Goal: Task Accomplishment & Management: Manage account settings

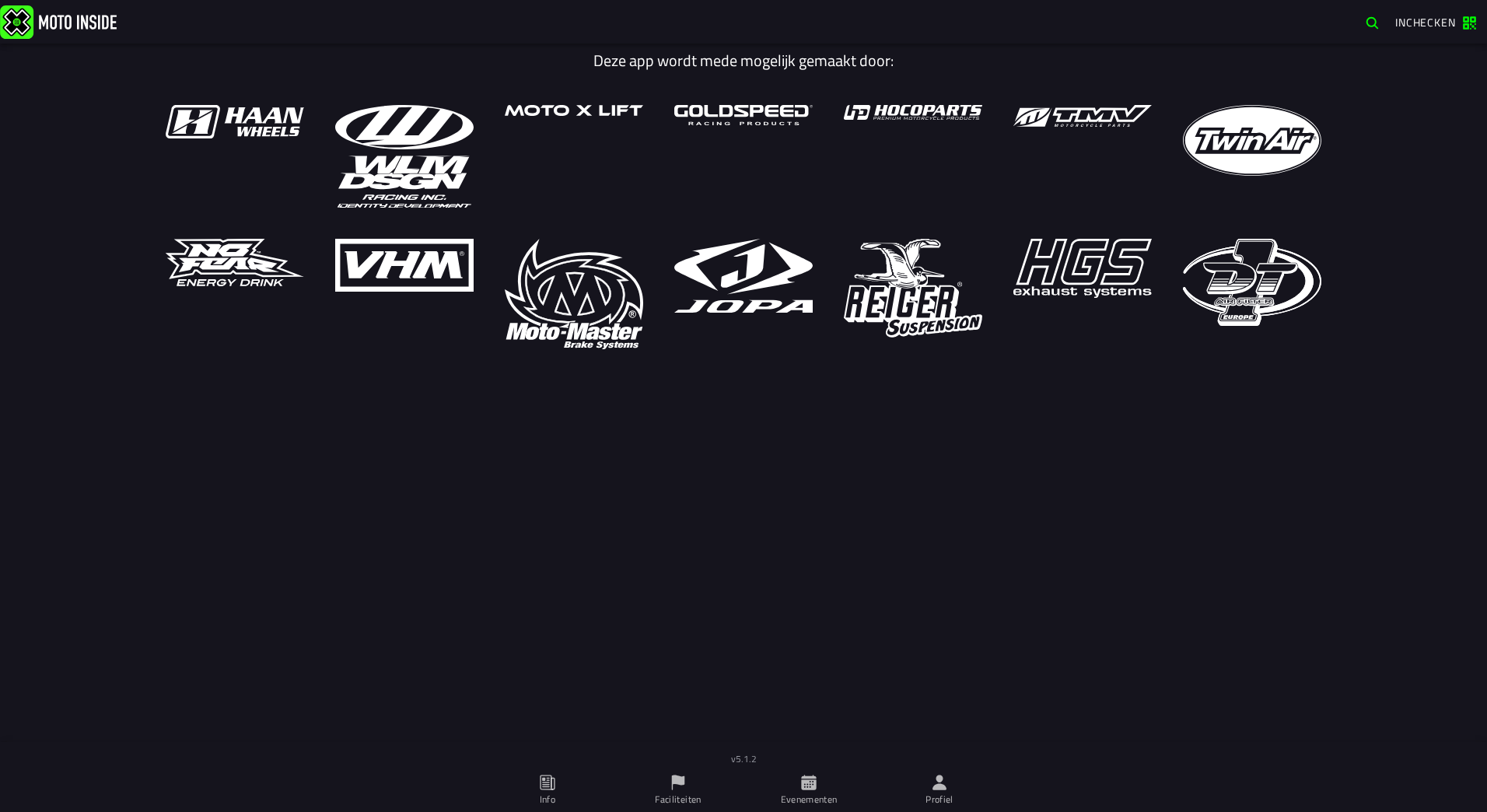
click at [1419, 20] on span "Inchecken" at bounding box center [1426, 22] width 61 height 16
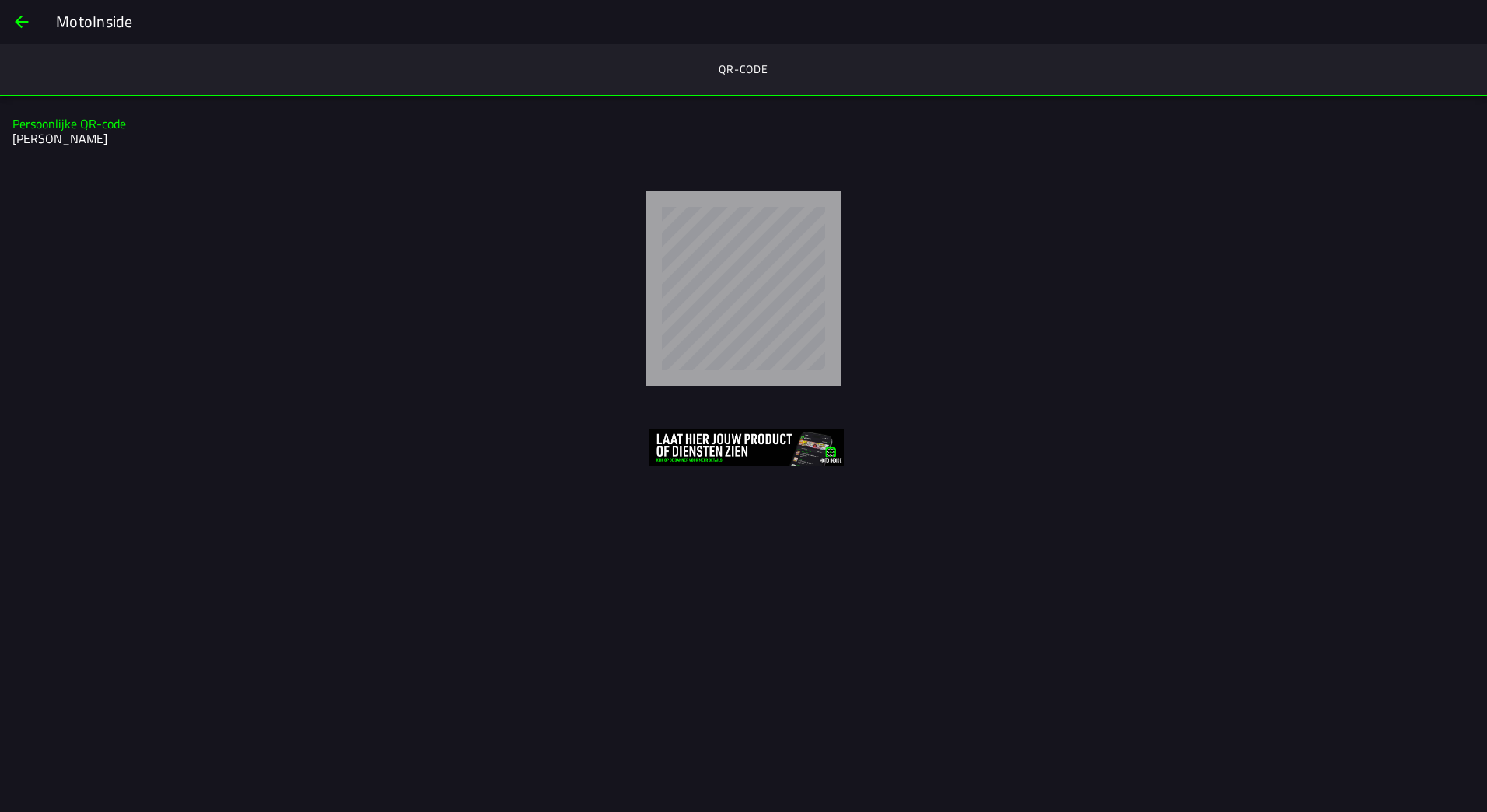
click at [739, 67] on ion-segment-button "QR-code" at bounding box center [744, 70] width 1487 height 53
click at [699, 453] on img at bounding box center [746, 447] width 194 height 36
click at [66, 134] on h2 "[PERSON_NAME]" at bounding box center [742, 139] width 1458 height 14
click at [0, 0] on slot "Persoonlijke QR-code" at bounding box center [0, 0] width 0 height 0
click at [756, 70] on ion-segment-button "QR-code" at bounding box center [744, 70] width 1487 height 53
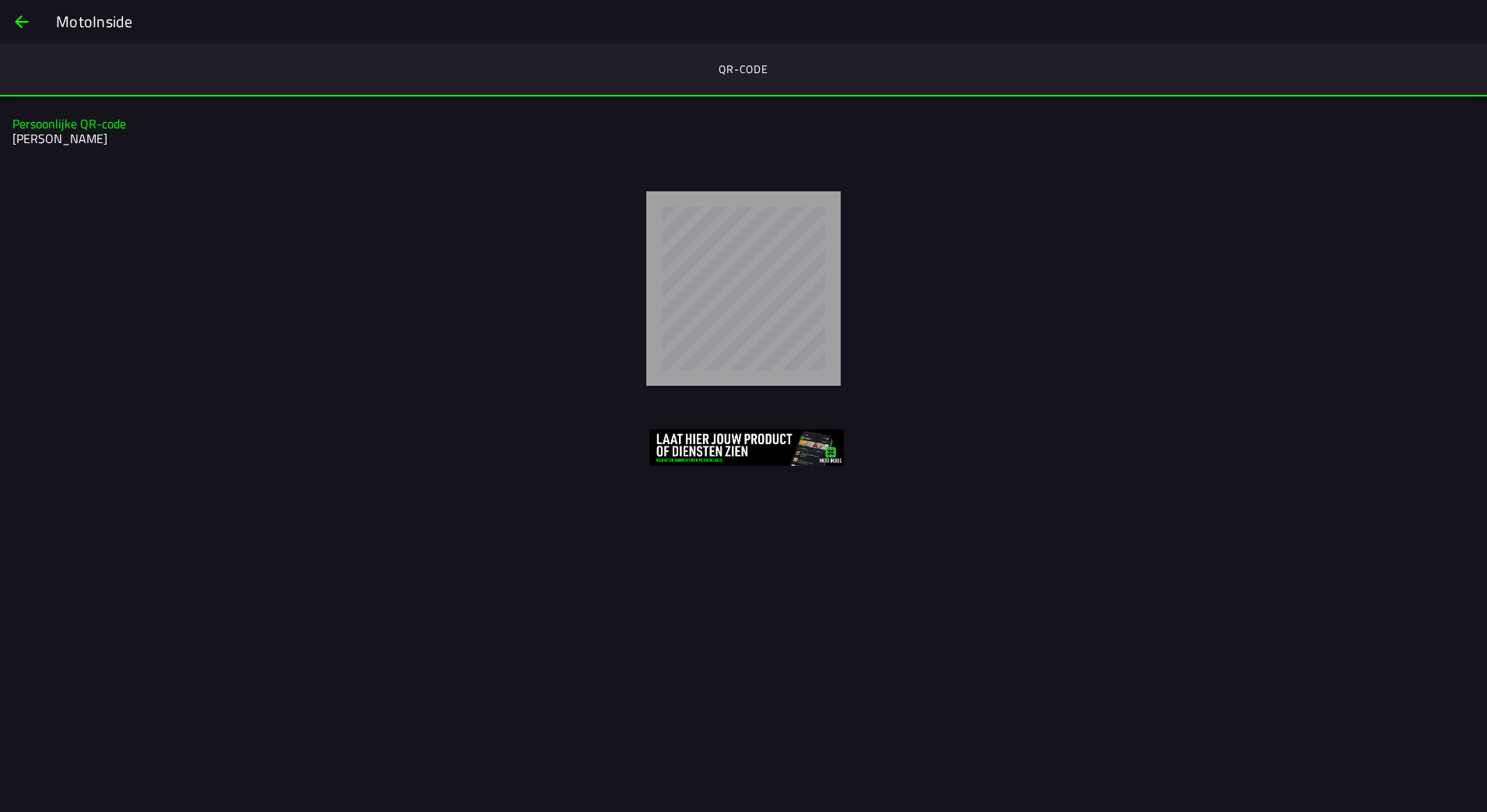
click at [21, 25] on span "back" at bounding box center [22, 21] width 19 height 37
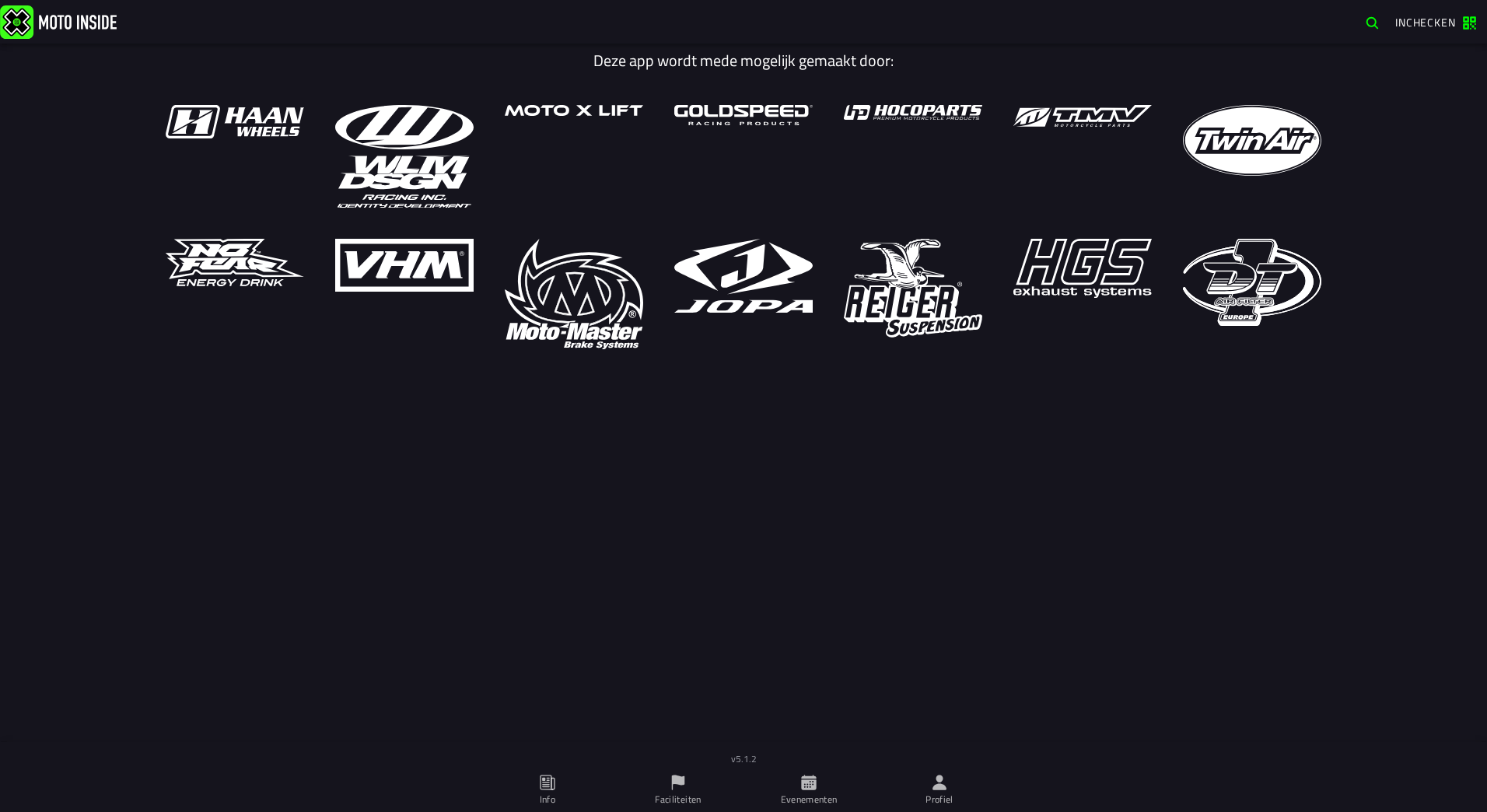
click at [674, 792] on ion-label "Faciliteiten" at bounding box center [678, 798] width 46 height 14
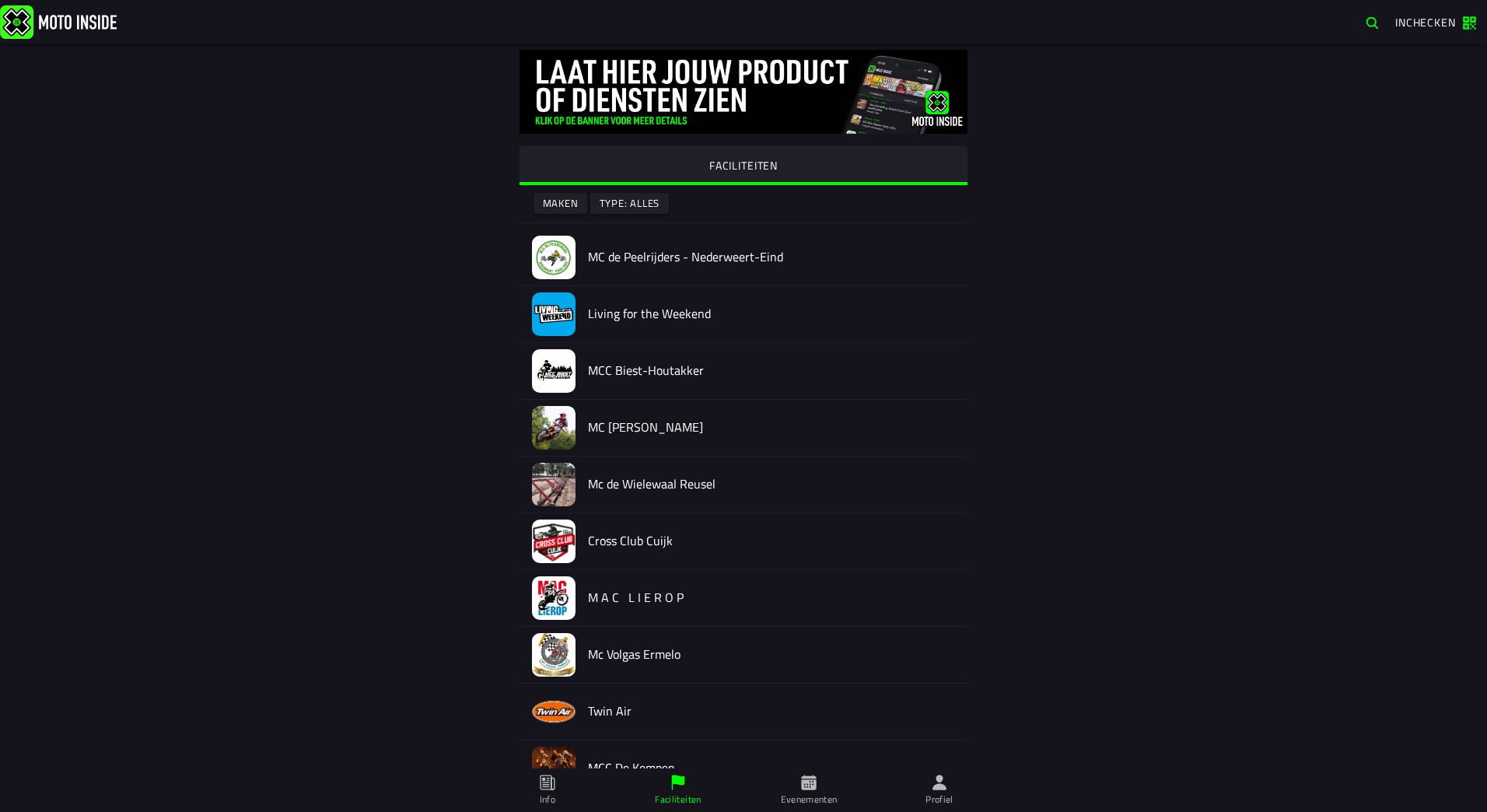
click at [663, 261] on h2 "MC de Peelrijders - Nederweert-Eind" at bounding box center [772, 257] width 367 height 14
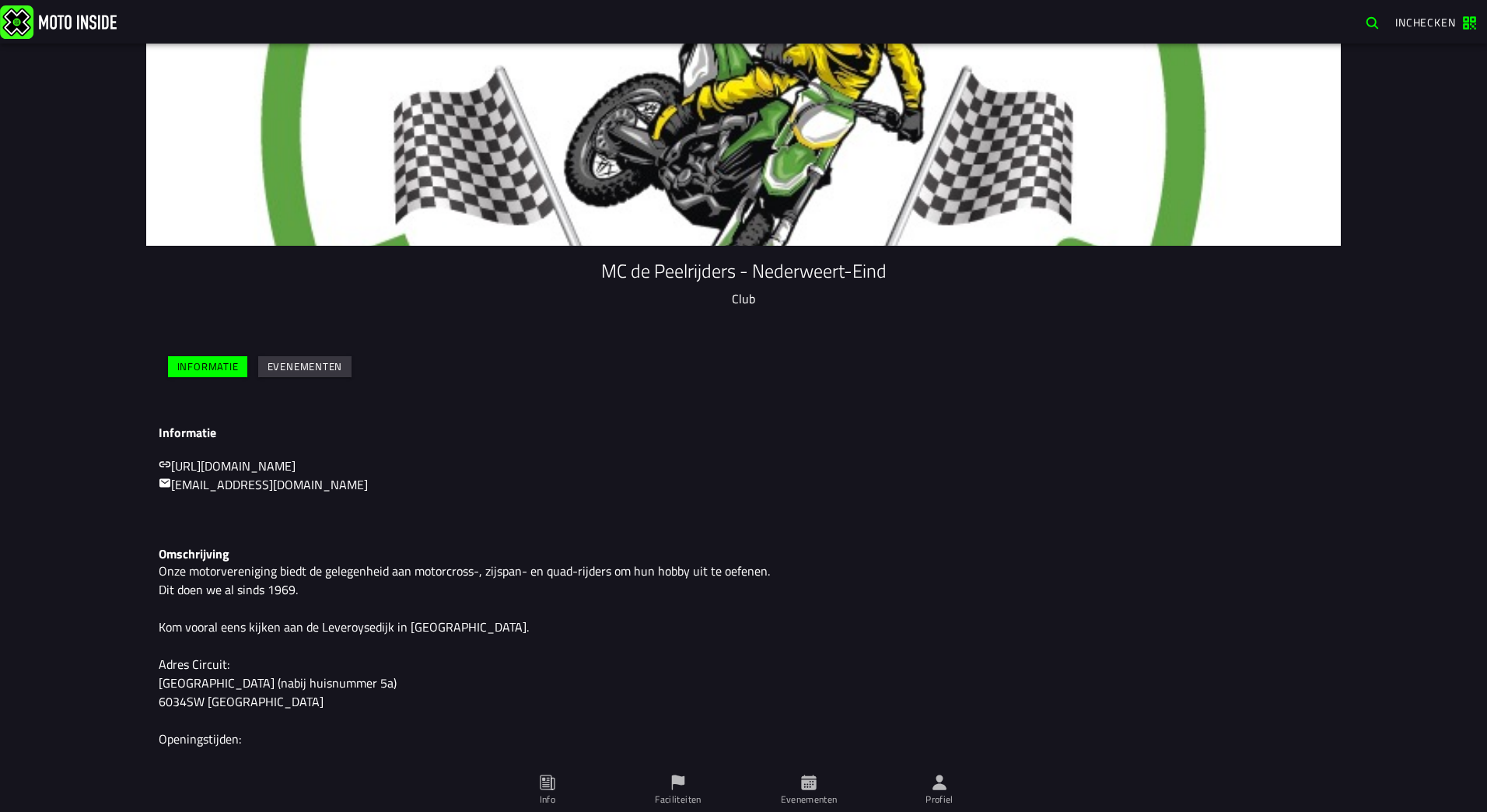
scroll to position [78, 0]
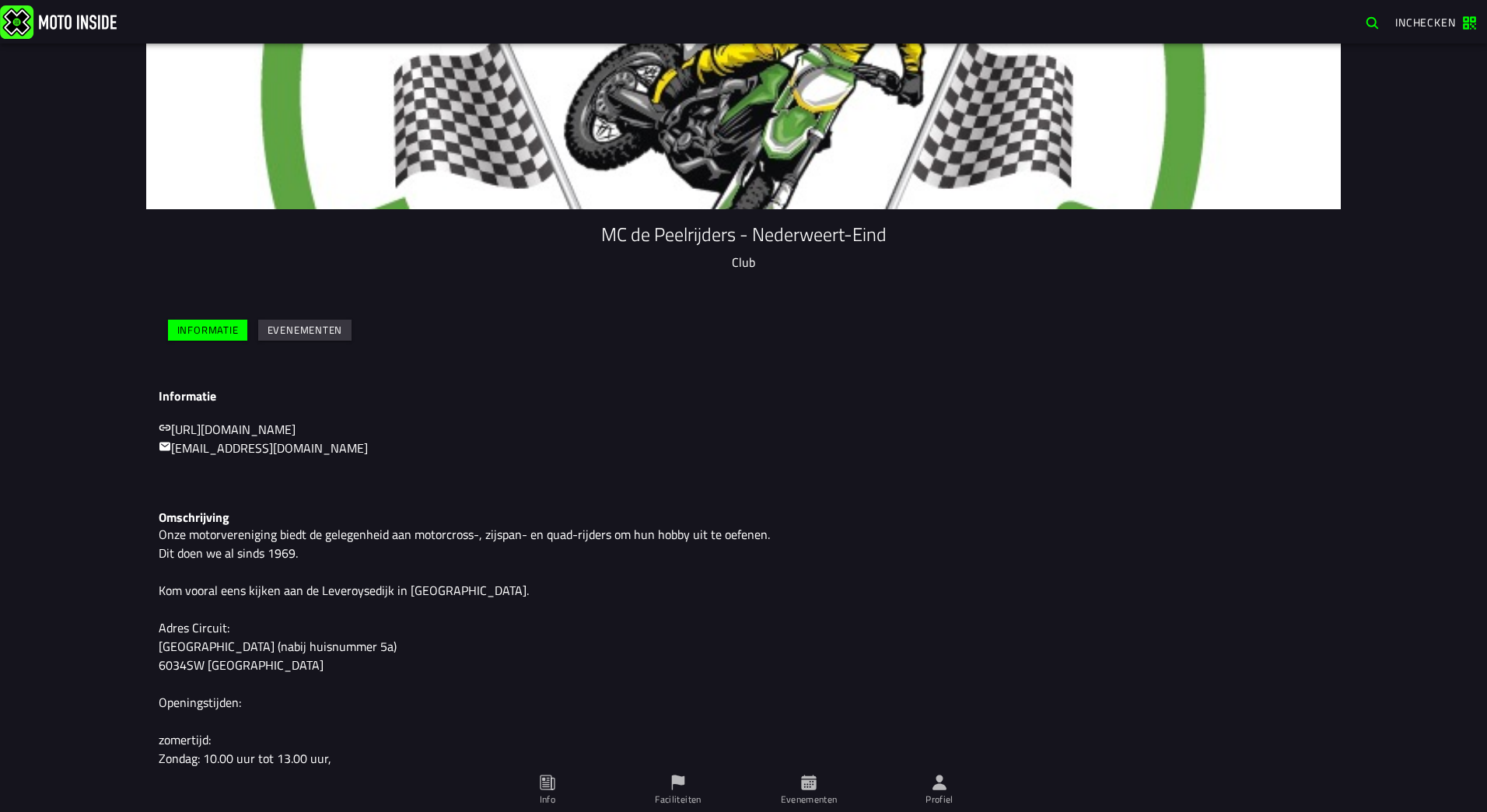
click at [0, 0] on slot "Evenementen" at bounding box center [0, 0] width 0 height 0
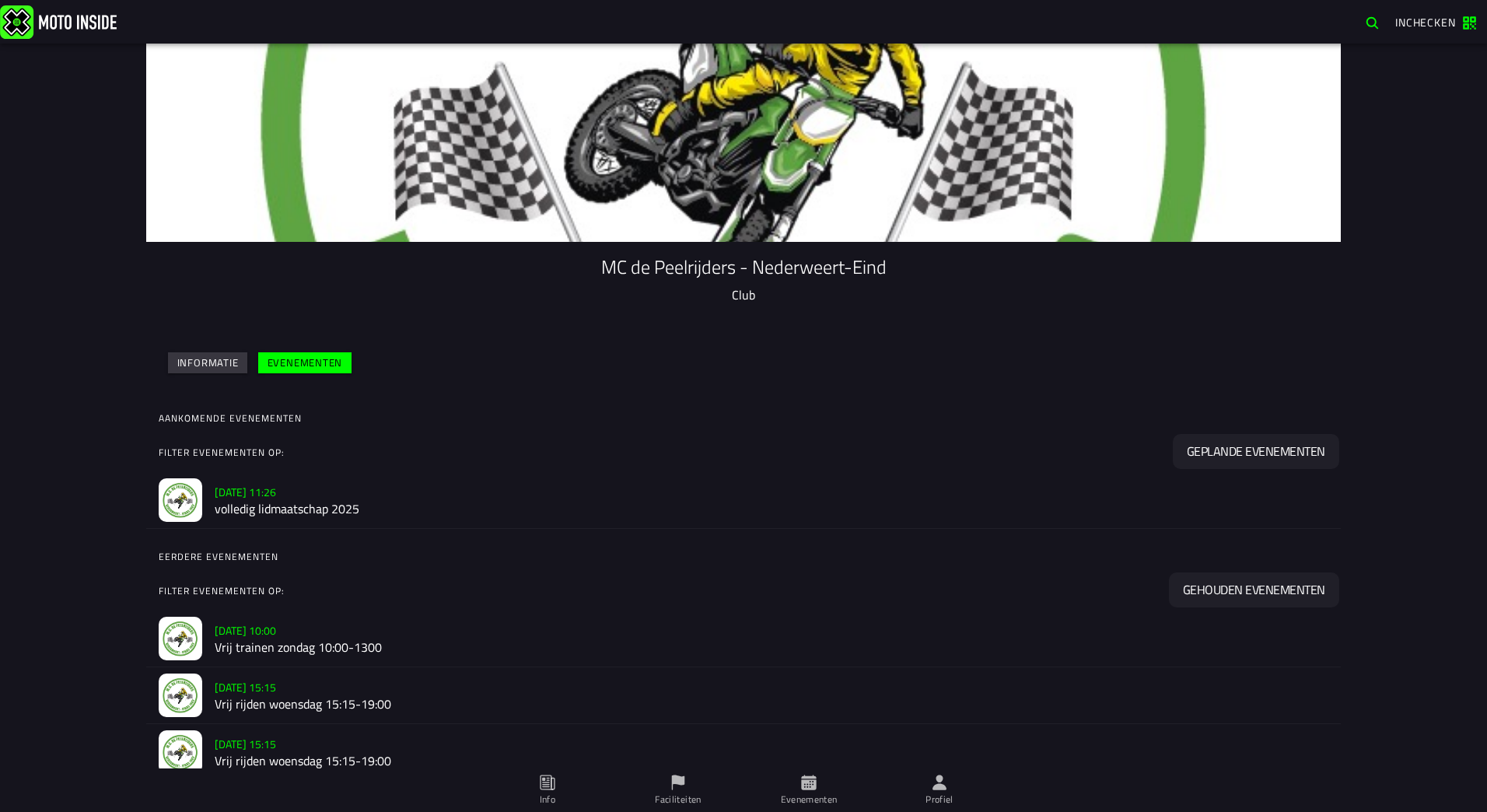
scroll to position [0, 0]
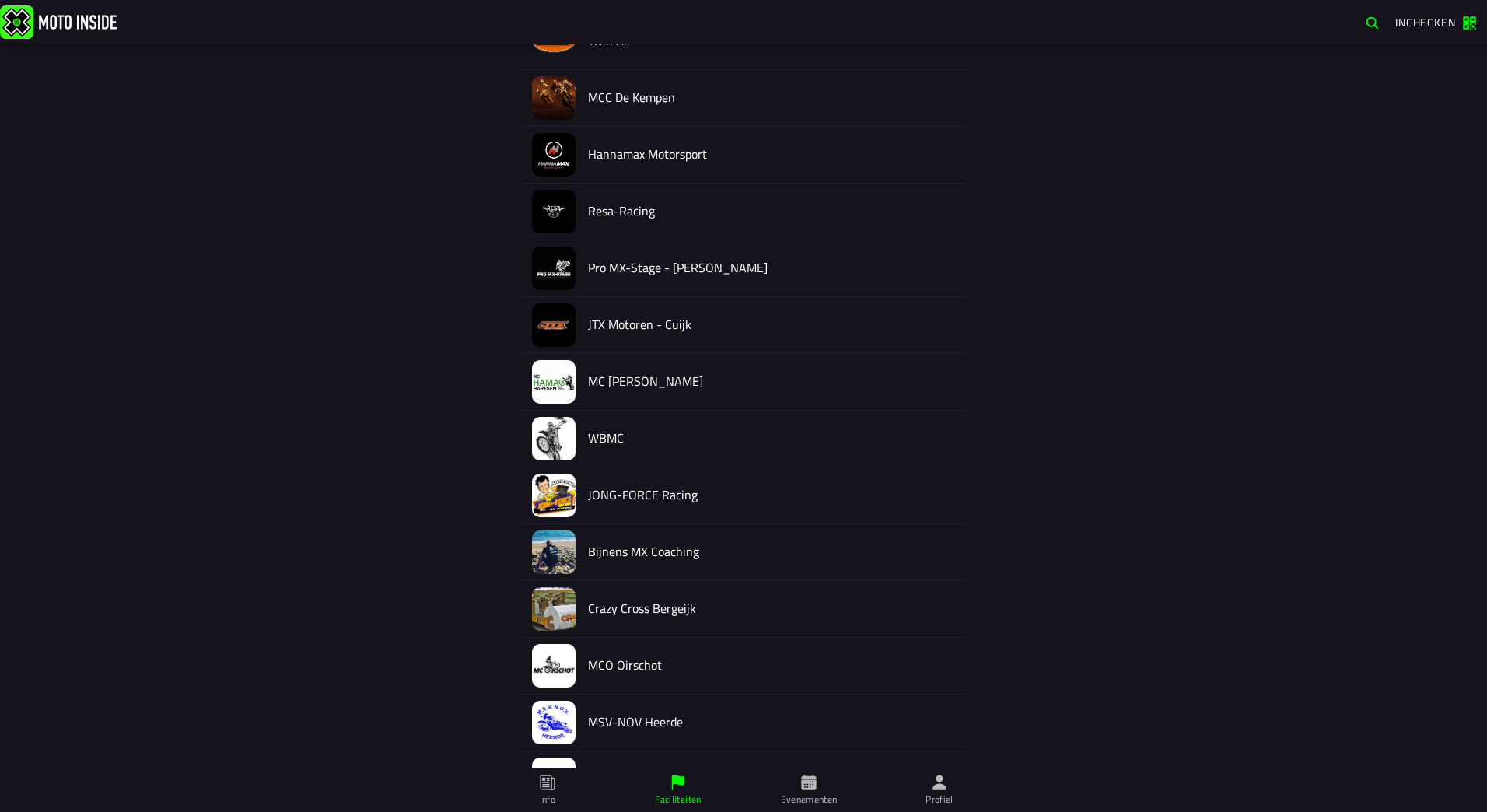
scroll to position [700, 0]
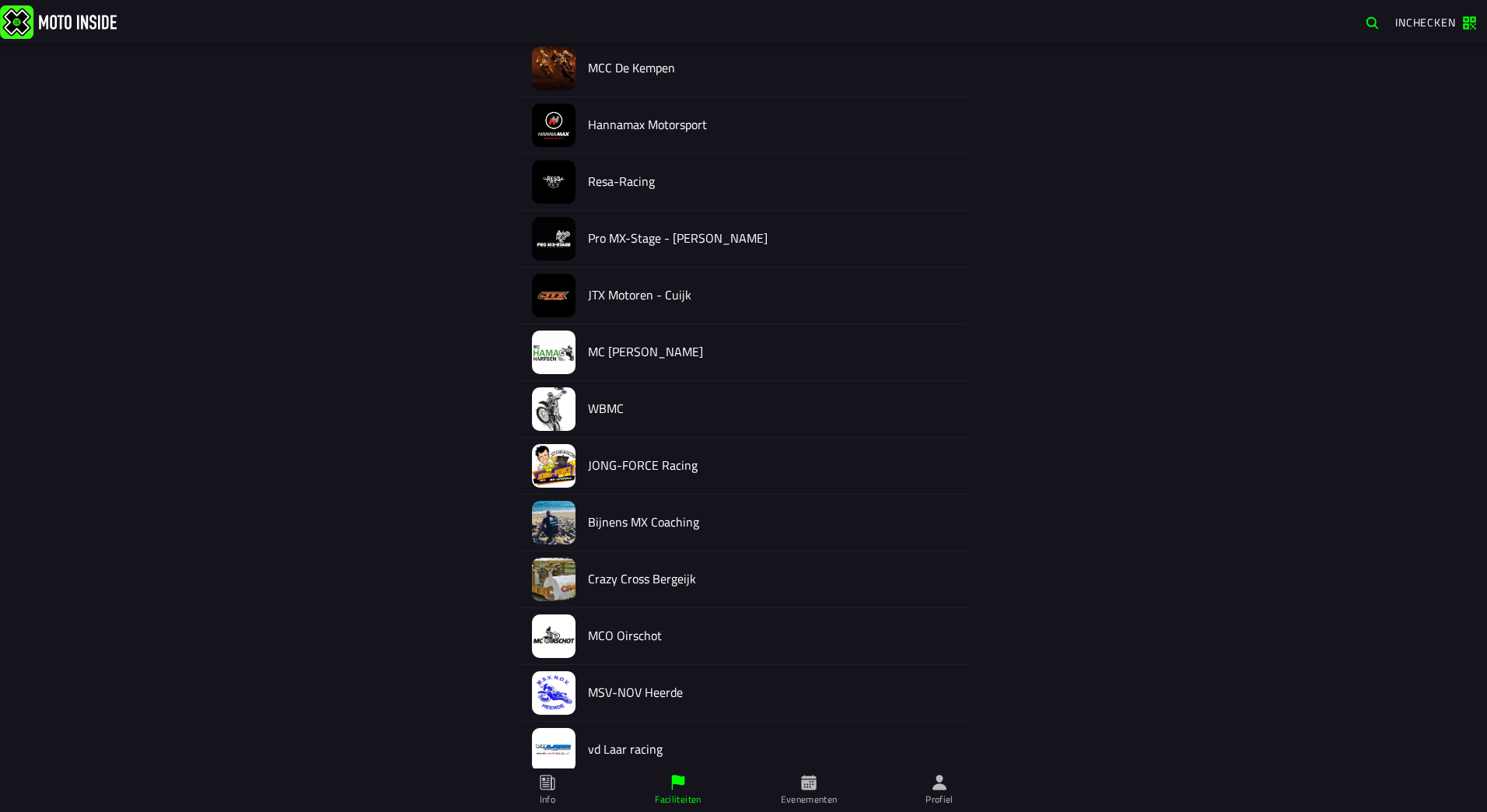
click at [933, 791] on span "Profiel" at bounding box center [940, 790] width 112 height 43
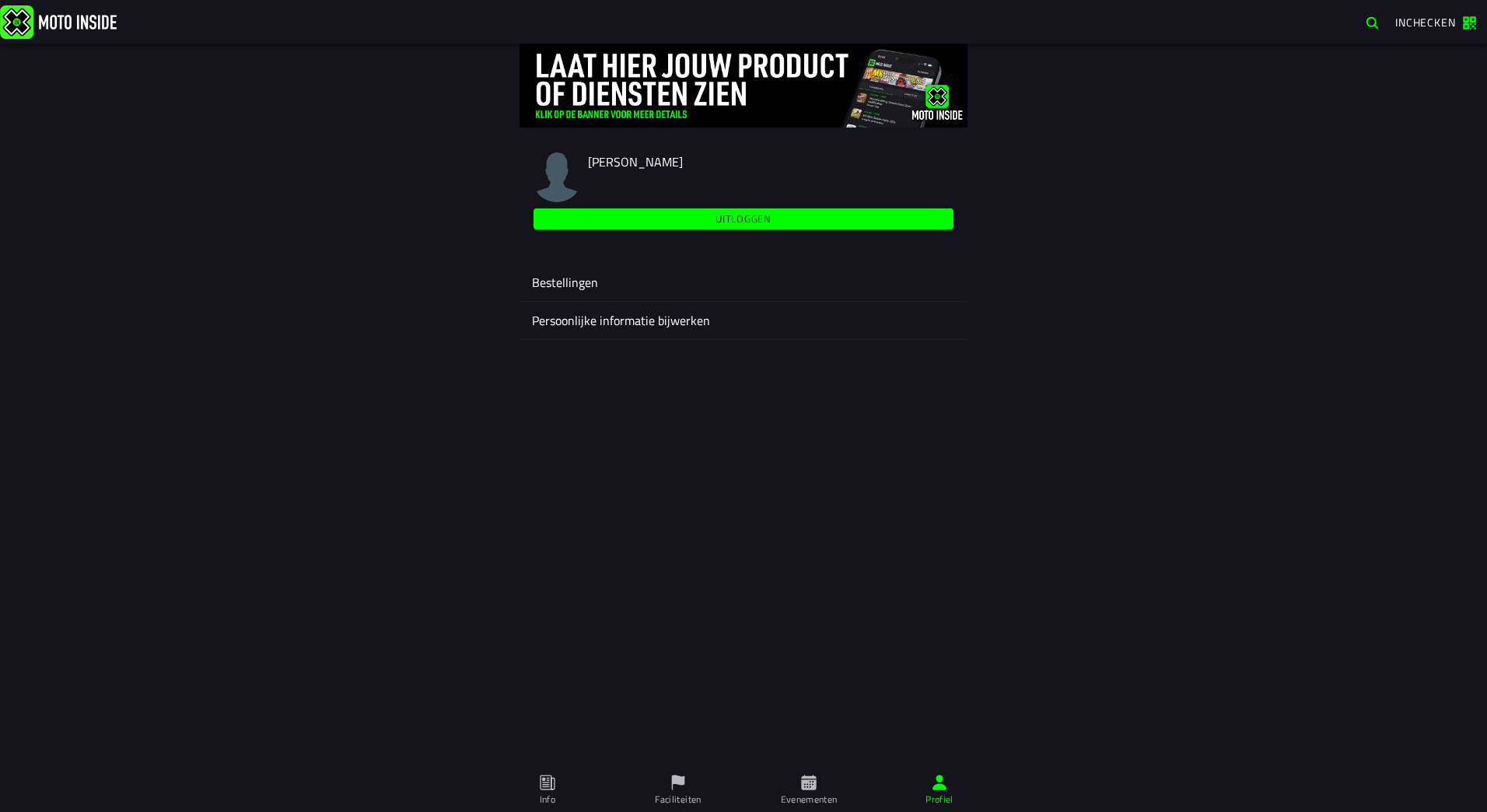
click at [574, 284] on ion-label "Bestellingen" at bounding box center [744, 282] width 423 height 19
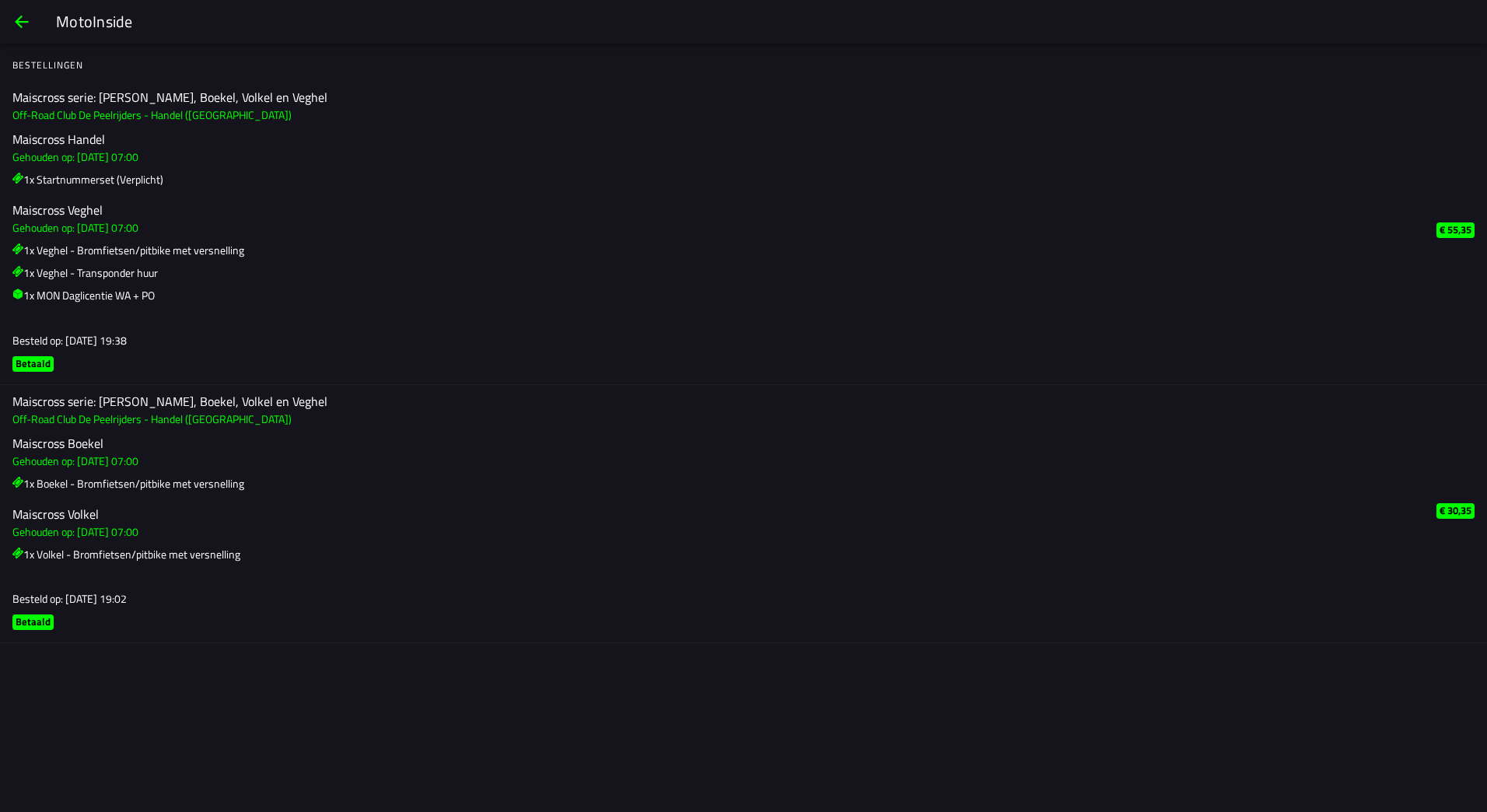
drag, startPoint x: 215, startPoint y: 115, endPoint x: 56, endPoint y: 133, distance: 160.0
click at [56, 133] on ion-label "Maiscross serie: Handel, Boekel, Volkel en Veghel Off-Road Club De Peelrijders …" at bounding box center [718, 232] width 1412 height 288
drag, startPoint x: 38, startPoint y: 182, endPoint x: 187, endPoint y: 167, distance: 149.8
click at [187, 167] on div "Maiscross Handel Gehouden op: [DATE] 07:00 1x Startnummerset (Verplicht)" at bounding box center [718, 159] width 1412 height 55
click at [48, 216] on h2 "Maiscross Veghel" at bounding box center [718, 210] width 1412 height 14
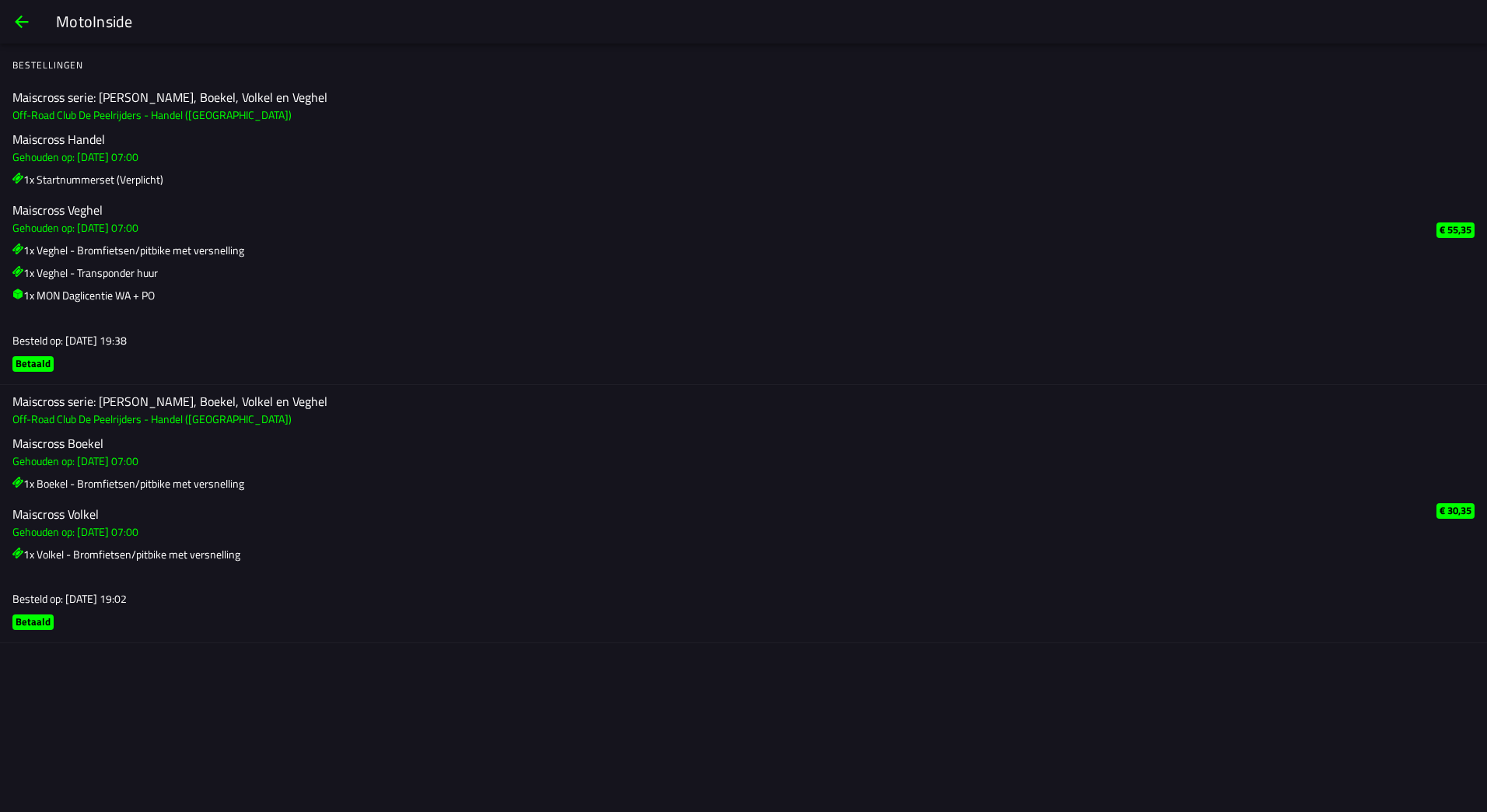
click at [29, 19] on span "back" at bounding box center [22, 21] width 19 height 37
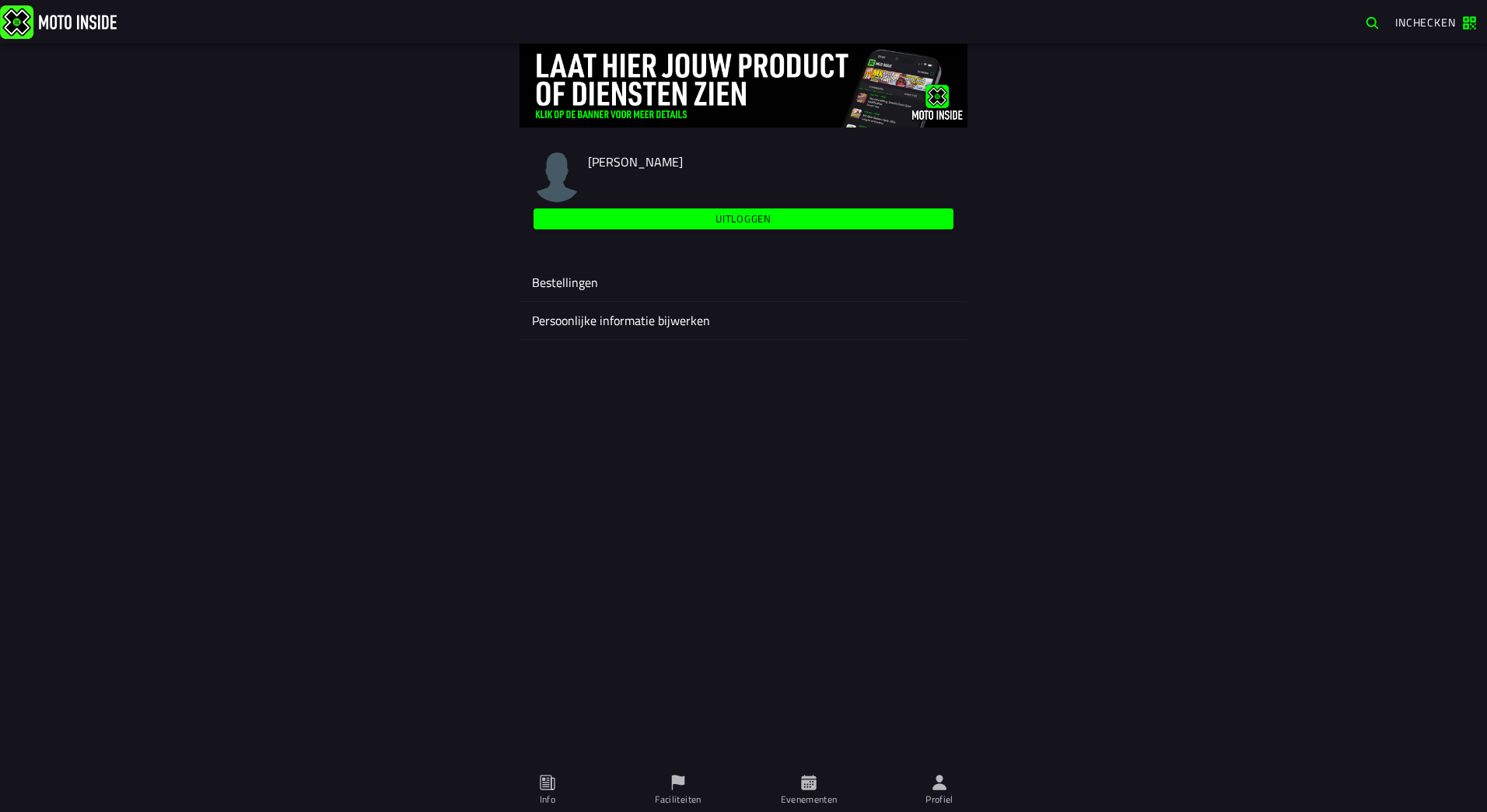
click at [809, 776] on icon at bounding box center [809, 782] width 14 height 14
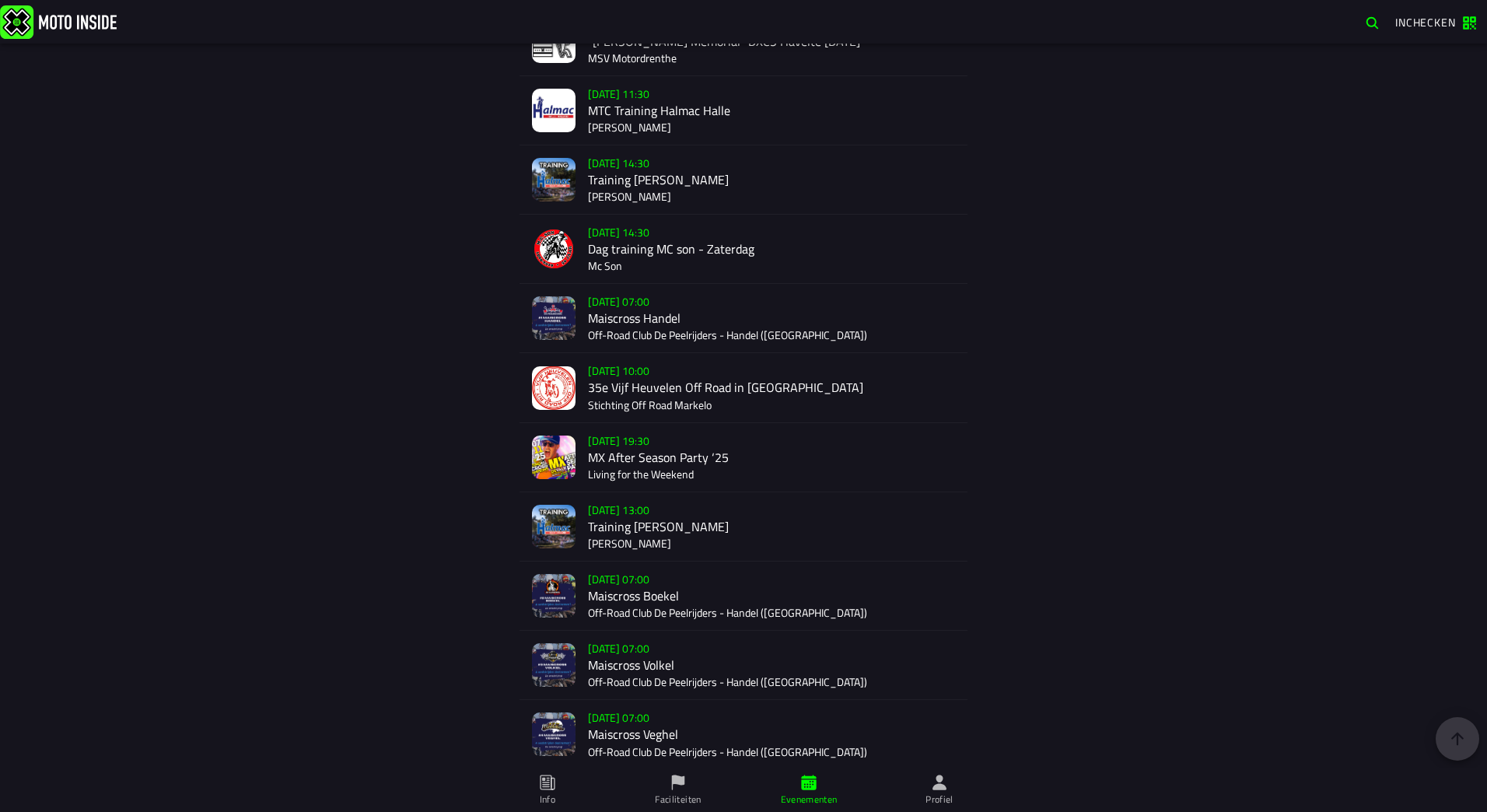
scroll to position [2721, 0]
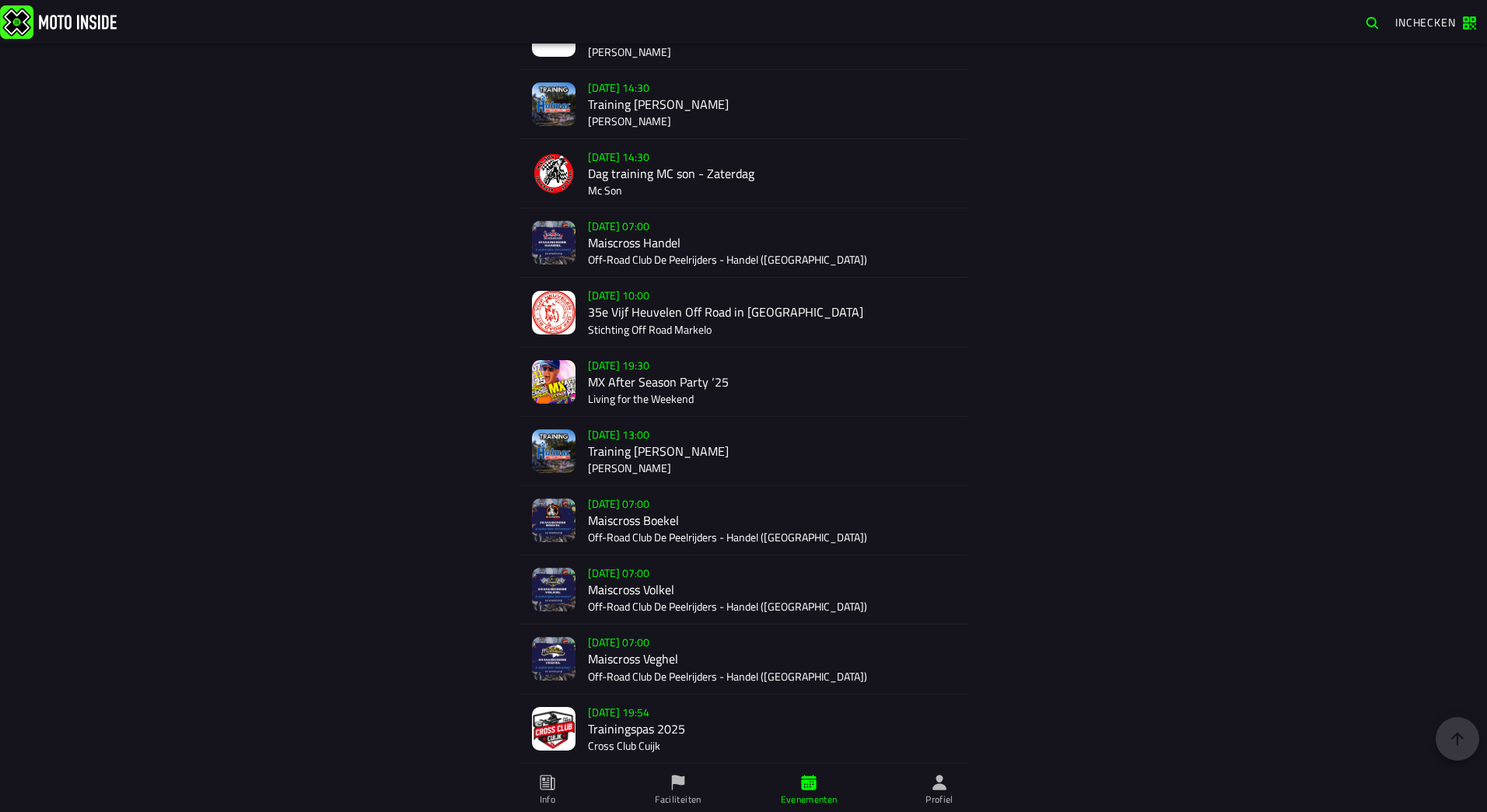
click at [639, 509] on div "[DATE] 07:00 Maiscross Boekel Off-Road Club De Peelrijders - Handel ([GEOGRAPHI…" at bounding box center [772, 520] width 367 height 69
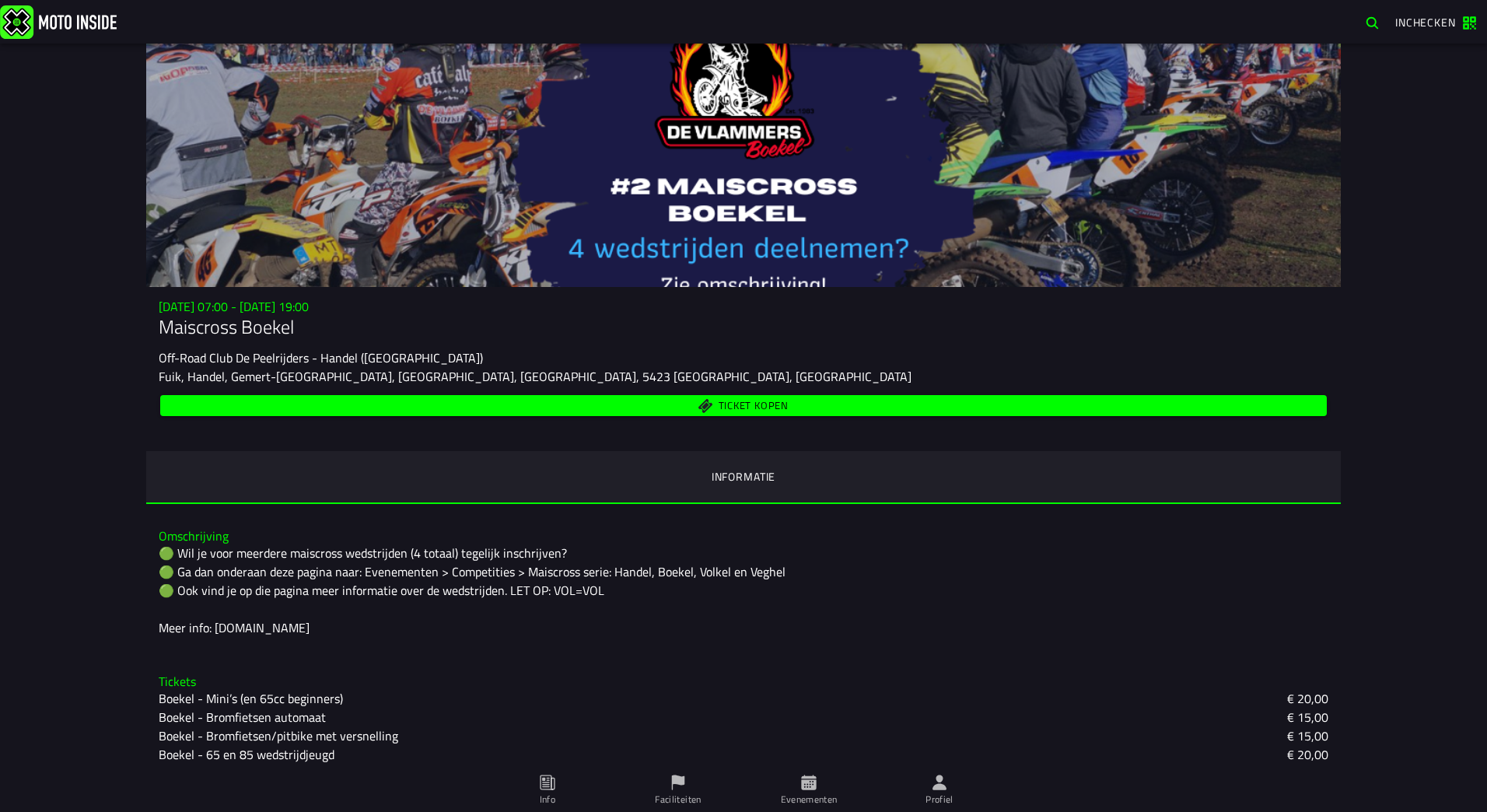
click at [740, 411] on span "Ticket kopen" at bounding box center [753, 406] width 70 height 10
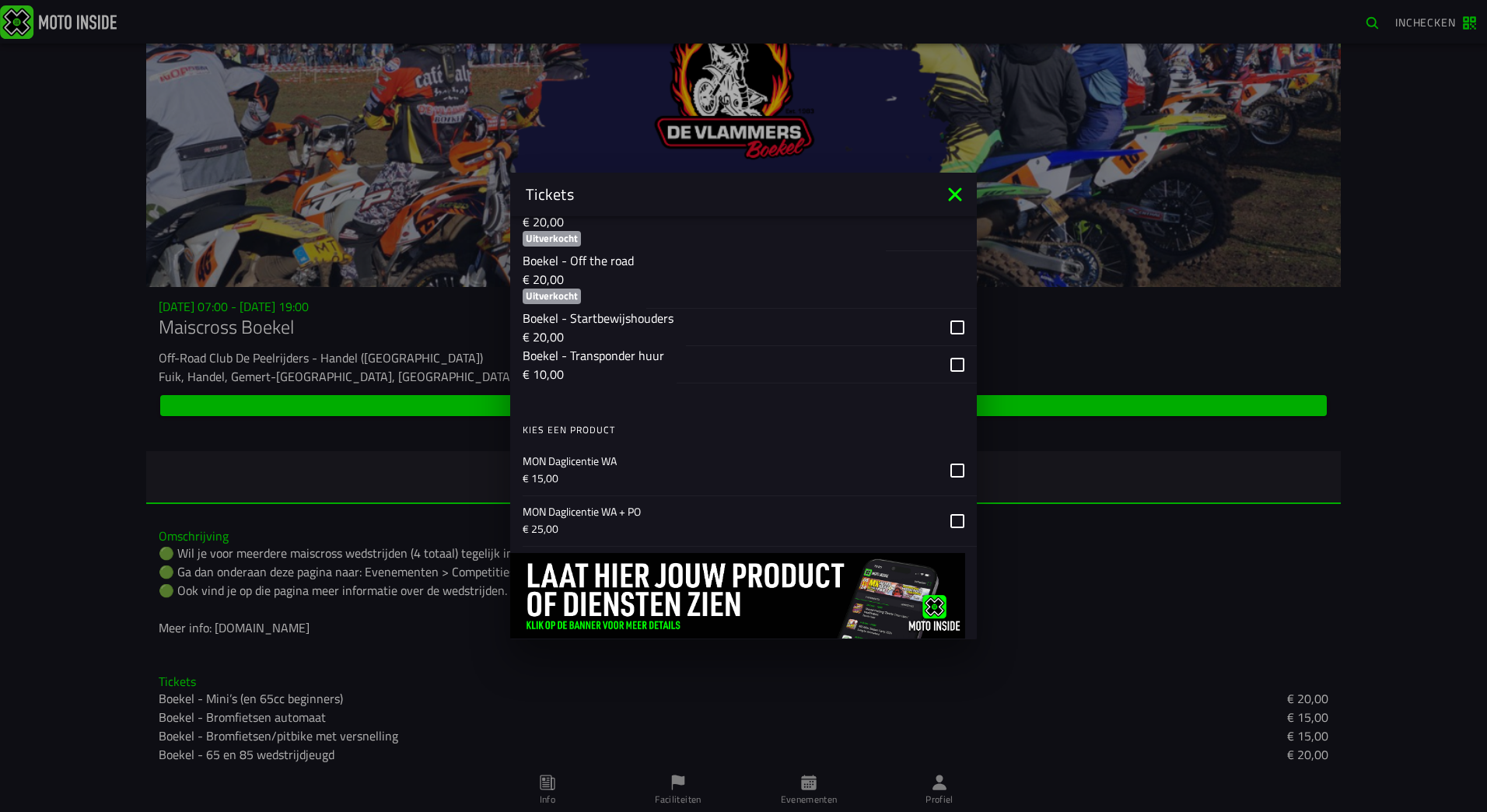
scroll to position [1322, 0]
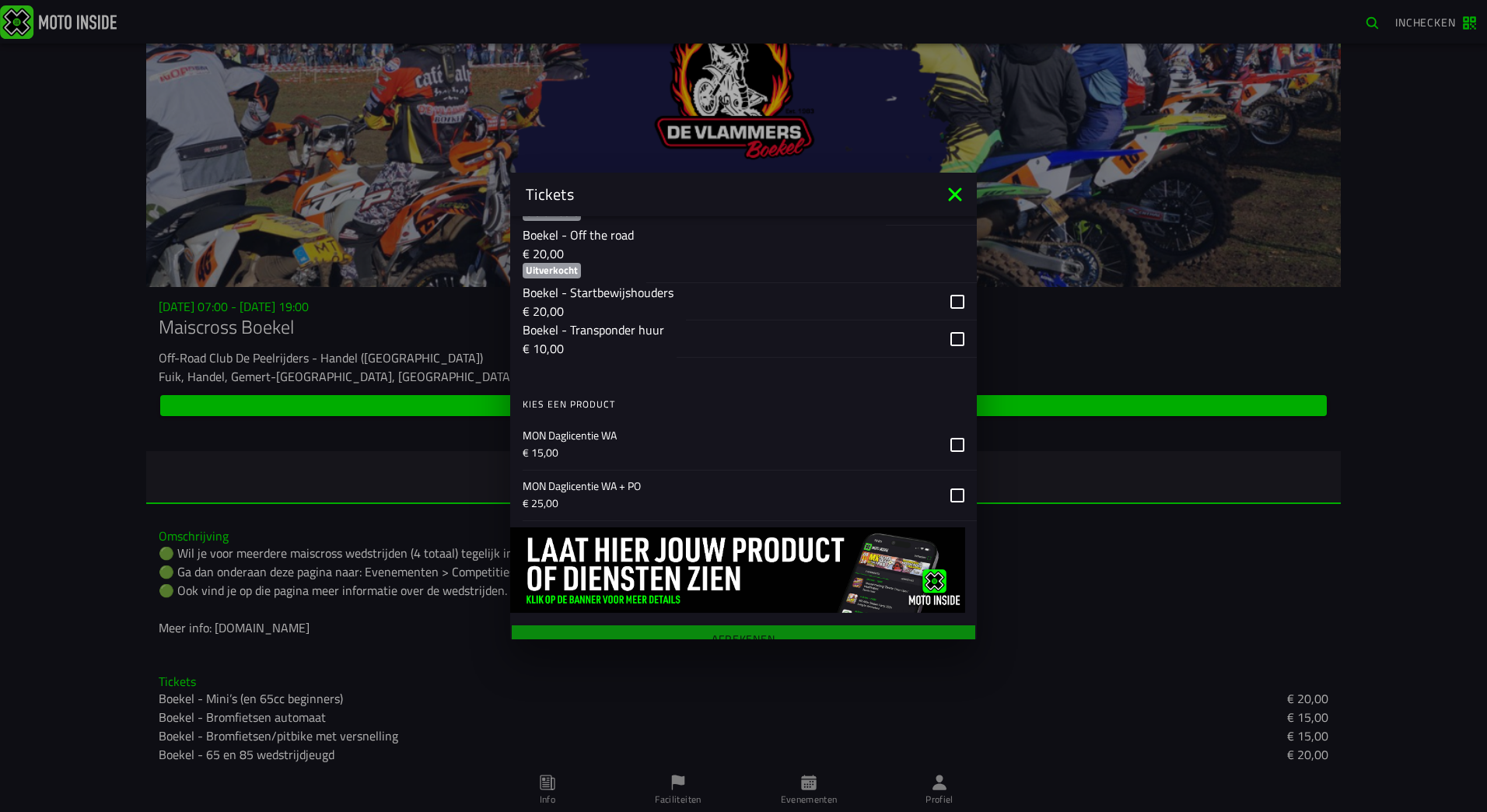
click at [950, 444] on icon at bounding box center [957, 444] width 14 height 14
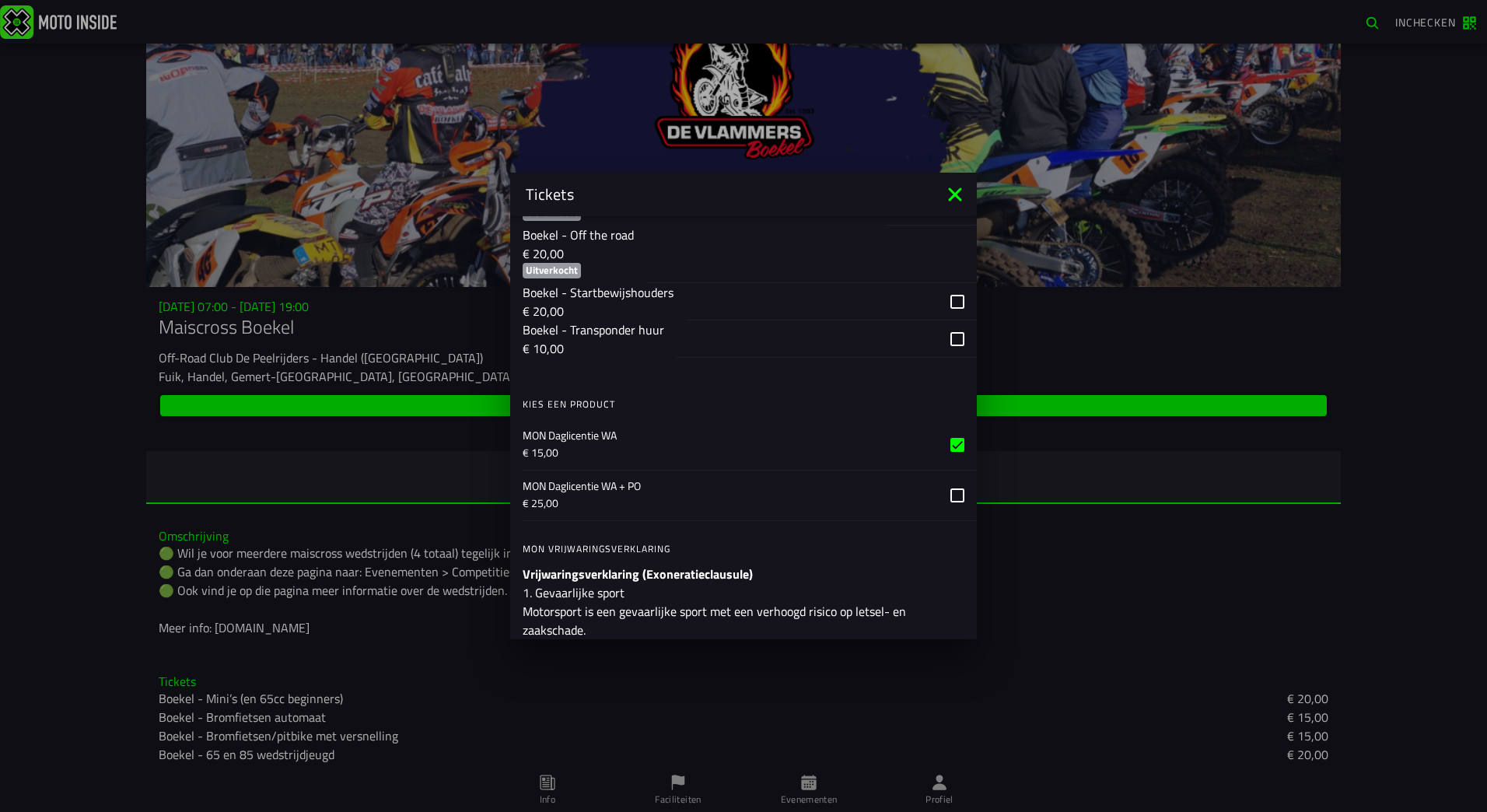
click at [953, 444] on icon at bounding box center [958, 445] width 9 height 7
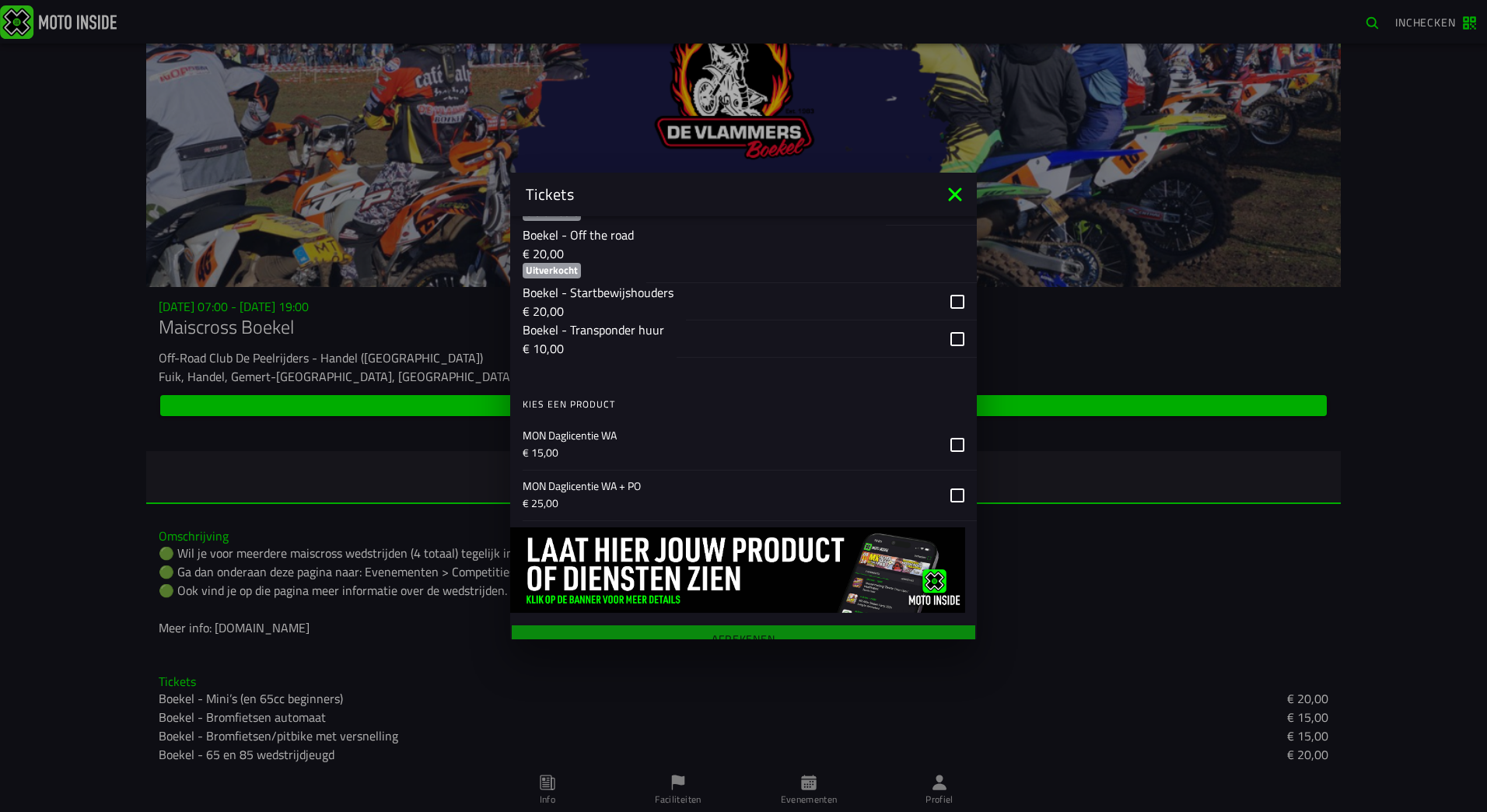
click at [950, 491] on icon at bounding box center [957, 495] width 14 height 14
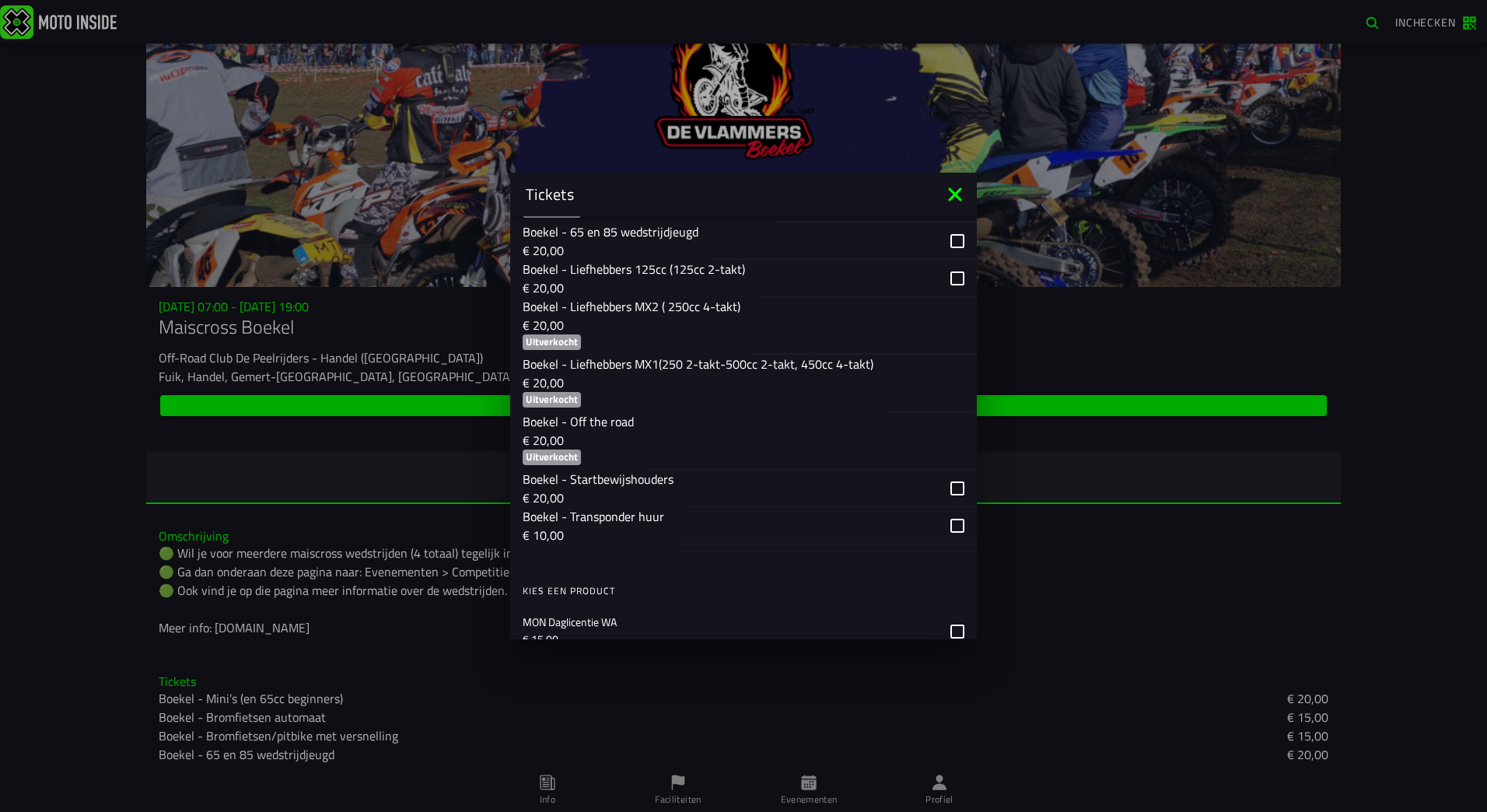
scroll to position [1166, 0]
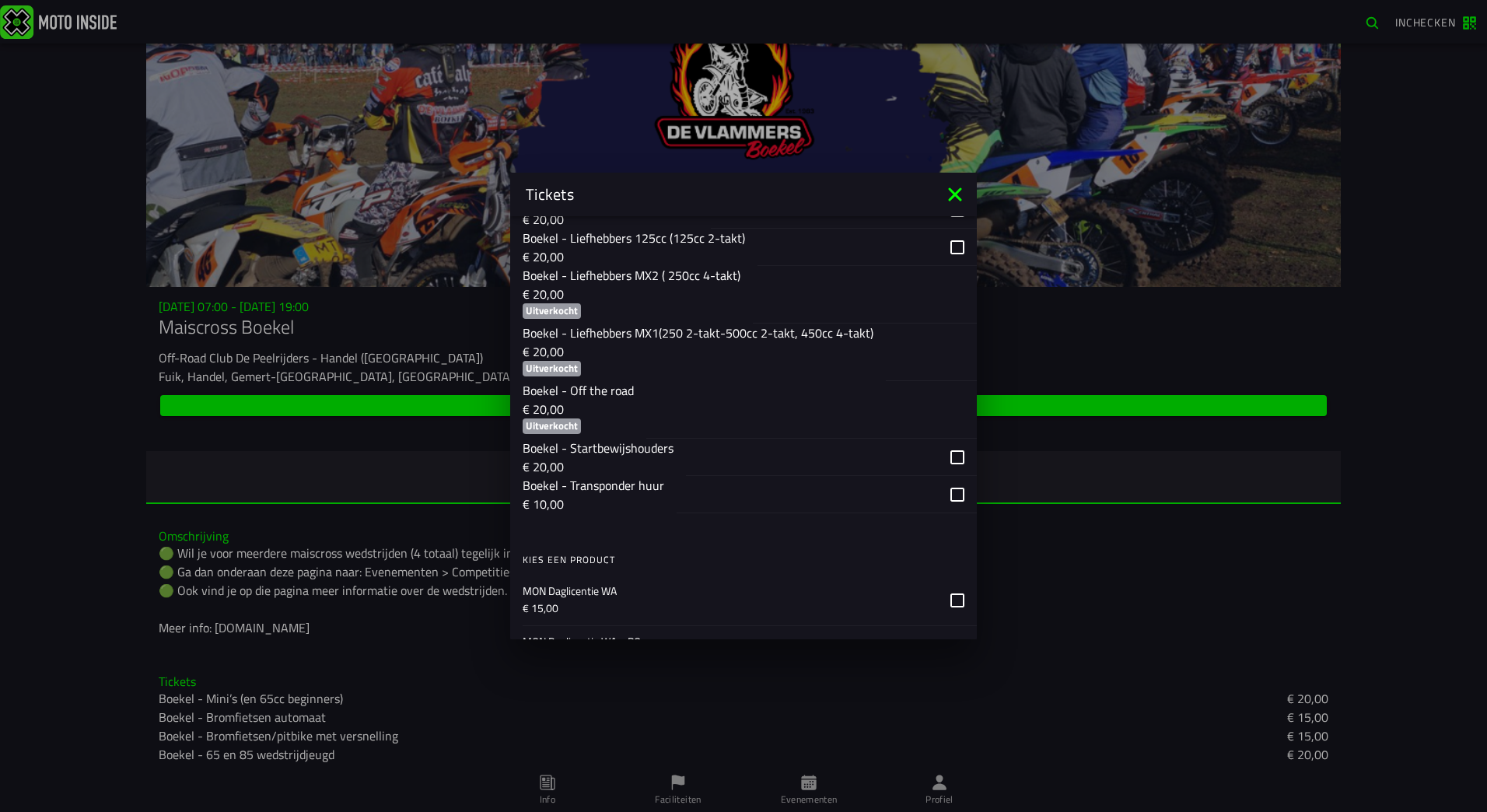
click at [962, 193] on icon at bounding box center [956, 194] width 25 height 25
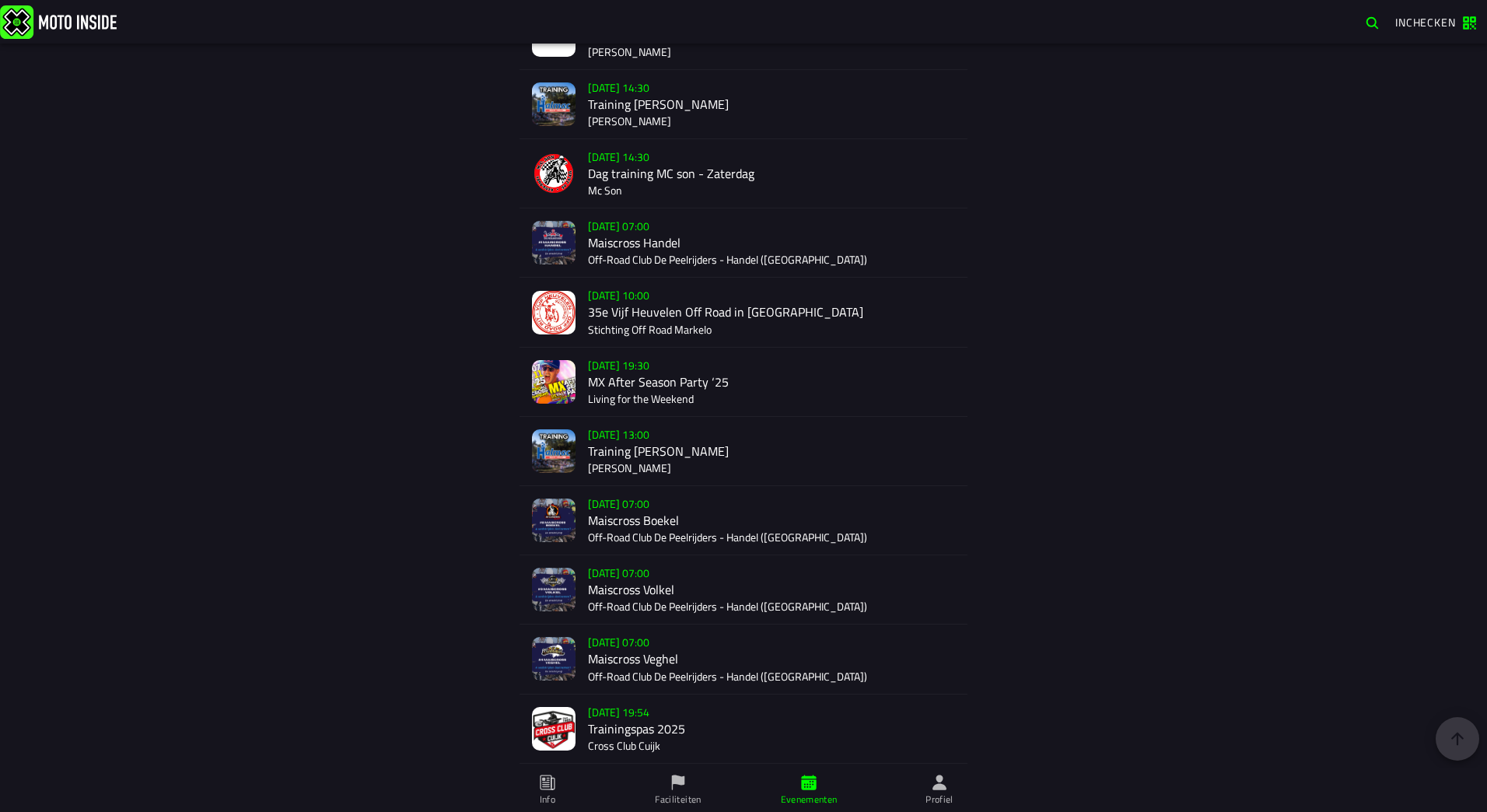
click at [648, 648] on div "[DATE] 07:00 Maiscross Veghel Off-Road Club De Peelrijders - Handel ([GEOGRAPHI…" at bounding box center [772, 658] width 367 height 69
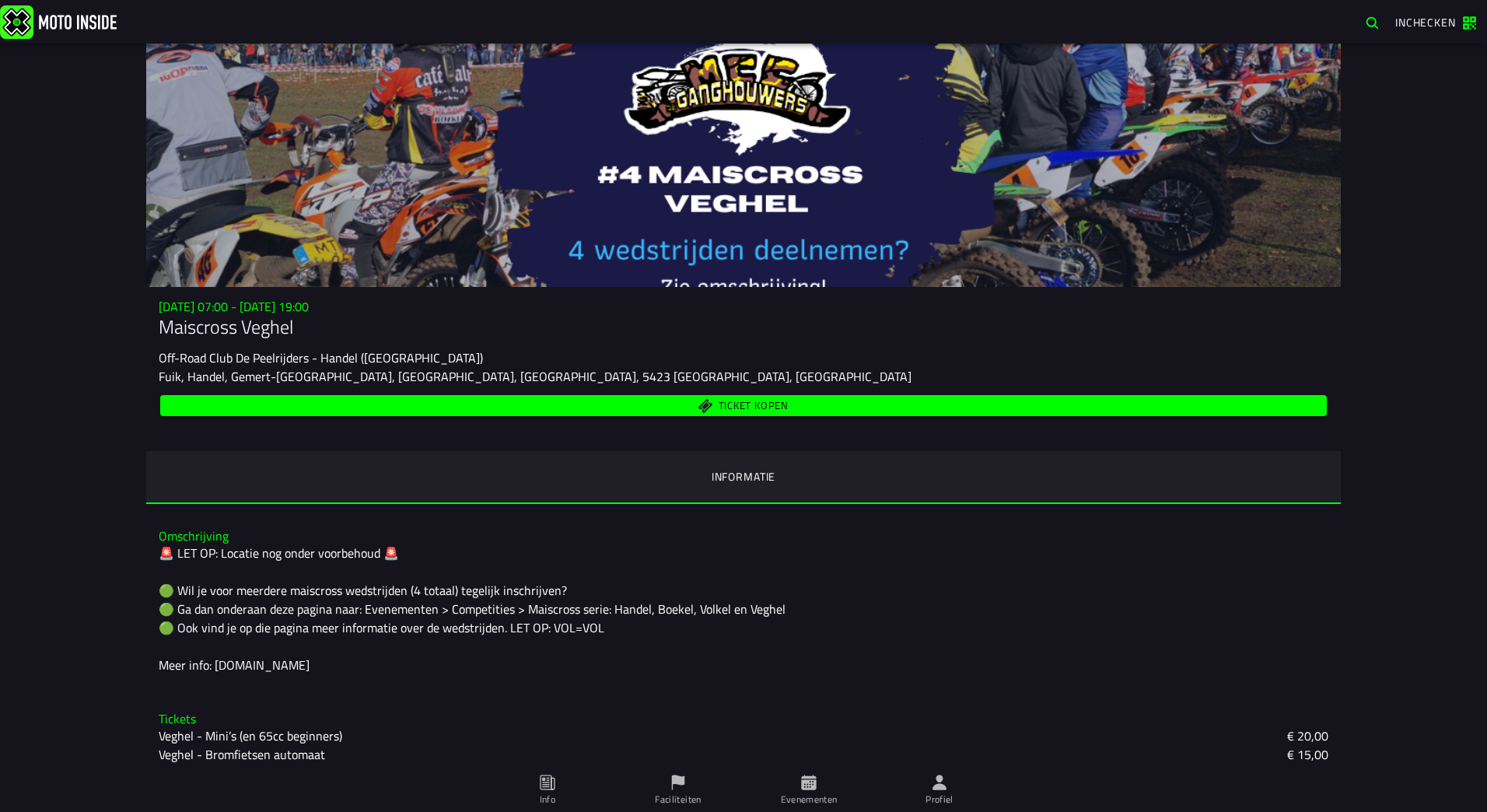
click at [751, 408] on span "Ticket kopen" at bounding box center [753, 406] width 70 height 10
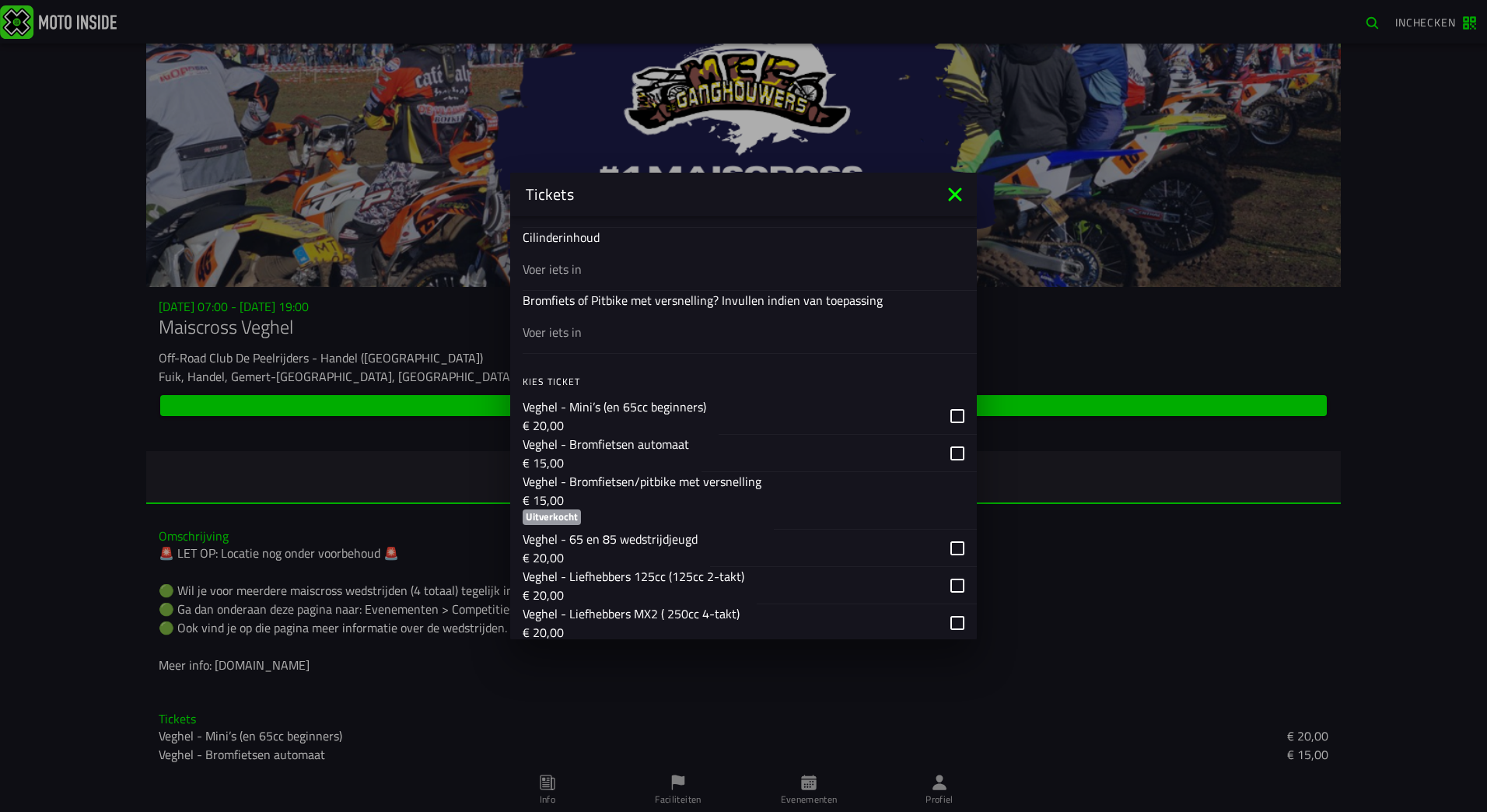
scroll to position [855, 0]
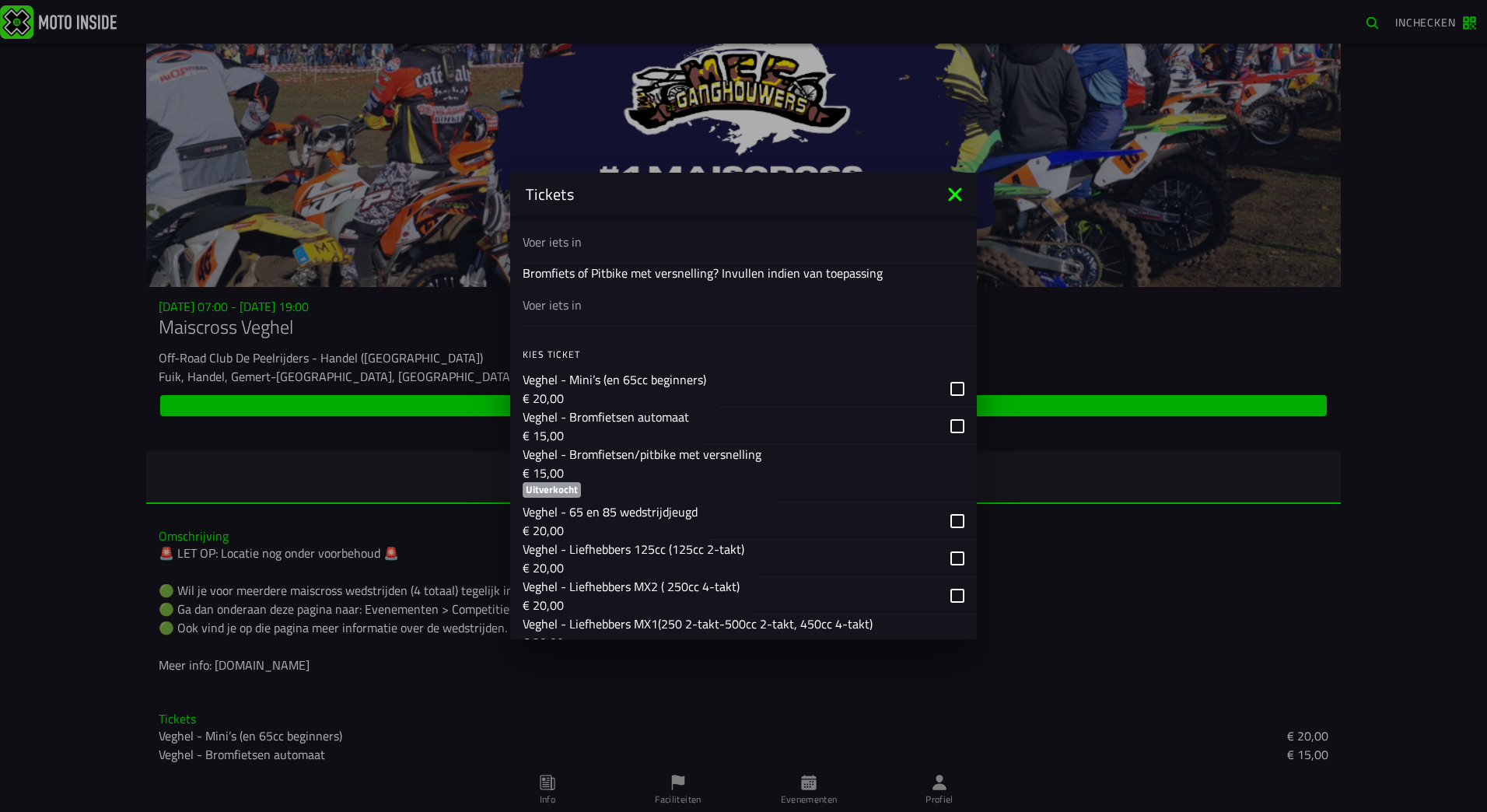
click at [937, 786] on ion-backdrop at bounding box center [744, 406] width 1487 height 812
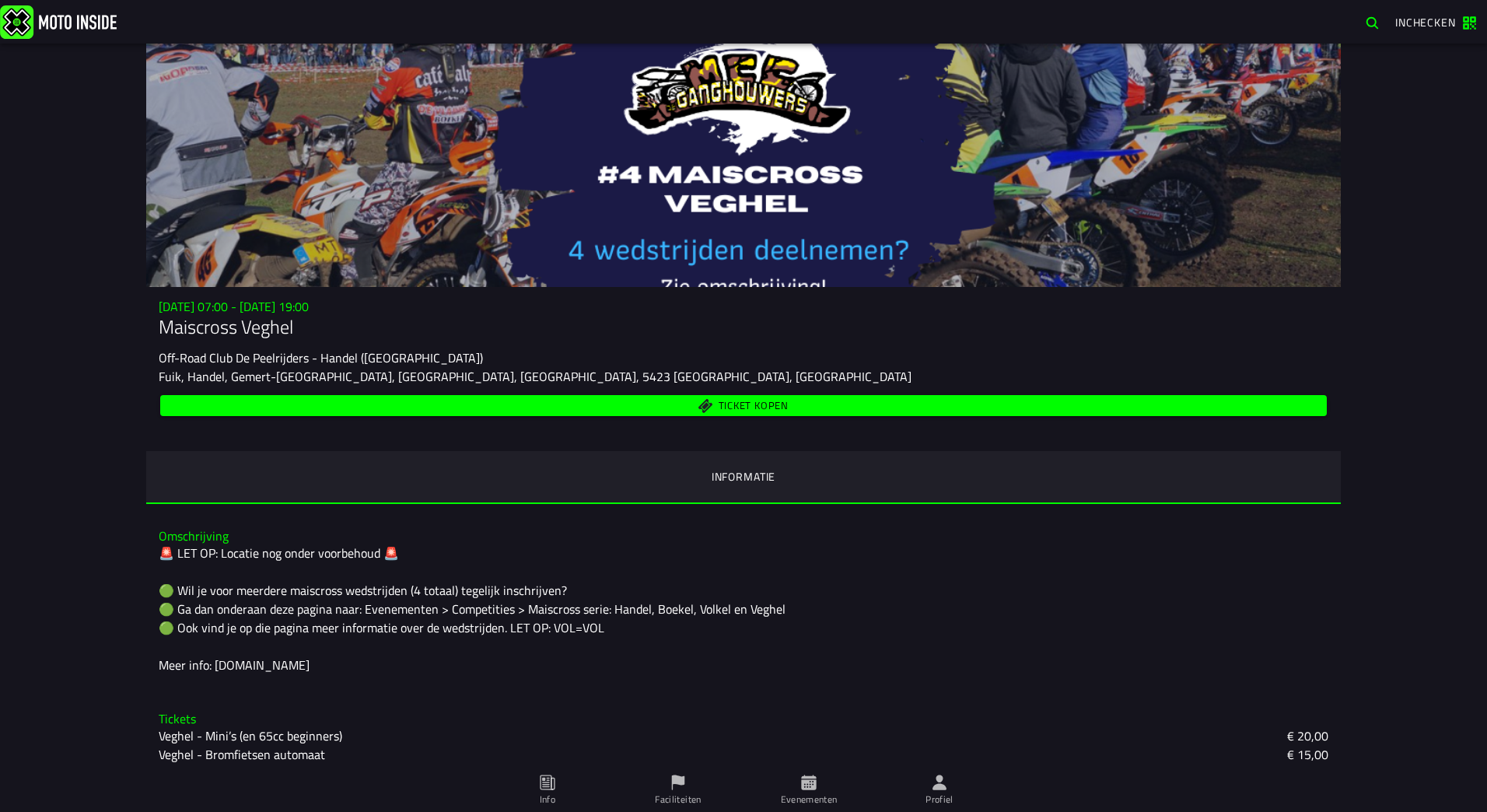
click at [950, 791] on span "Profiel" at bounding box center [940, 790] width 112 height 43
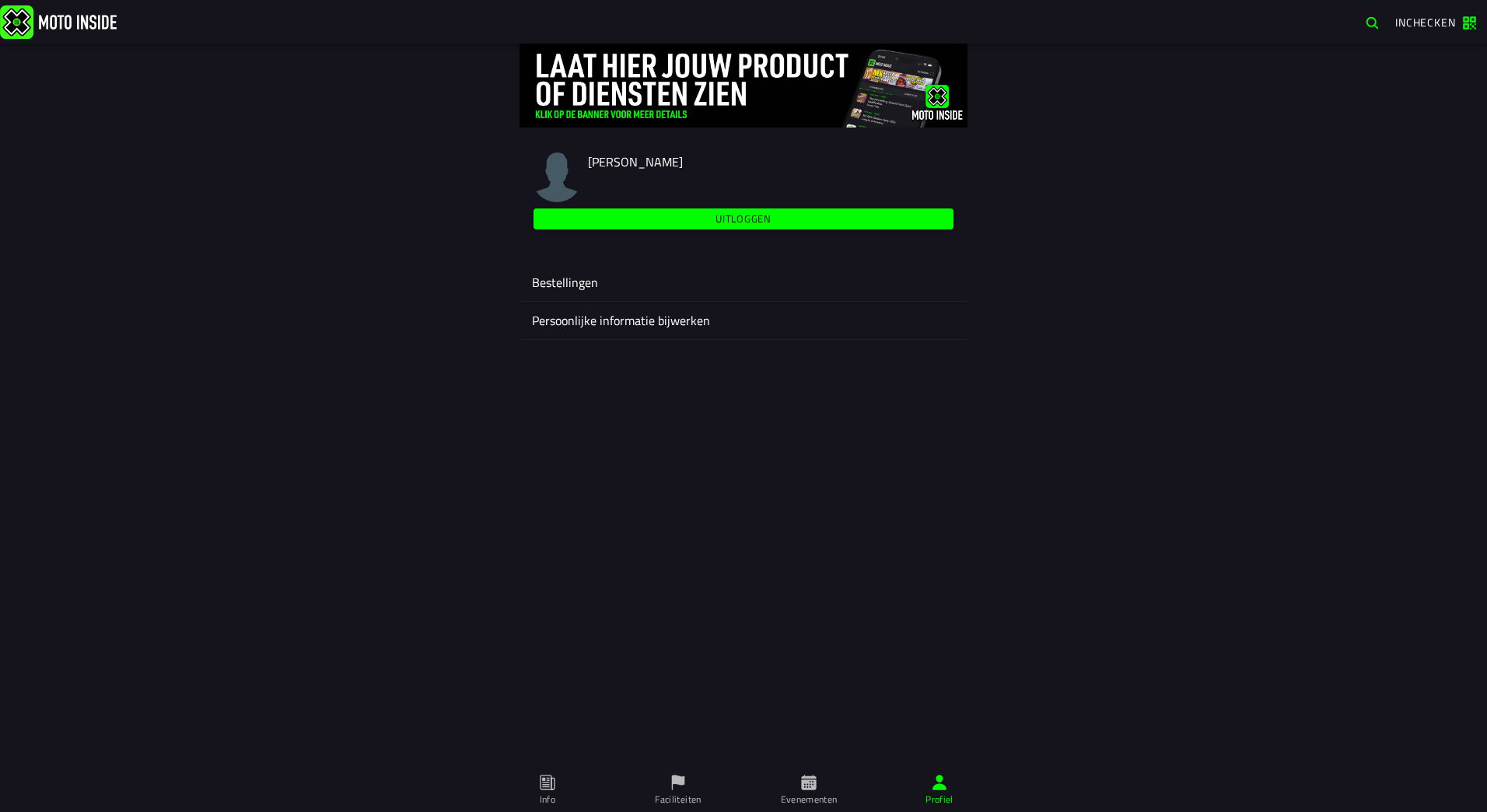
click at [0, 0] on slot "Uitloggen" at bounding box center [0, 0] width 0 height 0
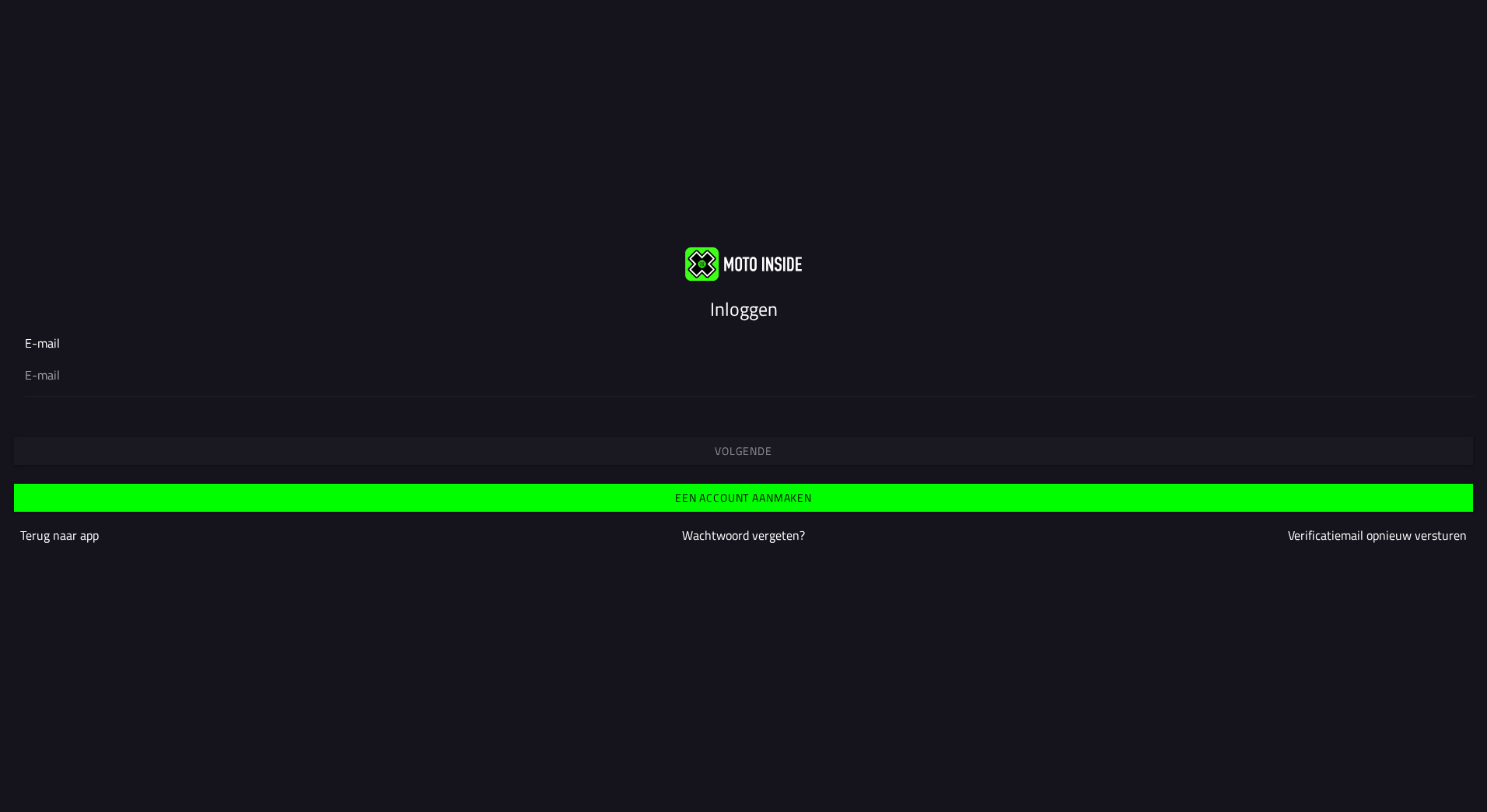
click at [663, 604] on div "Inloggen E-mail Volgende Een account aanmaken Terug naar app Wachtwoord vergete…" at bounding box center [744, 406] width 1487 height 812
click at [669, 415] on div "Volgende" at bounding box center [744, 437] width 1487 height 56
click at [55, 406] on div "E-mail" at bounding box center [744, 365] width 1487 height 88
click at [59, 376] on input "email" at bounding box center [744, 375] width 1437 height 19
click at [43, 341] on ion-input "E-mail" at bounding box center [744, 364] width 1437 height 62
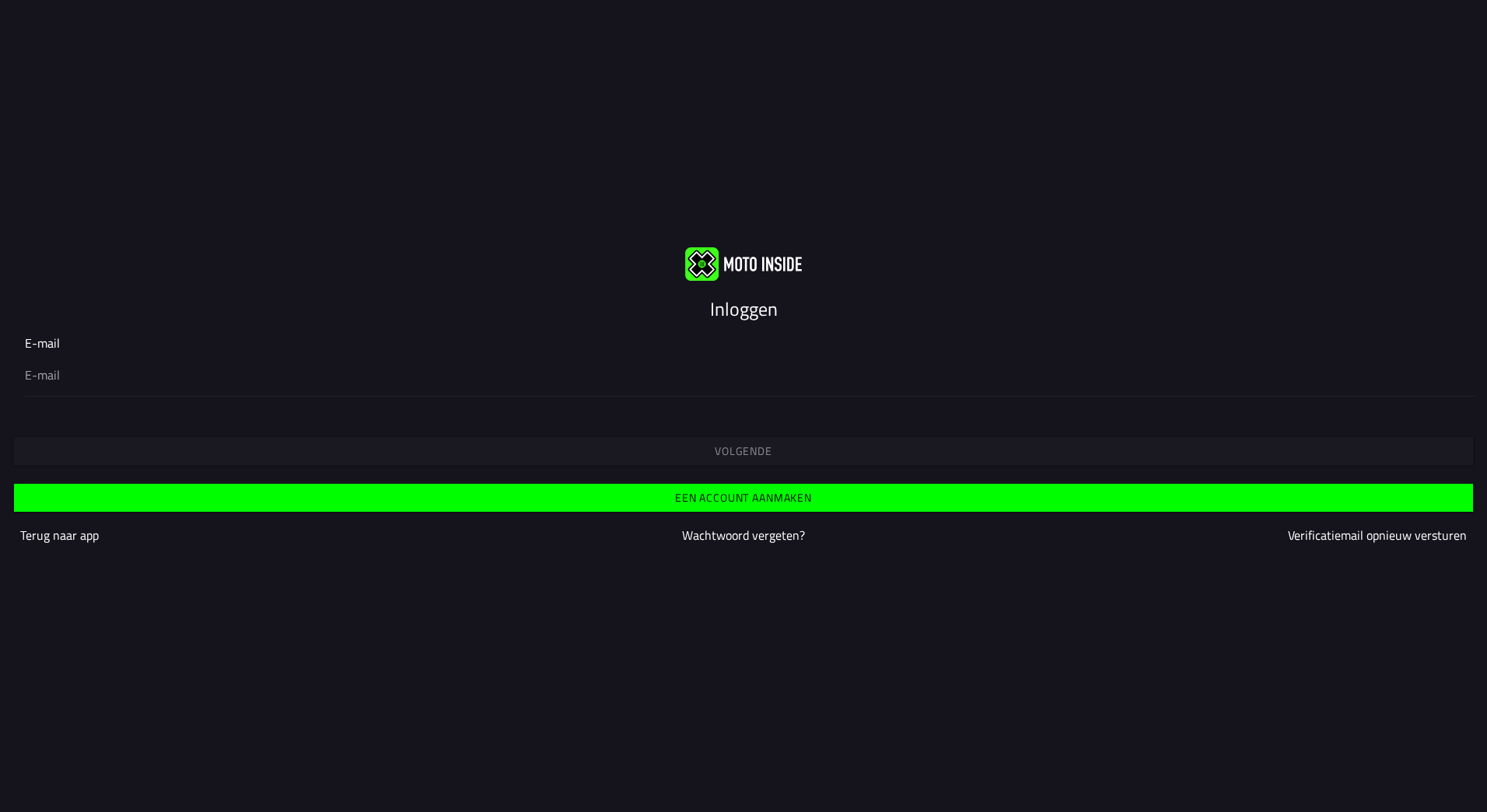
click at [0, 0] on slot "Inloggen" at bounding box center [0, 0] width 0 height 0
click at [49, 376] on input "email" at bounding box center [744, 375] width 1437 height 19
click at [41, 417] on div "Volgende" at bounding box center [744, 437] width 1487 height 56
click at [45, 372] on input "email" at bounding box center [744, 375] width 1437 height 19
type input "l"
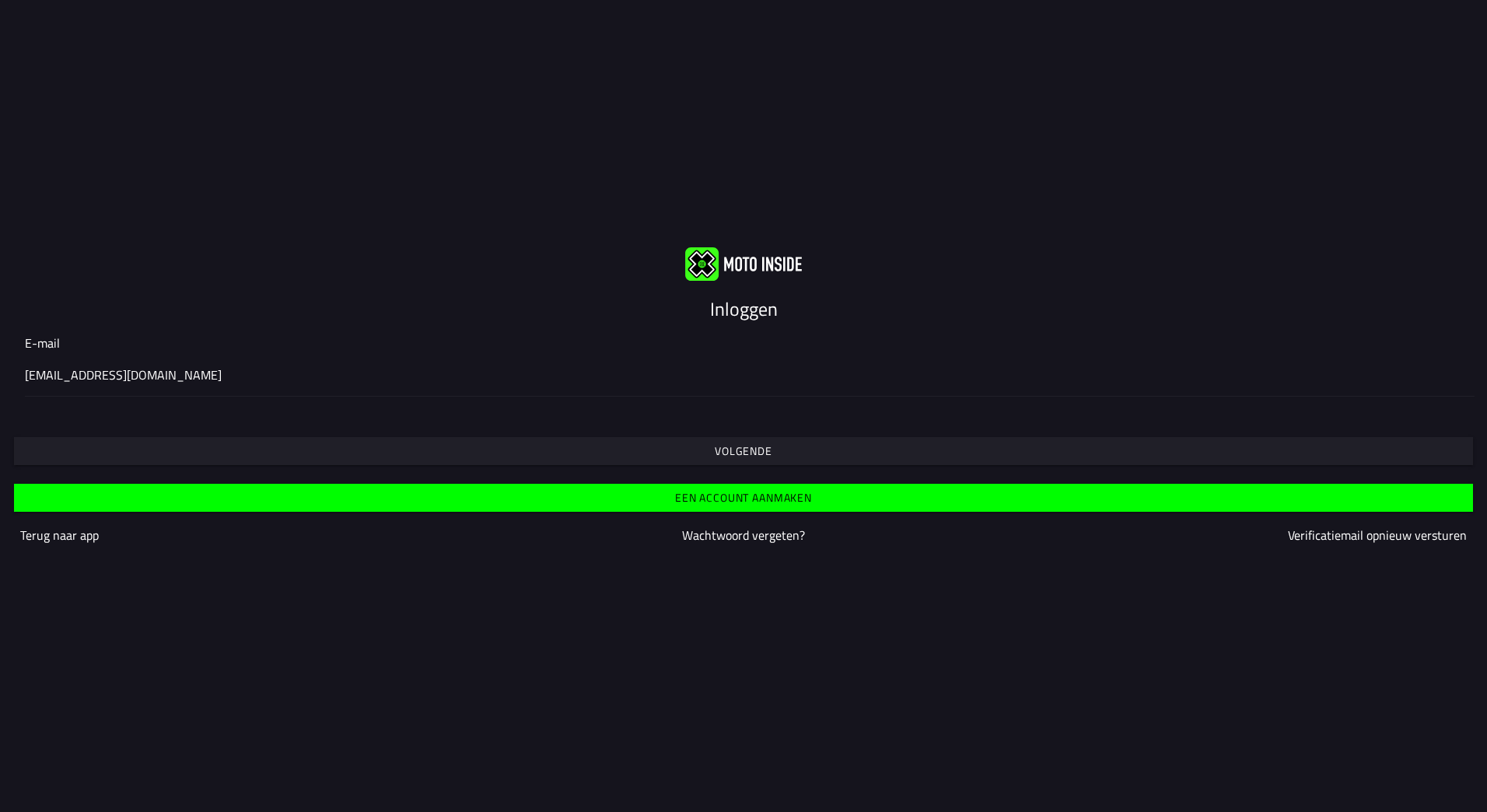
type input "[EMAIL_ADDRESS][DOMAIN_NAME]"
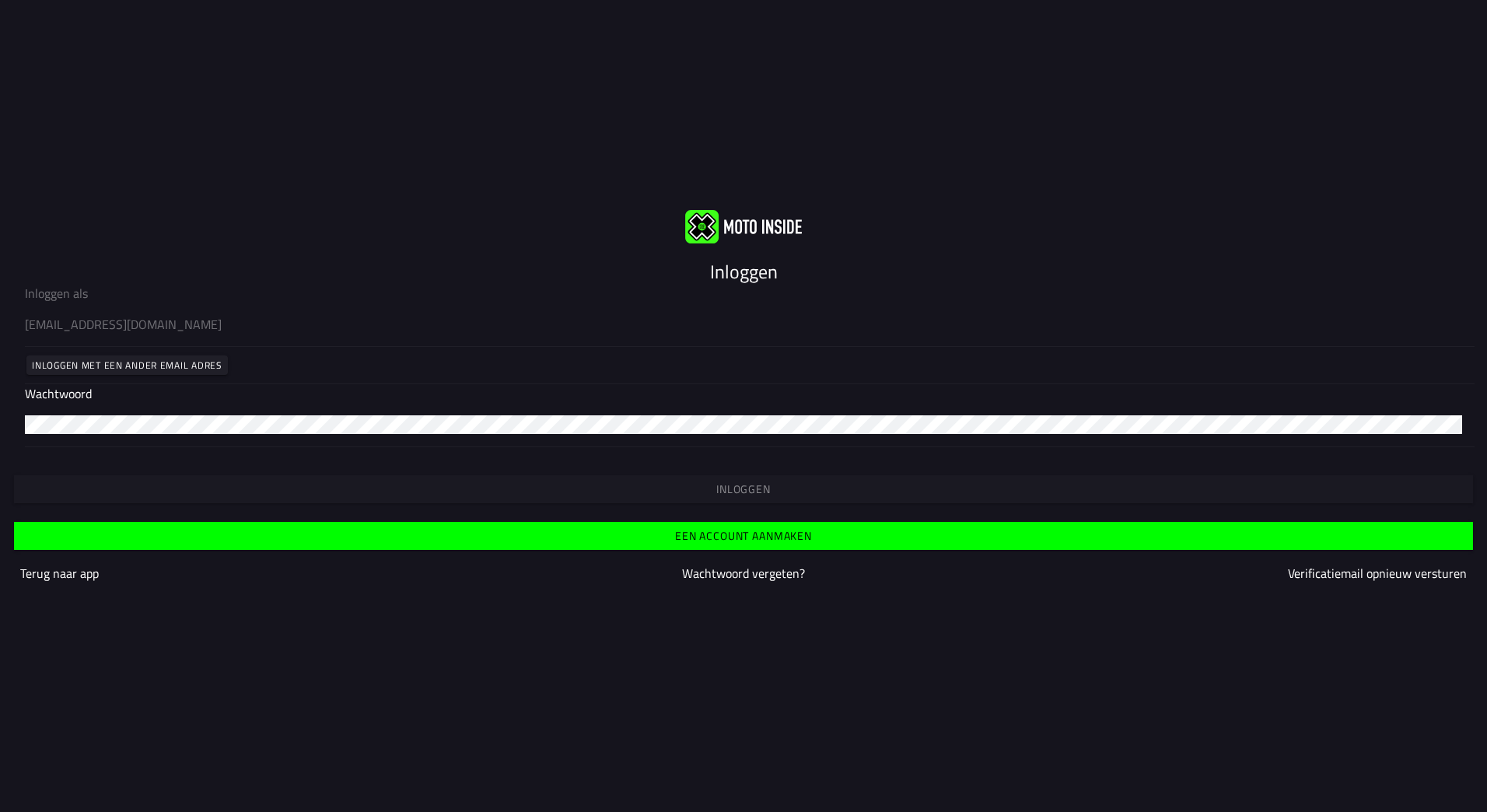
click at [0, 0] on slot "Wachtwoord vergeten?" at bounding box center [0, 0] width 0 height 0
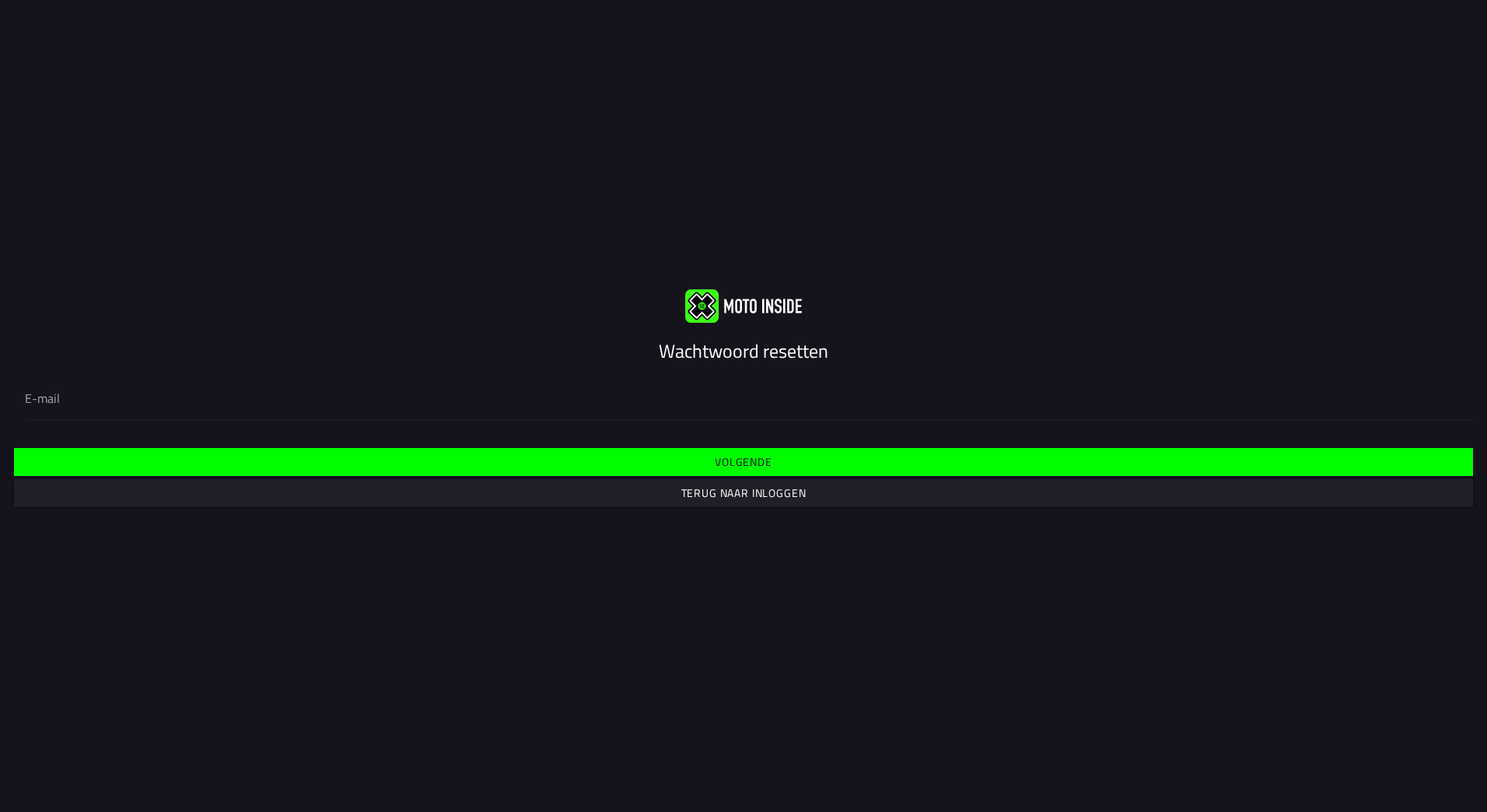
click at [65, 400] on input "email" at bounding box center [744, 397] width 1437 height 19
type input "l"
click at [152, 425] on div "Vul je e-mail hieronder in om je wachtwoord te resetten" at bounding box center [744, 397] width 1487 height 70
click at [105, 391] on input "email" at bounding box center [744, 397] width 1437 height 19
type input "[EMAIL_ADDRESS][DOMAIN_NAME]"
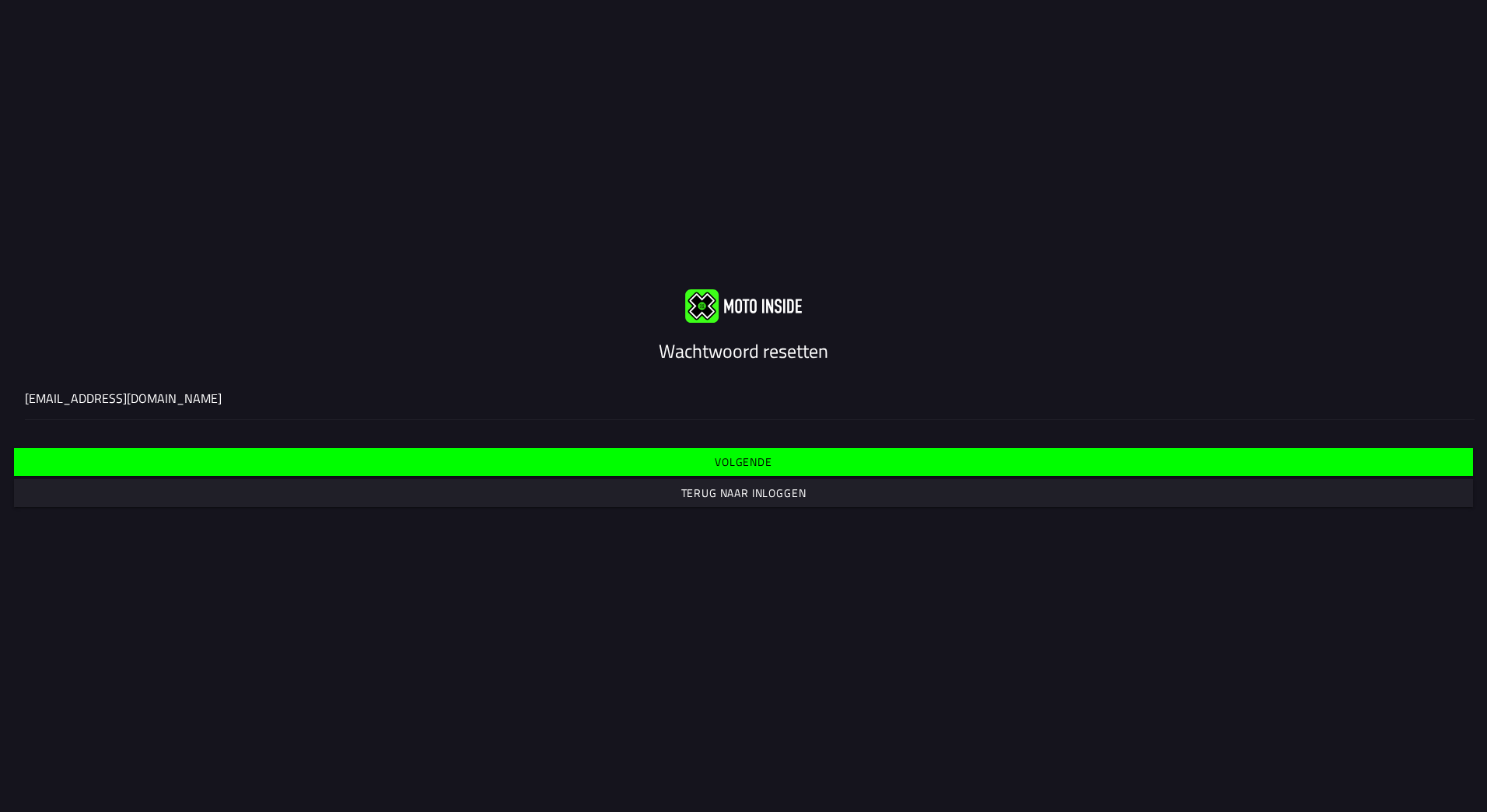
click at [0, 0] on slot "Volgende" at bounding box center [0, 0] width 0 height 0
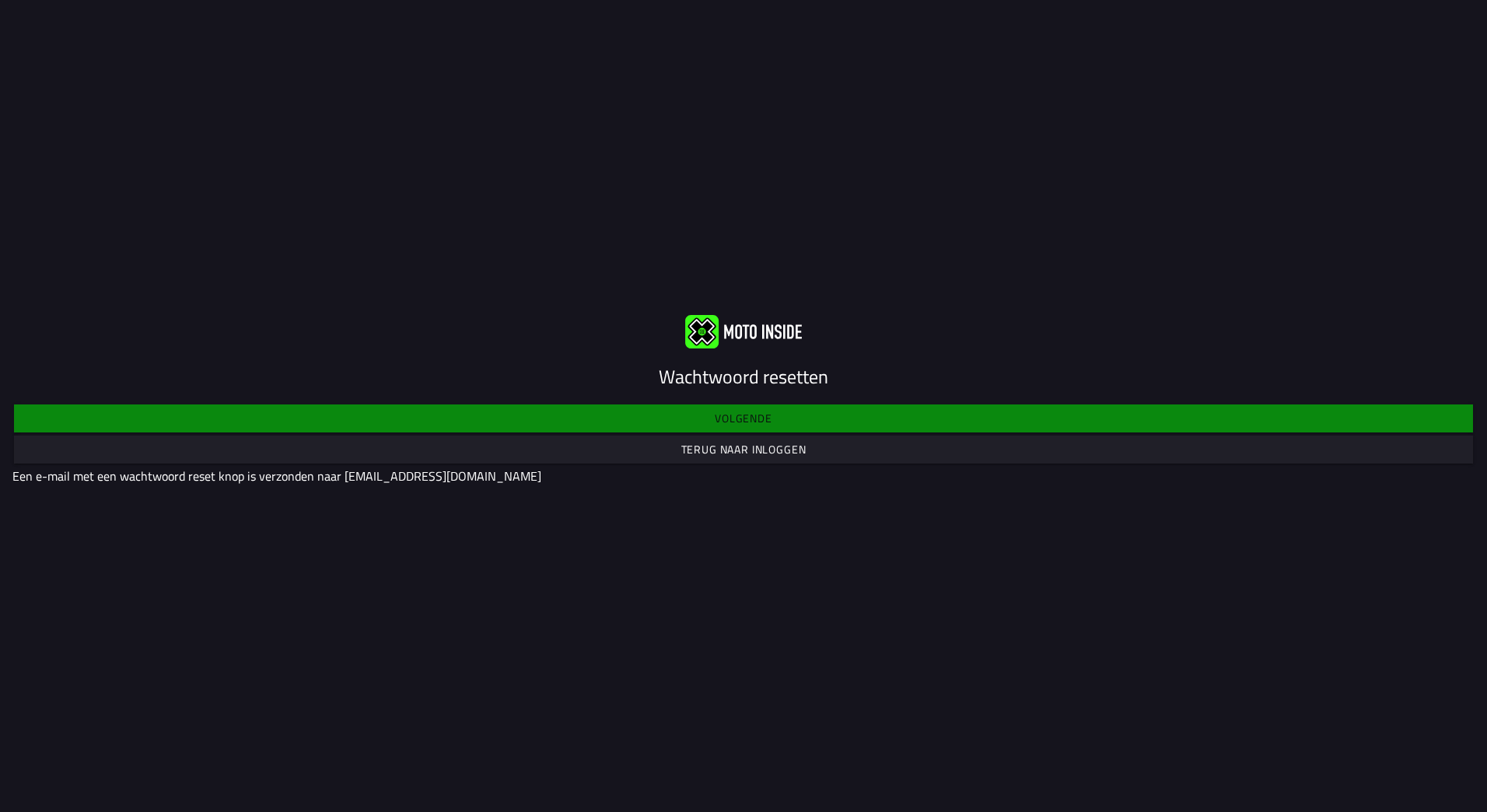
click at [738, 344] on img at bounding box center [744, 331] width 117 height 33
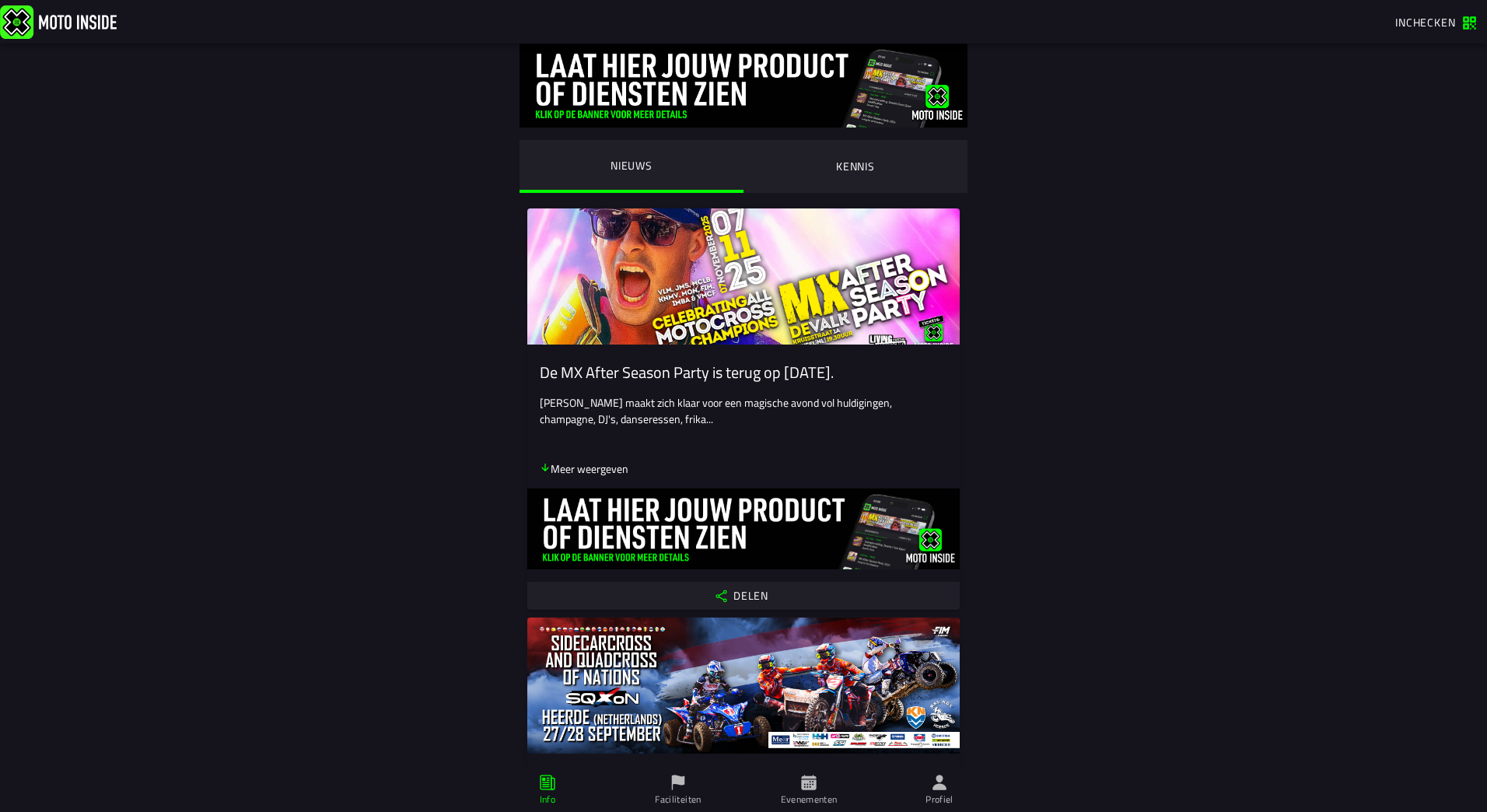
click at [949, 780] on span "Profiel" at bounding box center [940, 790] width 112 height 43
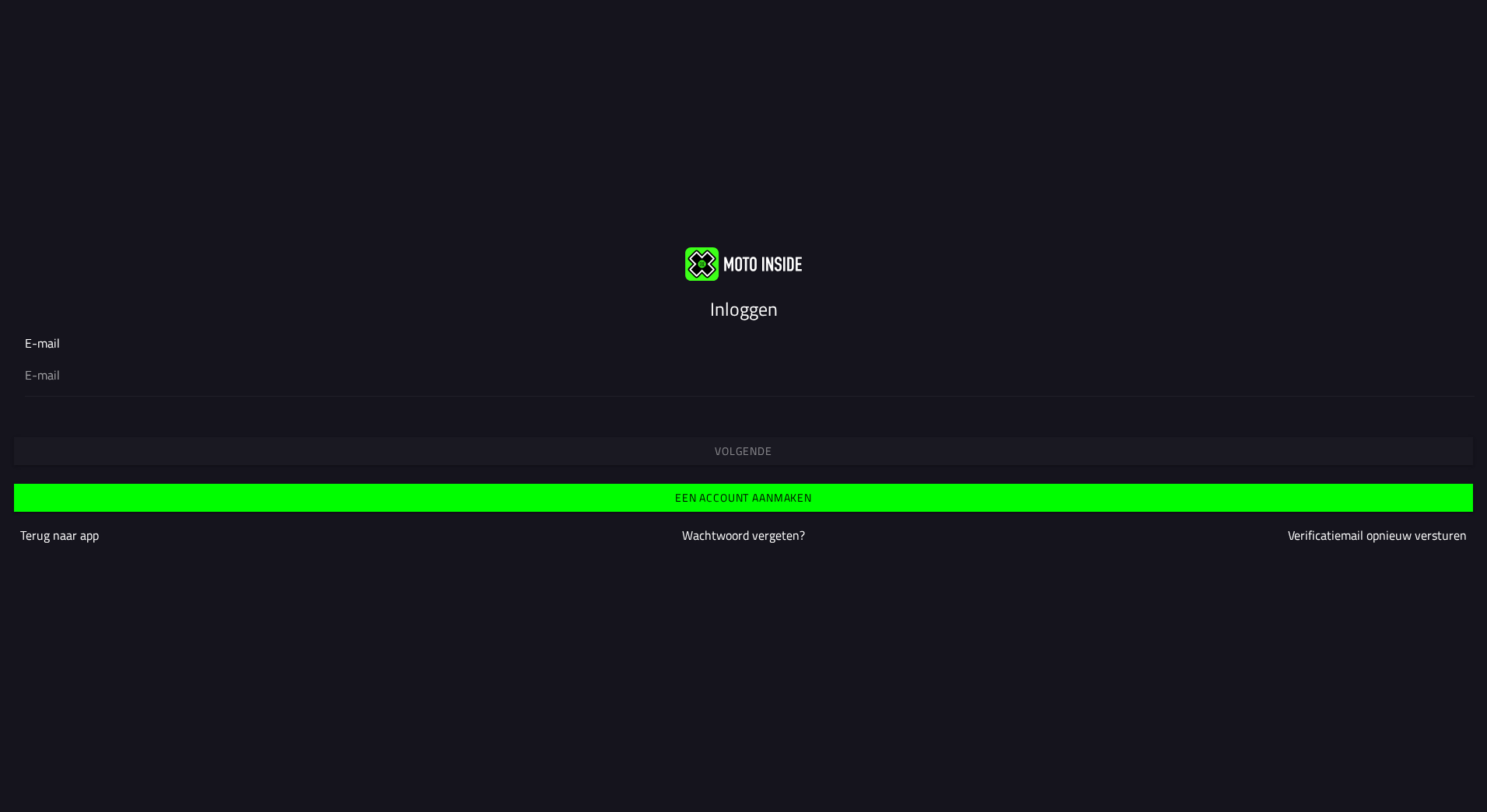
click at [430, 415] on div "Volgende" at bounding box center [744, 437] width 1487 height 56
drag, startPoint x: 100, startPoint y: 400, endPoint x: 94, endPoint y: 392, distance: 10.0
click at [94, 395] on div "E-mail" at bounding box center [744, 365] width 1487 height 88
click at [53, 377] on input "email" at bounding box center [744, 375] width 1437 height 19
click at [70, 375] on input "email" at bounding box center [744, 375] width 1437 height 19
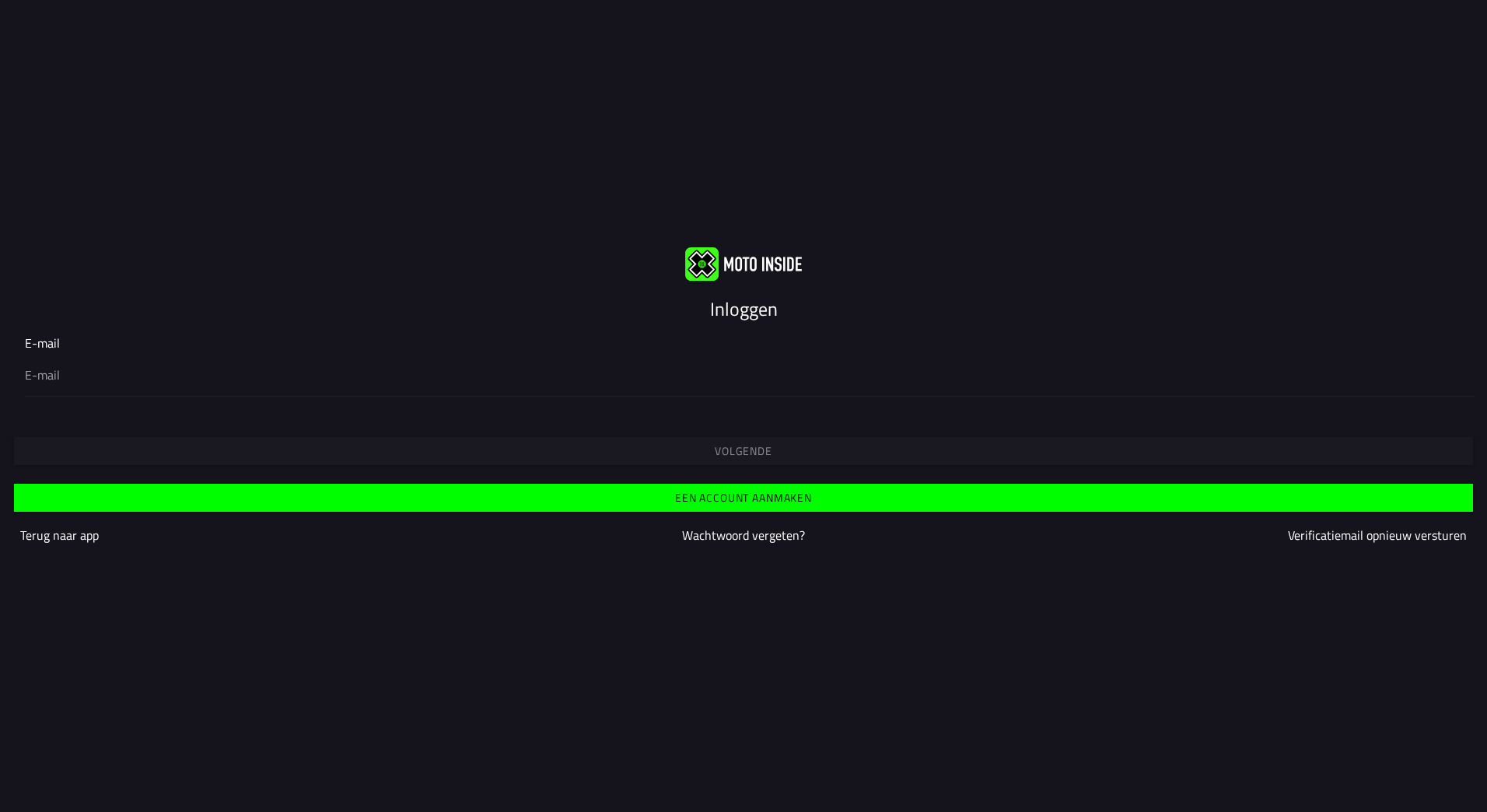
click at [80, 379] on input "email" at bounding box center [744, 375] width 1437 height 19
type input "[EMAIL_ADDRESS][DOMAIN_NAME]"
click at [97, 405] on div "E-mail [EMAIL_ADDRESS][DOMAIN_NAME]" at bounding box center [744, 365] width 1487 height 88
click at [0, 0] on slot "Volgende" at bounding box center [0, 0] width 0 height 0
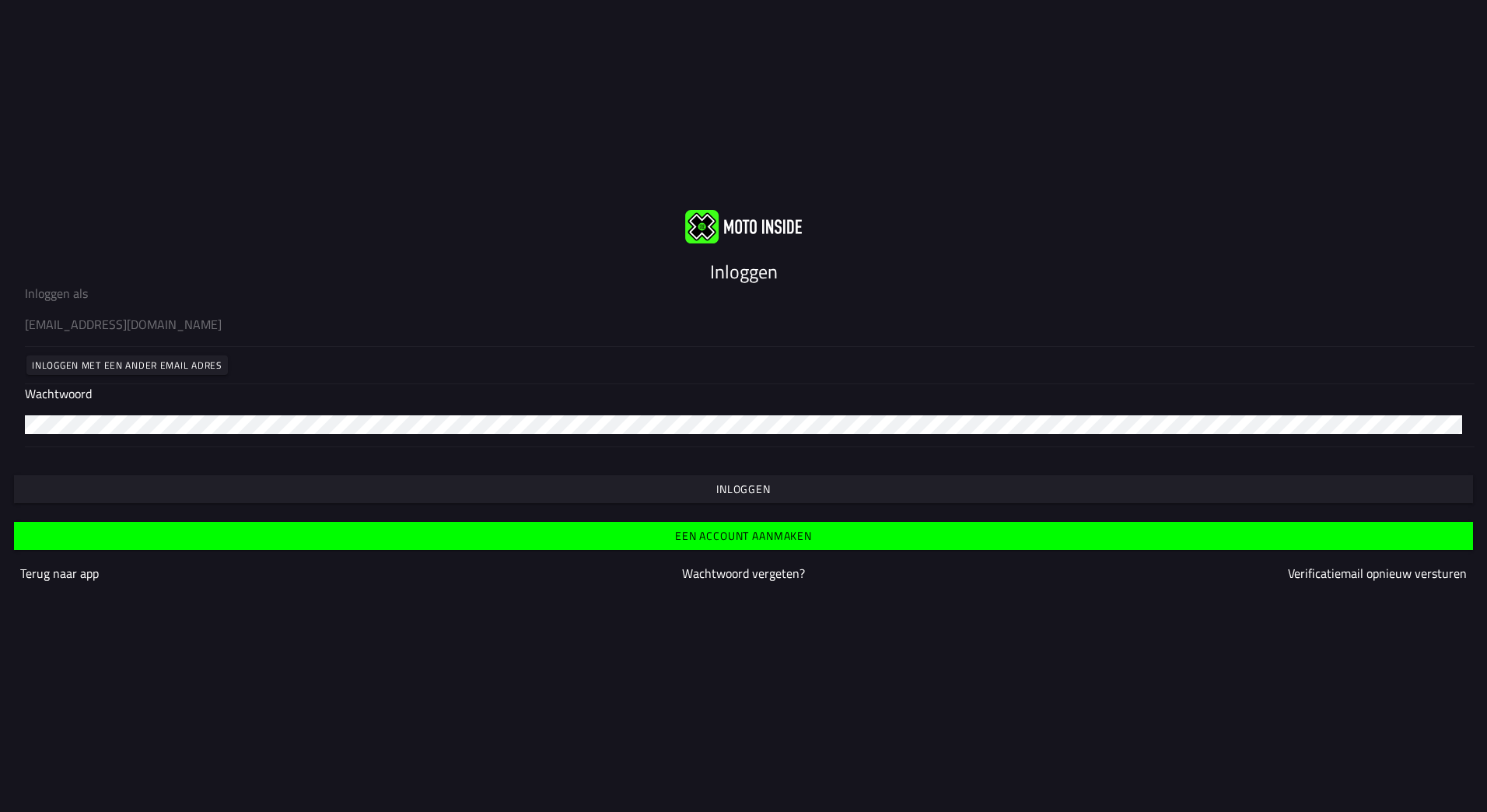
click at [0, 0] on slot "Inloggen" at bounding box center [0, 0] width 0 height 0
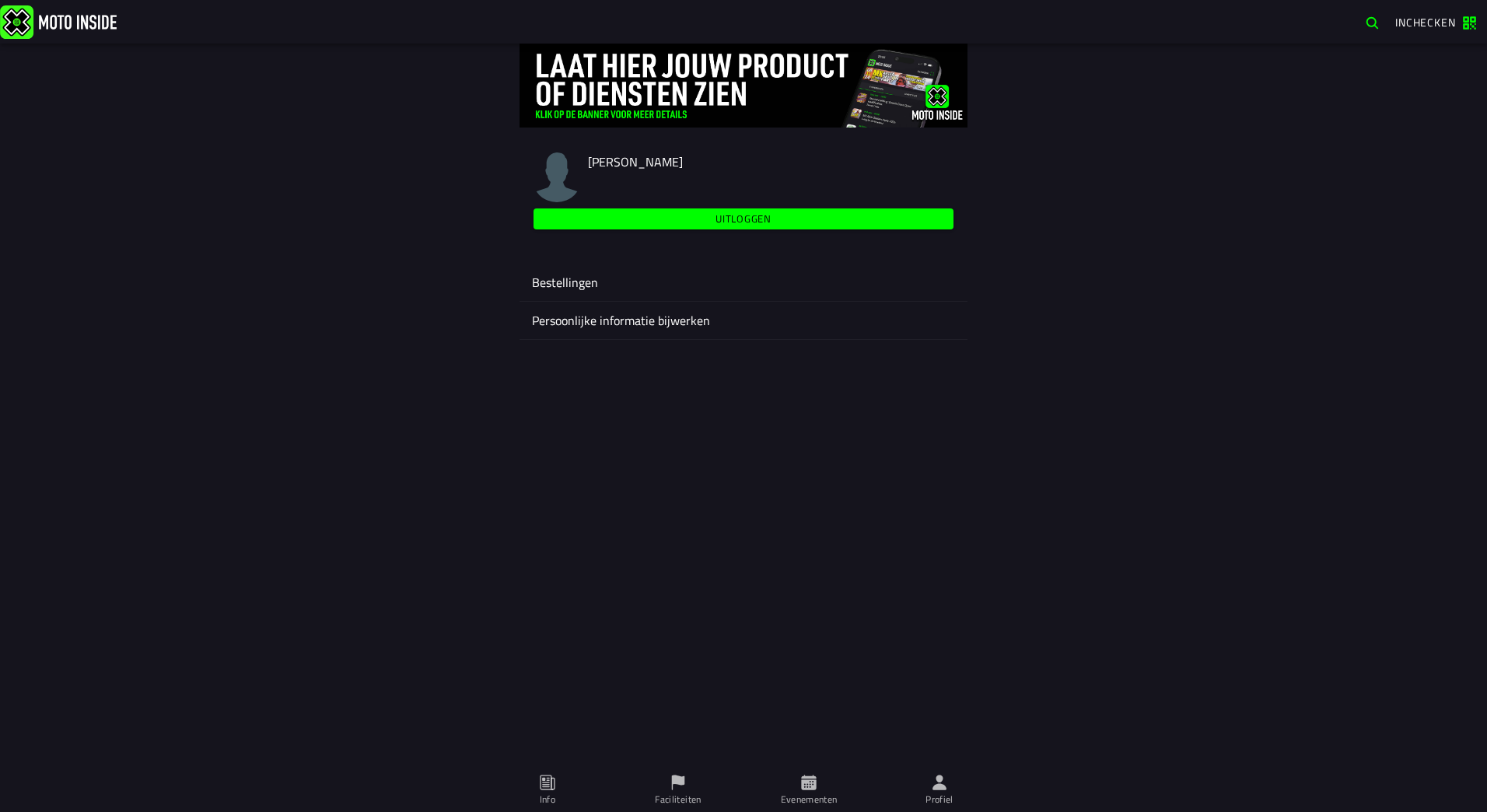
click at [568, 284] on ion-label "Bestellingen" at bounding box center [744, 282] width 423 height 19
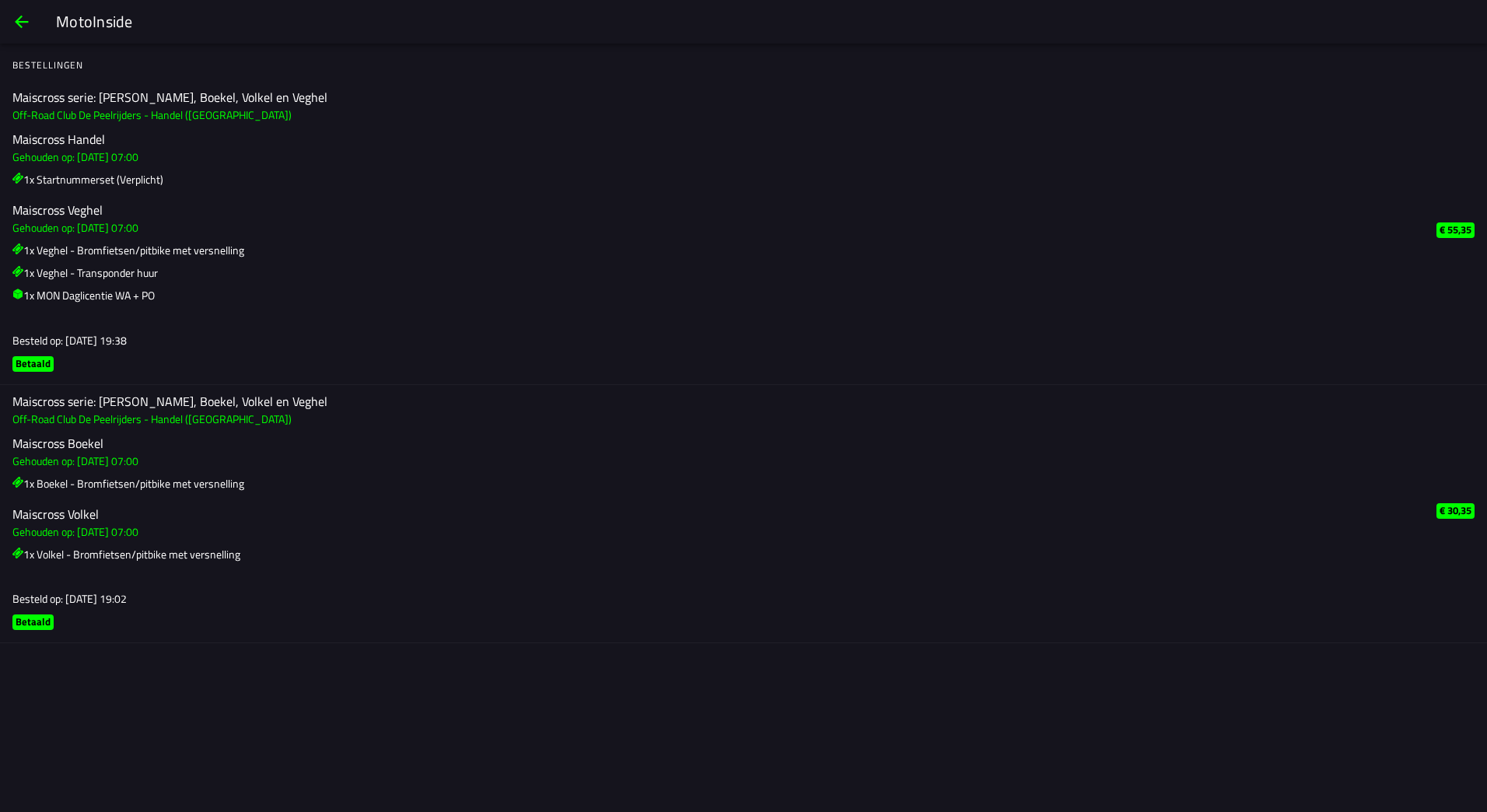
click at [25, 25] on span "back" at bounding box center [22, 21] width 19 height 37
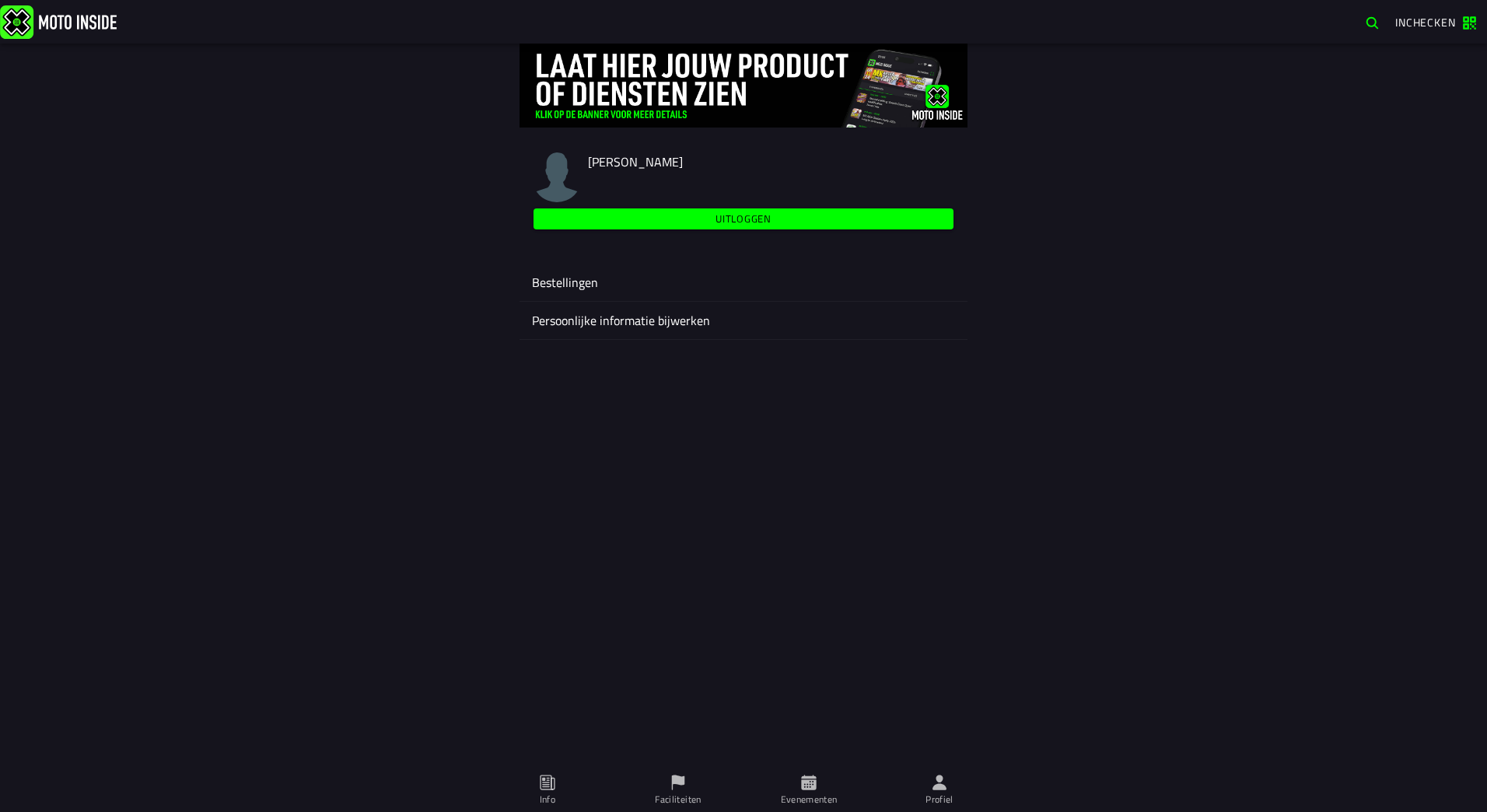
click at [684, 789] on icon at bounding box center [678, 782] width 17 height 17
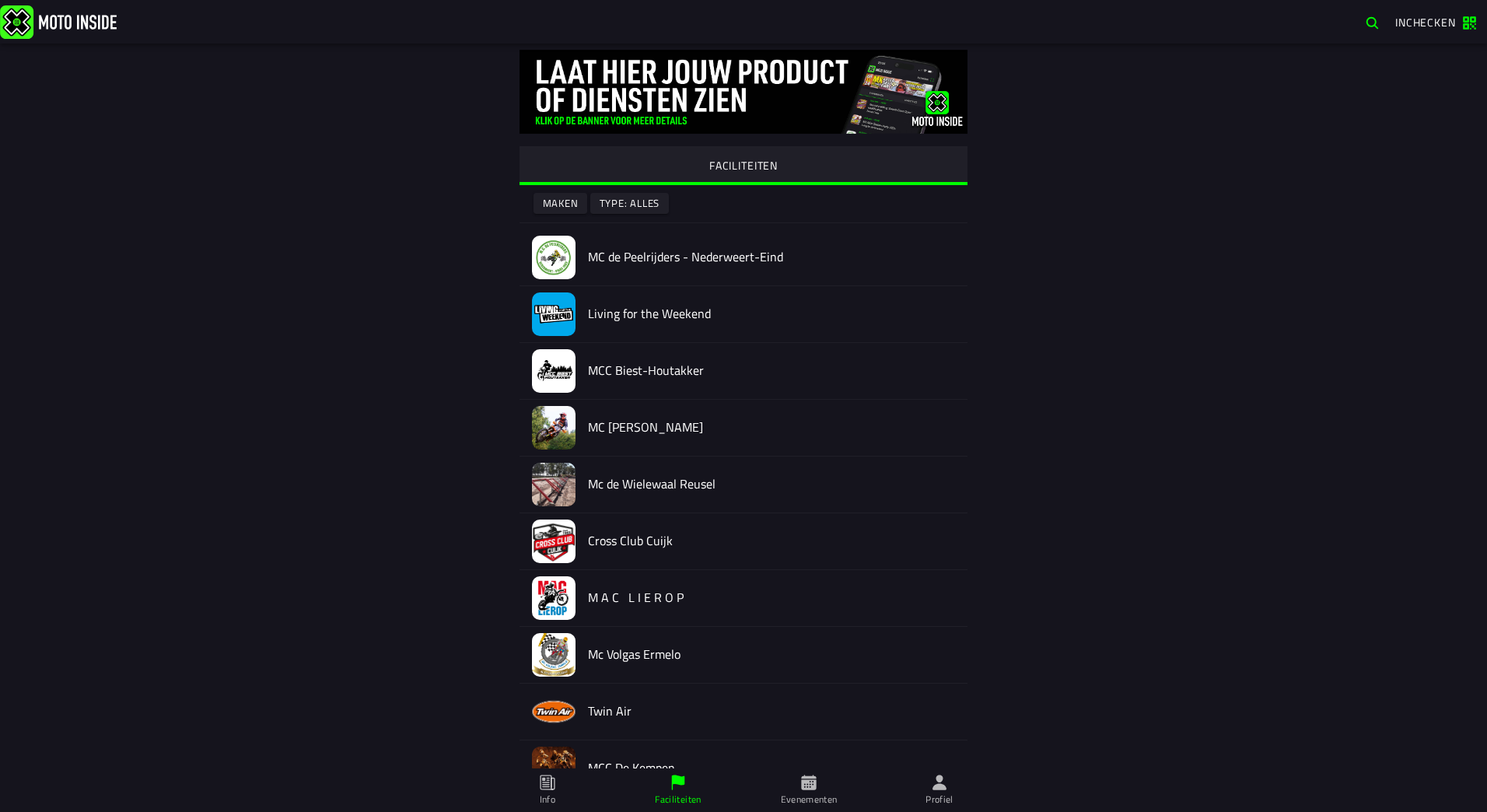
click at [809, 787] on icon at bounding box center [809, 782] width 14 height 14
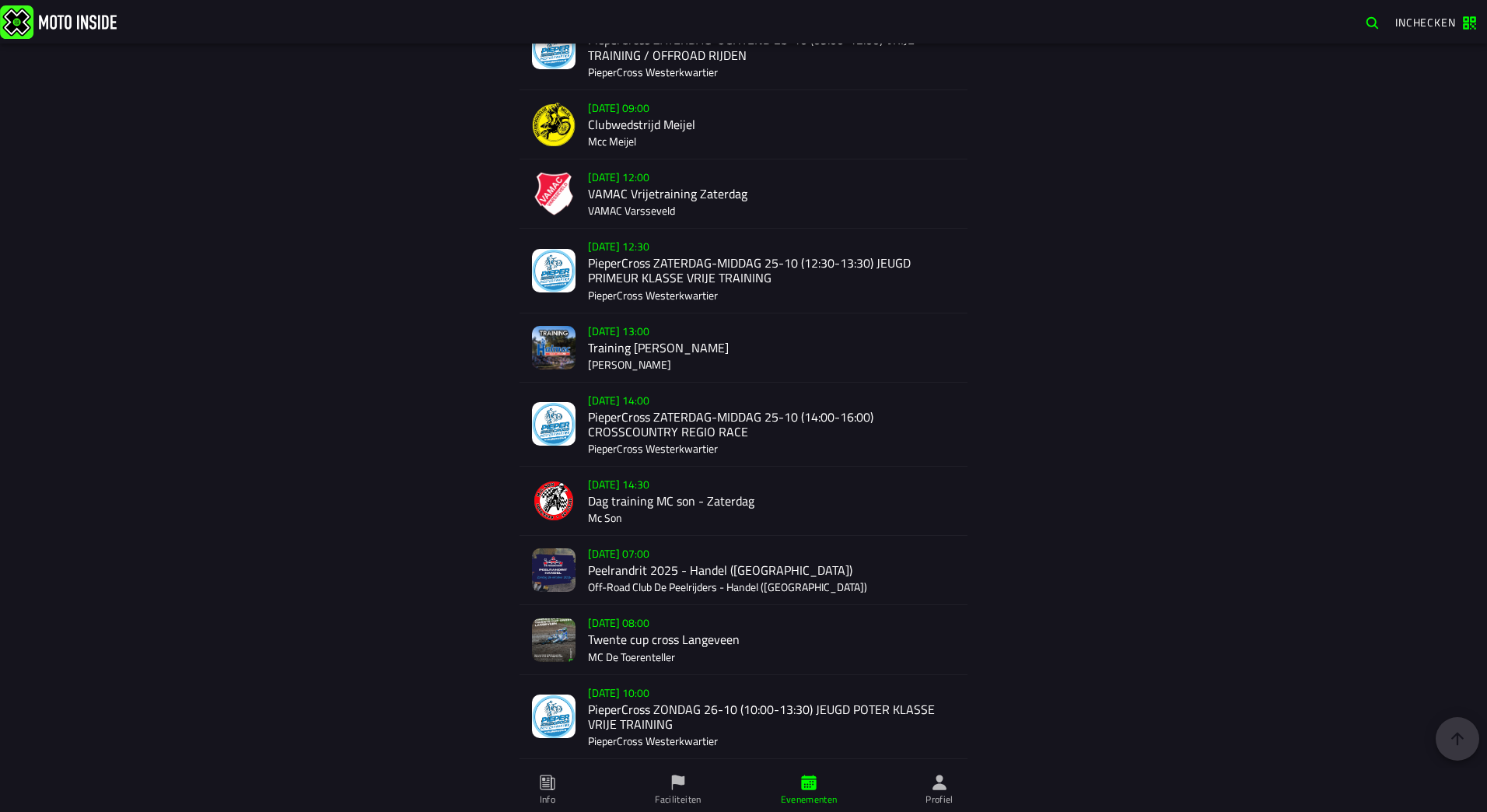
scroll to position [1469, 0]
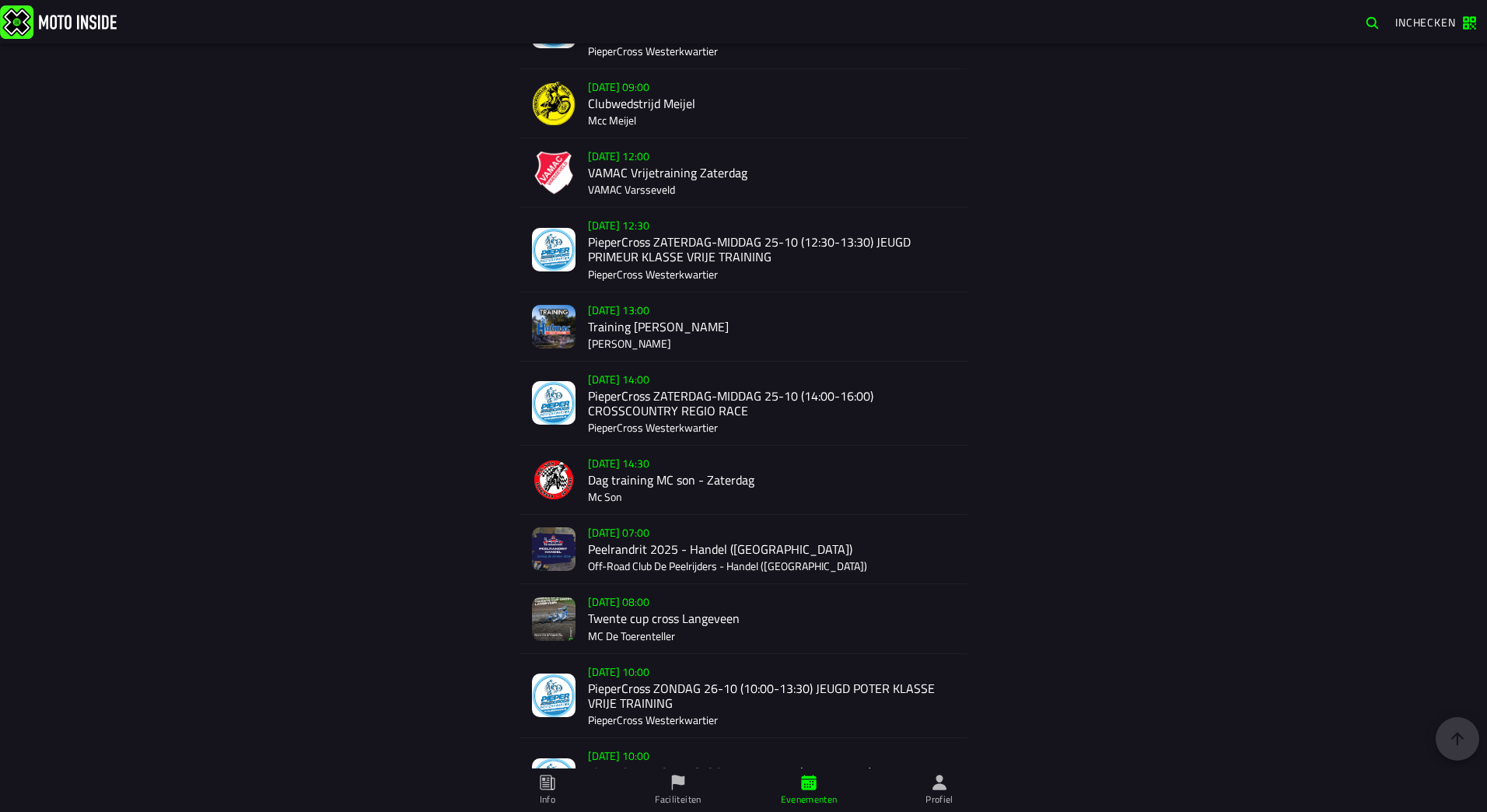
click at [630, 555] on div "[DATE] 07:00 Peelrandrit 2025 - Handel (NB) Off-Road Club De Peelrijders - Hand…" at bounding box center [772, 549] width 367 height 69
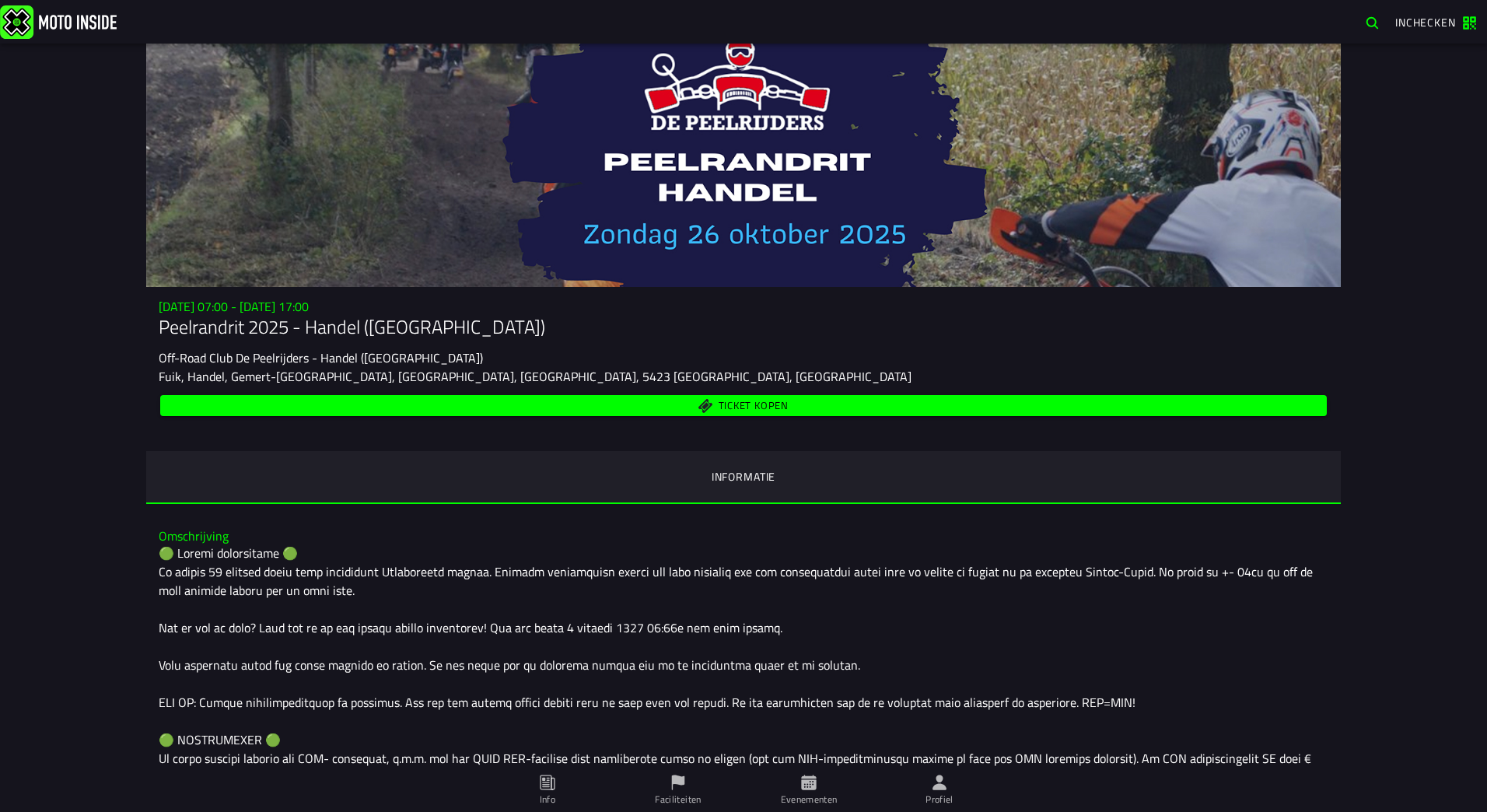
click at [748, 480] on ion-segment-button "Informatie" at bounding box center [744, 477] width 1194 height 53
click at [384, 325] on h1 "Peelrandrit 2025 - Handel ([GEOGRAPHIC_DATA])" at bounding box center [744, 327] width 1170 height 25
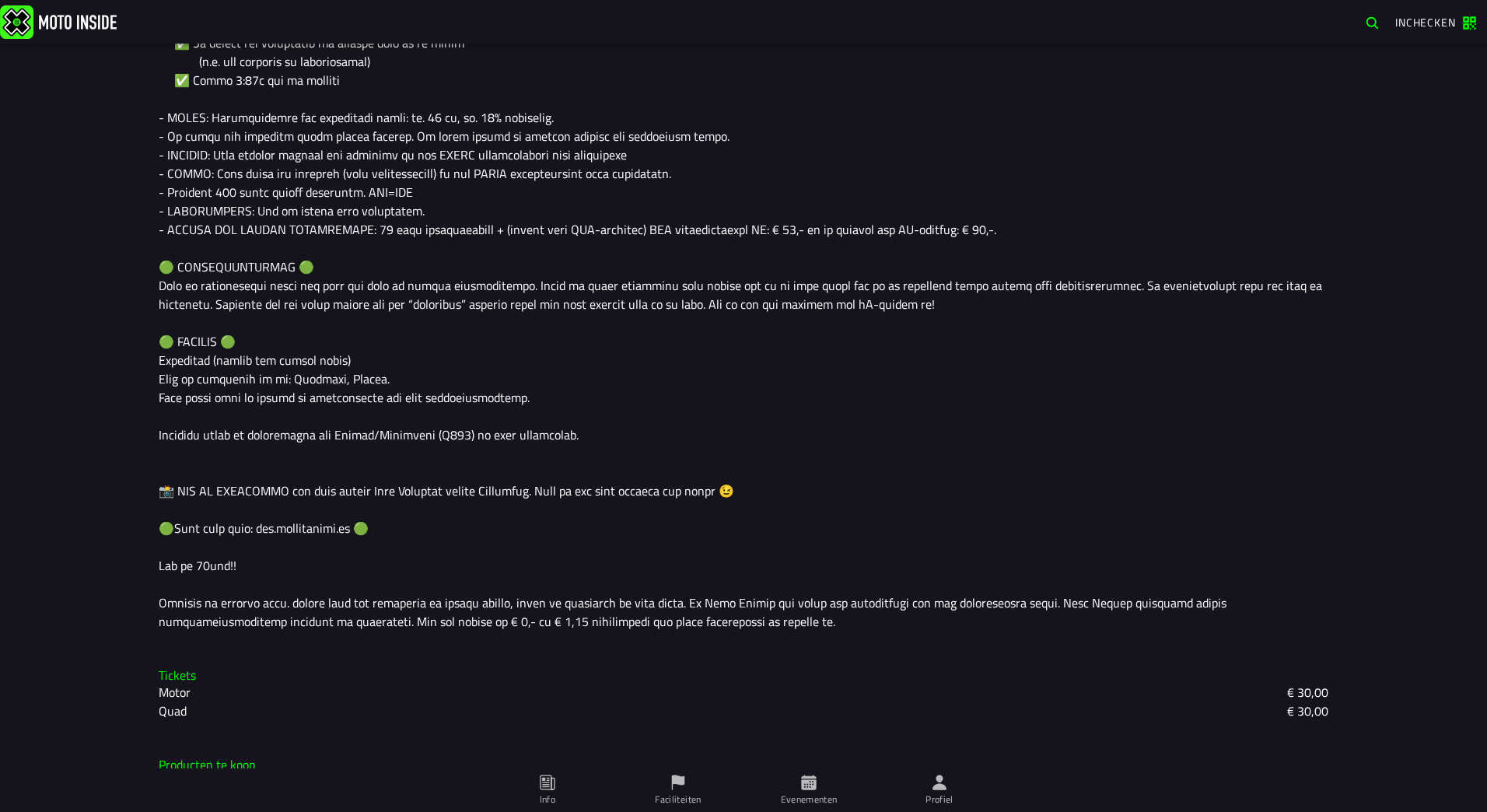
scroll to position [1143, 0]
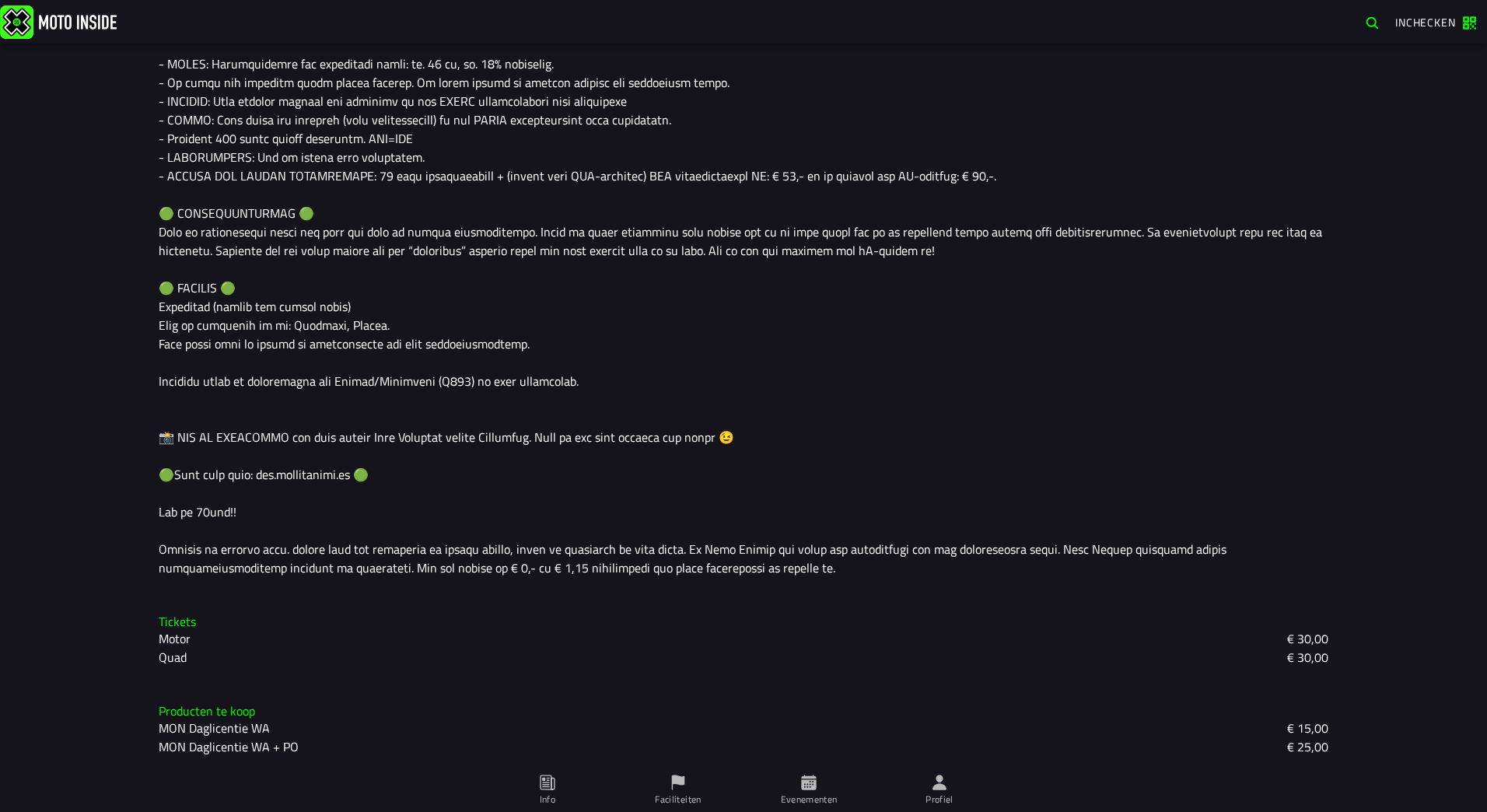
click at [549, 783] on icon at bounding box center [547, 782] width 17 height 17
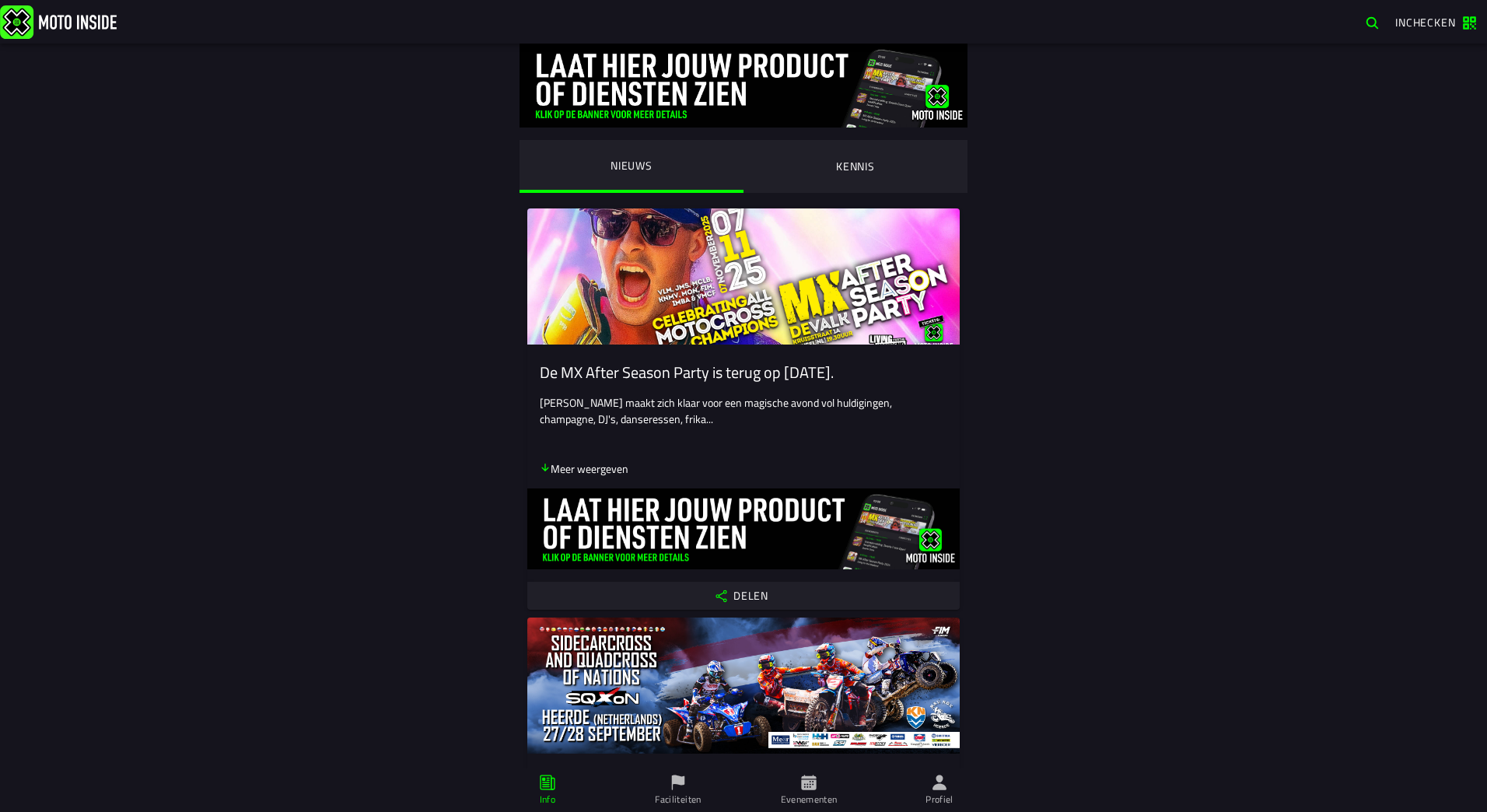
click at [837, 164] on ion-segment-button "KENNIS" at bounding box center [856, 166] width 224 height 53
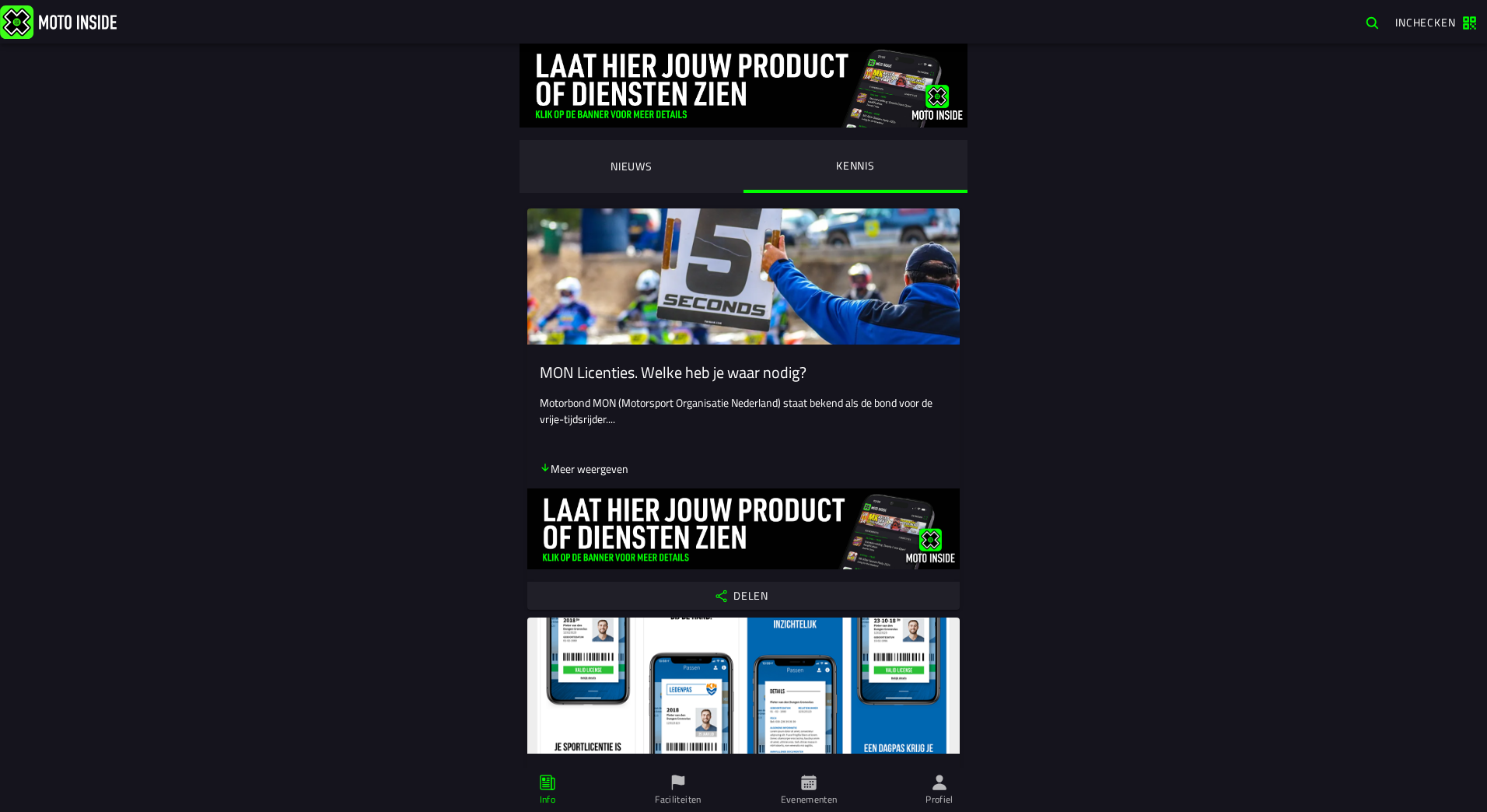
click at [645, 157] on ion-segment-button "NIEUWS" at bounding box center [631, 166] width 224 height 53
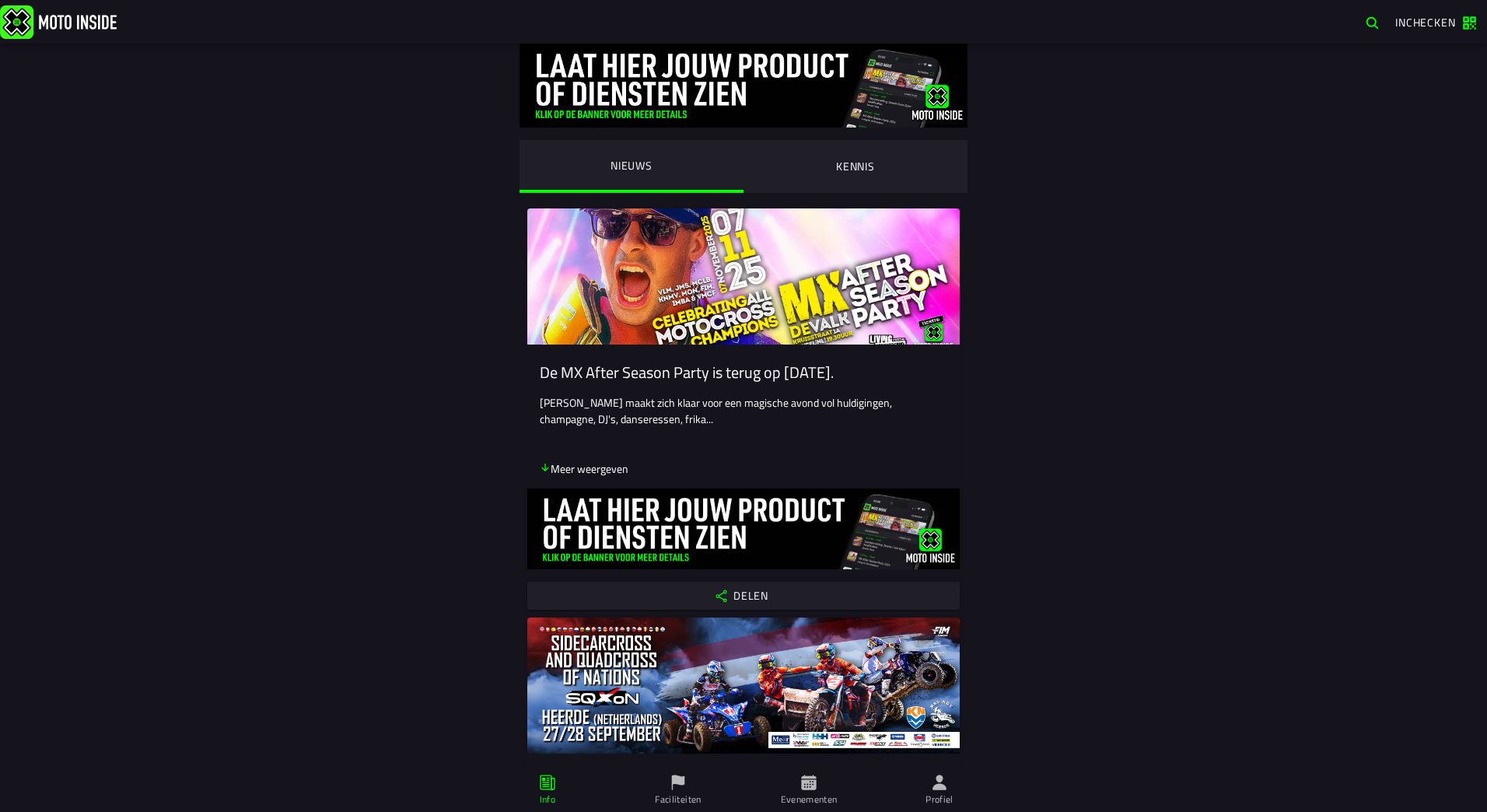
click at [674, 786] on icon at bounding box center [678, 782] width 17 height 17
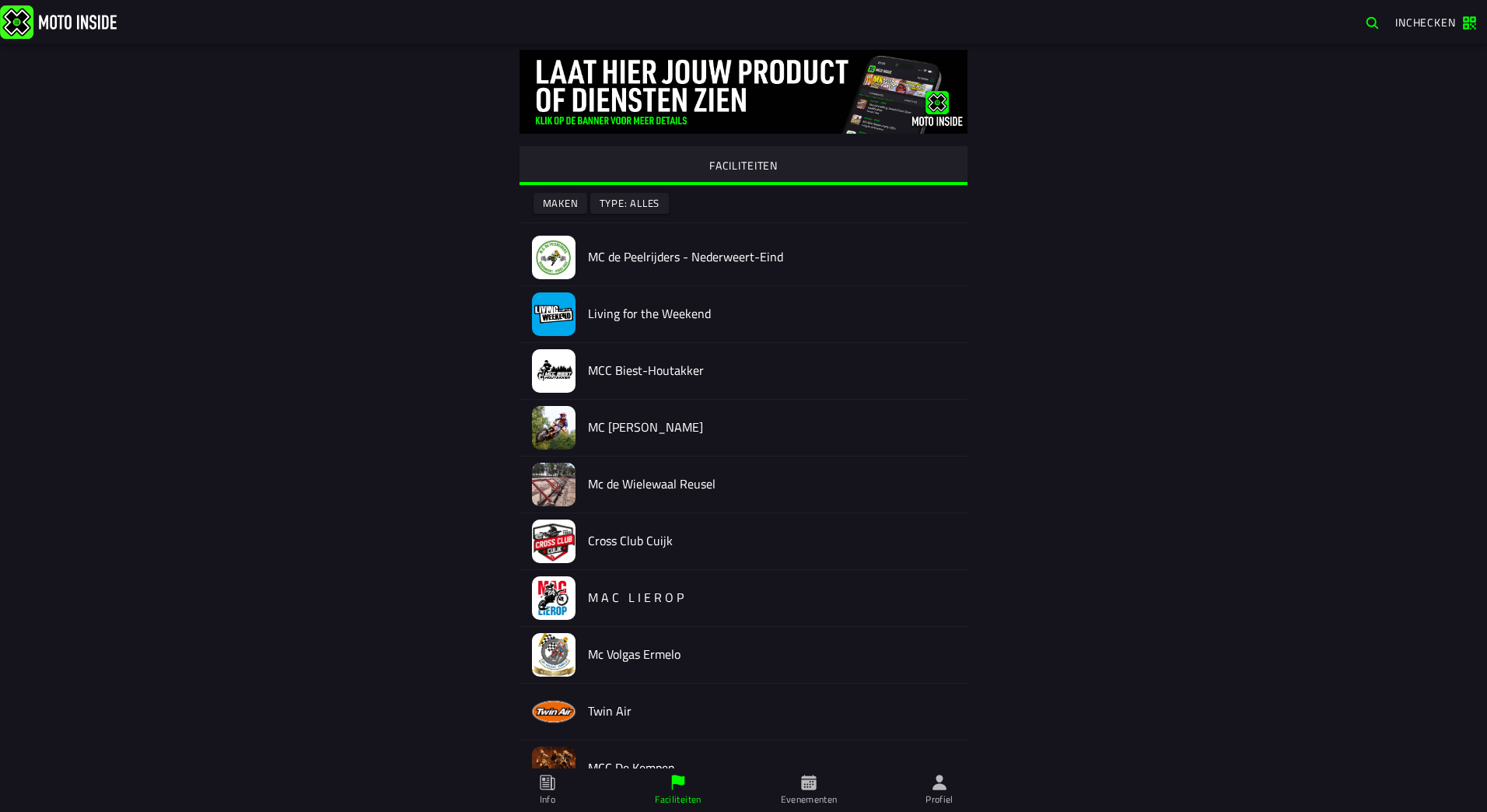
scroll to position [2945, 0]
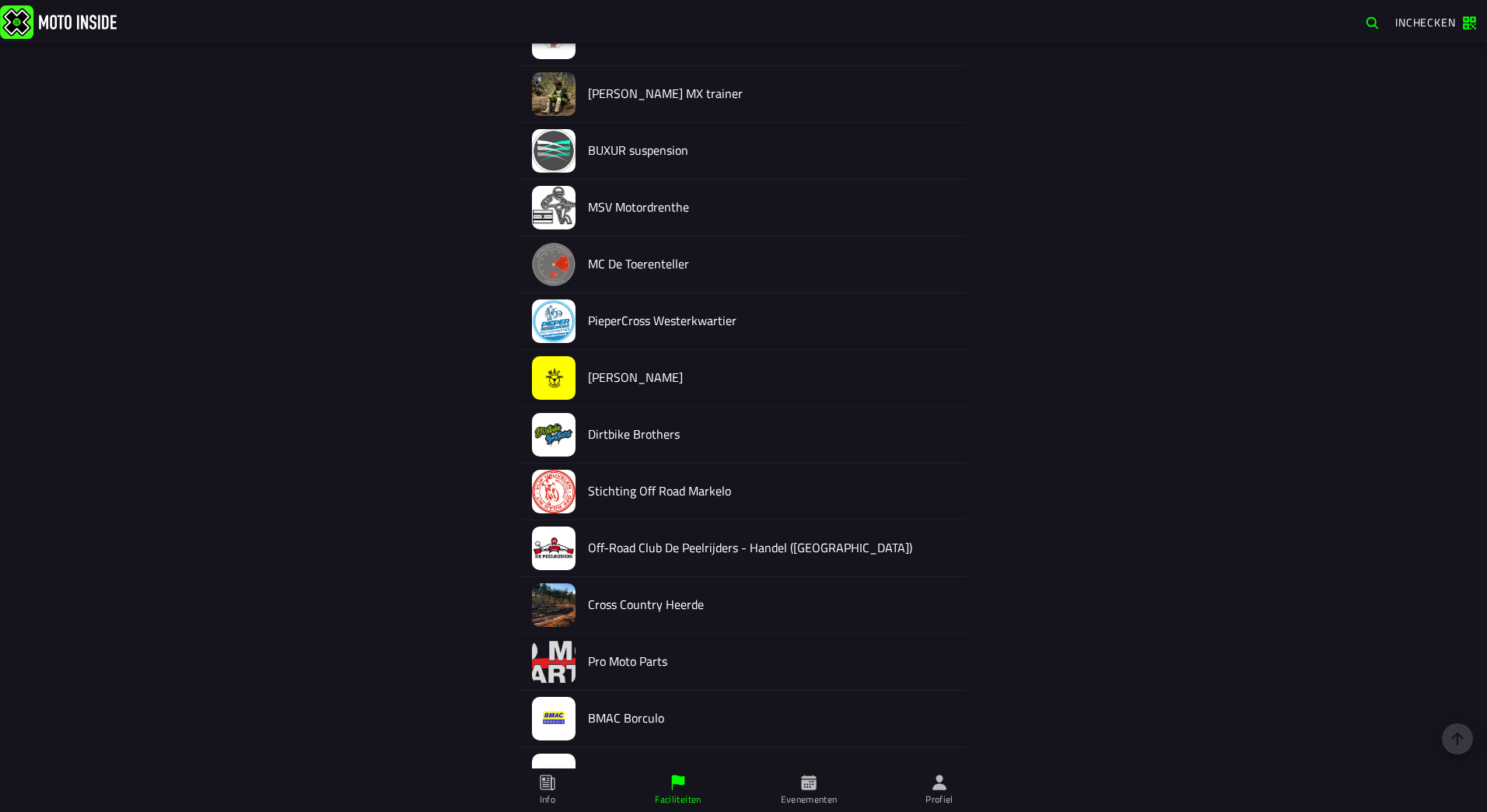
click at [703, 551] on h2 "Off-Road Club De Peelrijders - Handel ([GEOGRAPHIC_DATA])" at bounding box center [772, 547] width 367 height 14
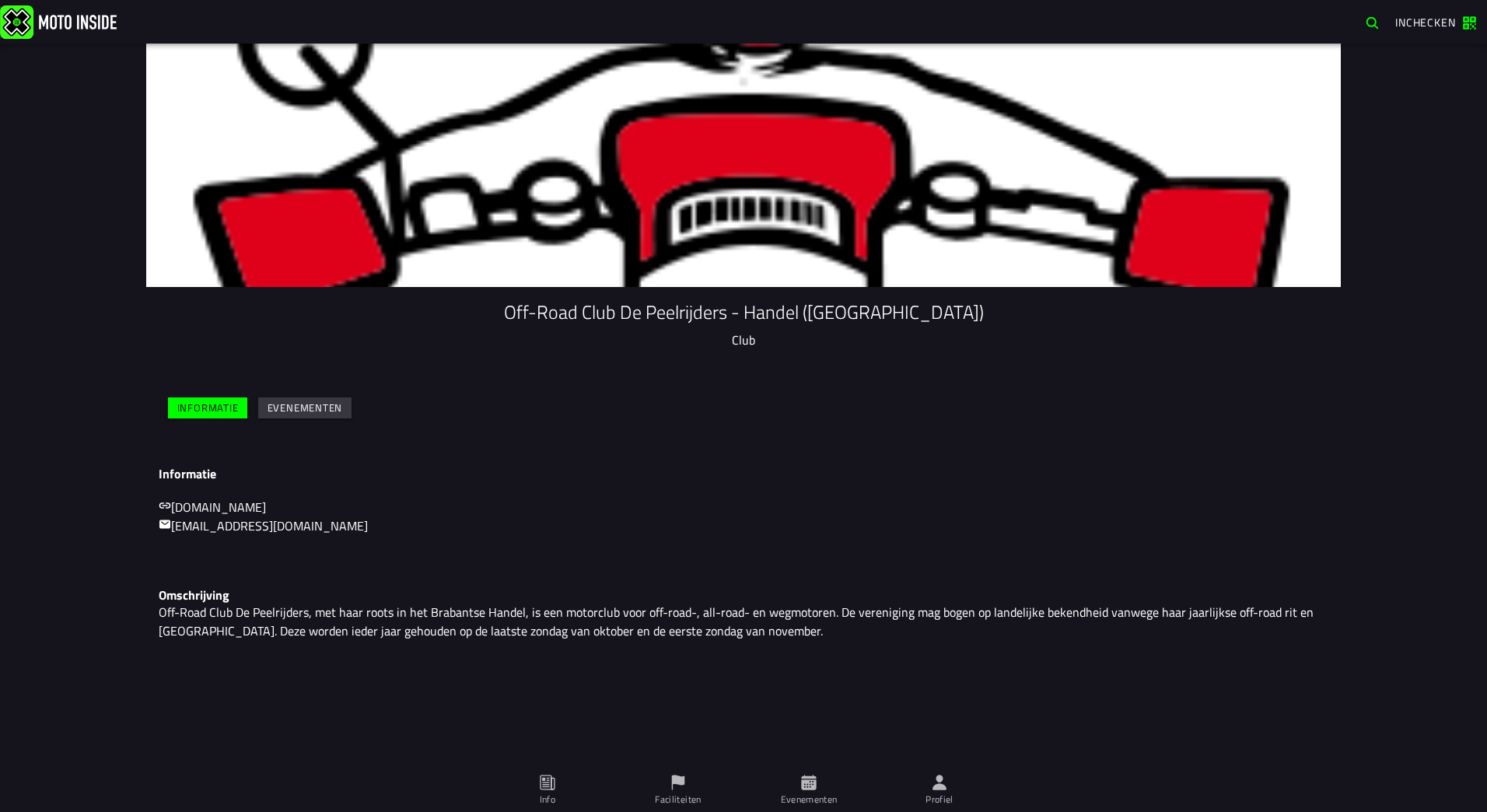
drag, startPoint x: 330, startPoint y: 525, endPoint x: 200, endPoint y: 533, distance: 130.2
click at [199, 528] on p "[EMAIL_ADDRESS][DOMAIN_NAME]" at bounding box center [744, 526] width 1170 height 19
drag, startPoint x: 309, startPoint y: 524, endPoint x: 230, endPoint y: 532, distance: 79.4
click at [236, 535] on div "Informatie [DOMAIN_NAME] [EMAIL_ADDRESS][DOMAIN_NAME]" at bounding box center [744, 509] width 1194 height 108
drag, startPoint x: 309, startPoint y: 526, endPoint x: 217, endPoint y: 530, distance: 92.1
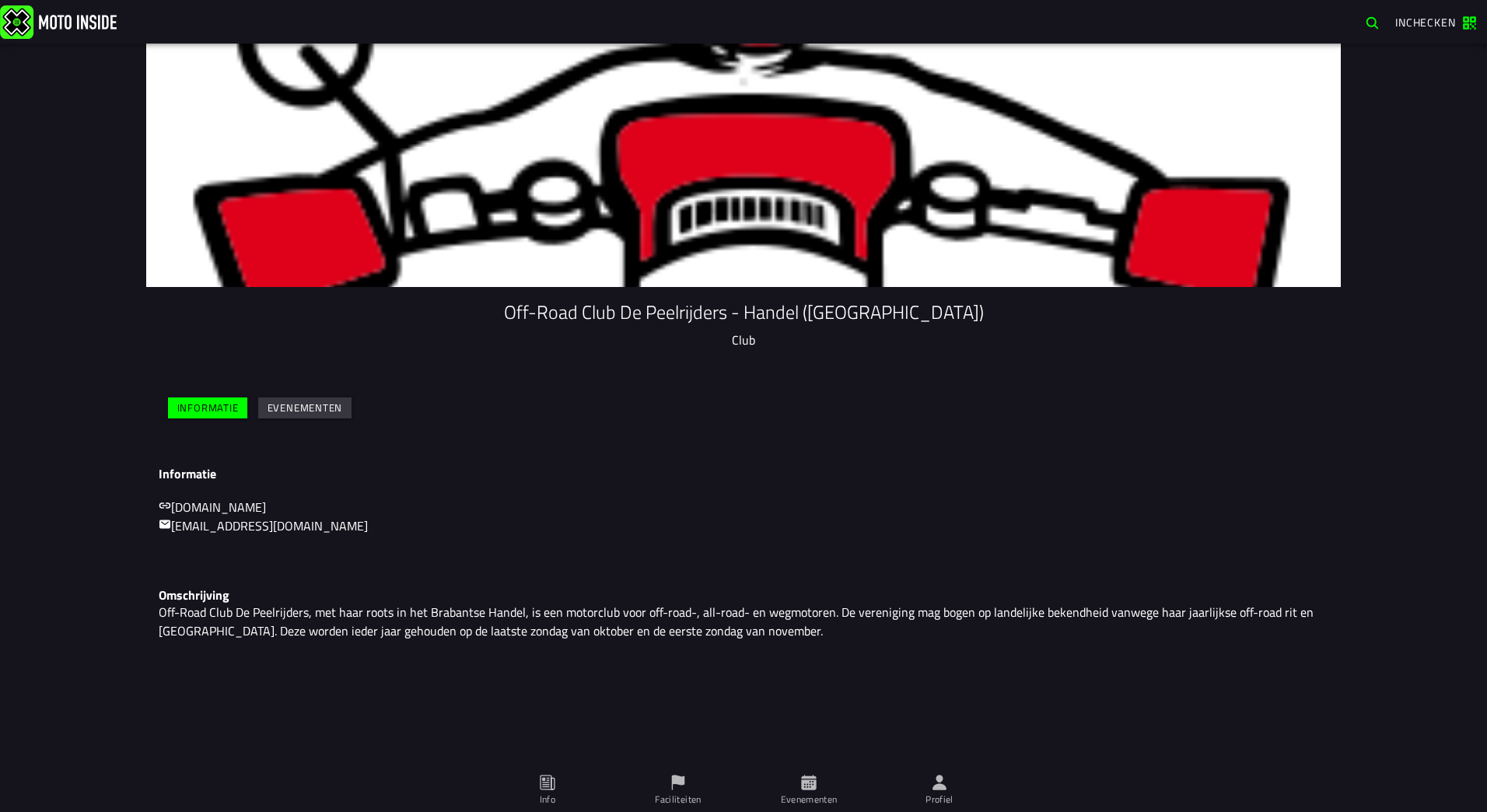
click at [221, 530] on p "[EMAIL_ADDRESS][DOMAIN_NAME]" at bounding box center [744, 526] width 1170 height 19
click at [214, 528] on link "[EMAIL_ADDRESS][DOMAIN_NAME]" at bounding box center [264, 526] width 210 height 19
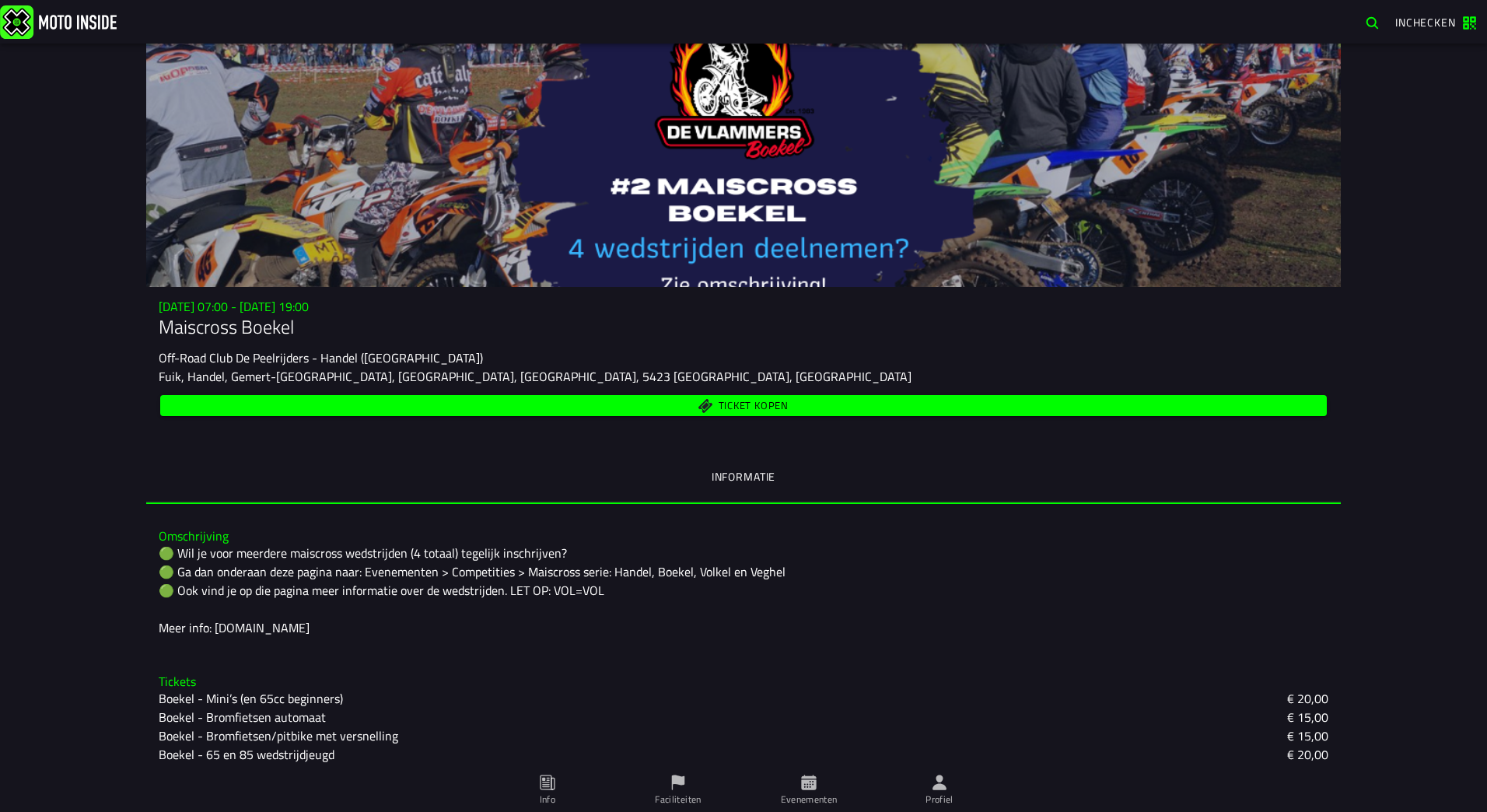
click at [874, 785] on icon at bounding box center [809, 790] width 131 height 43
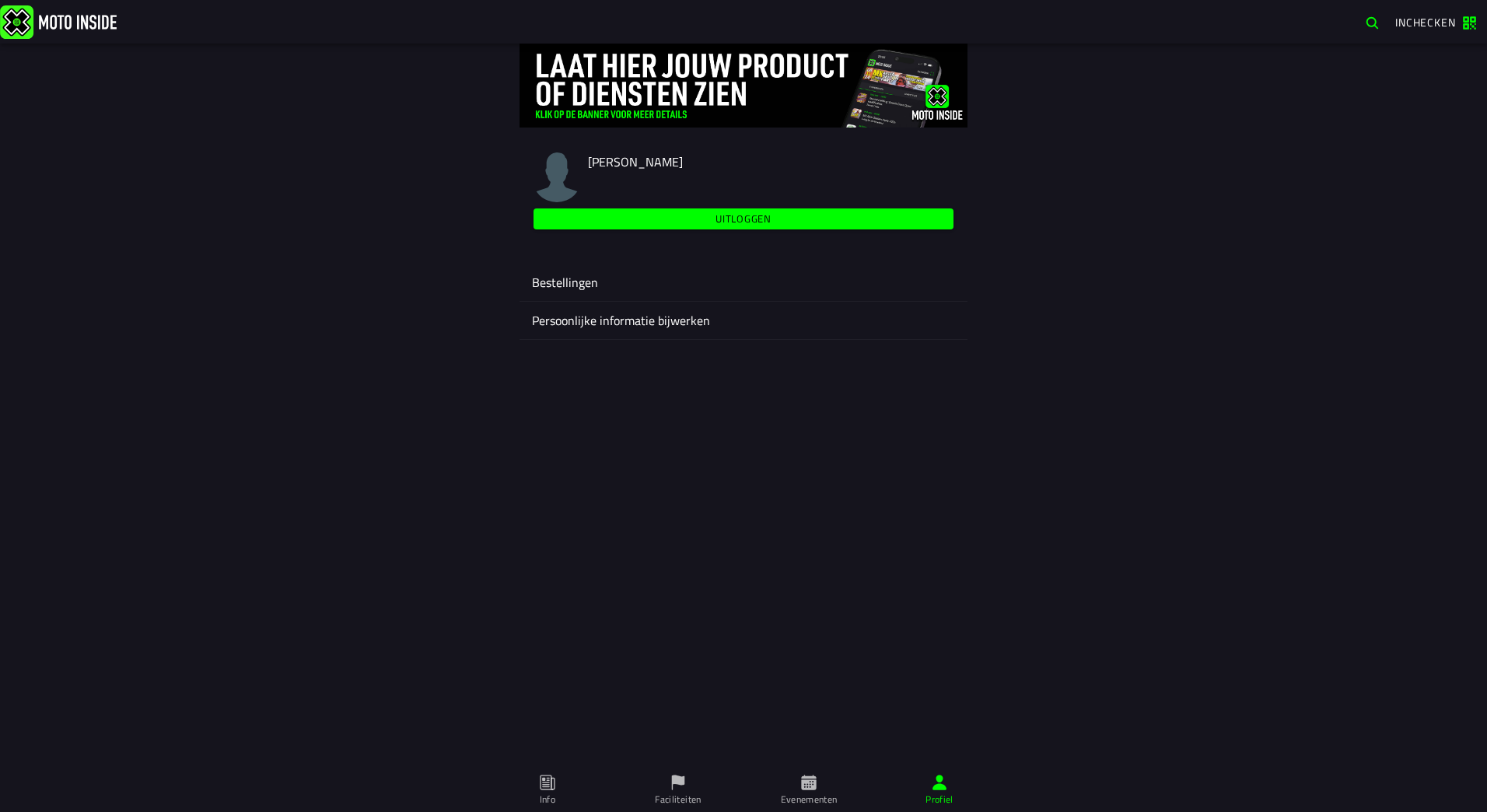
click at [630, 289] on ion-label "Bestellingen" at bounding box center [744, 282] width 423 height 19
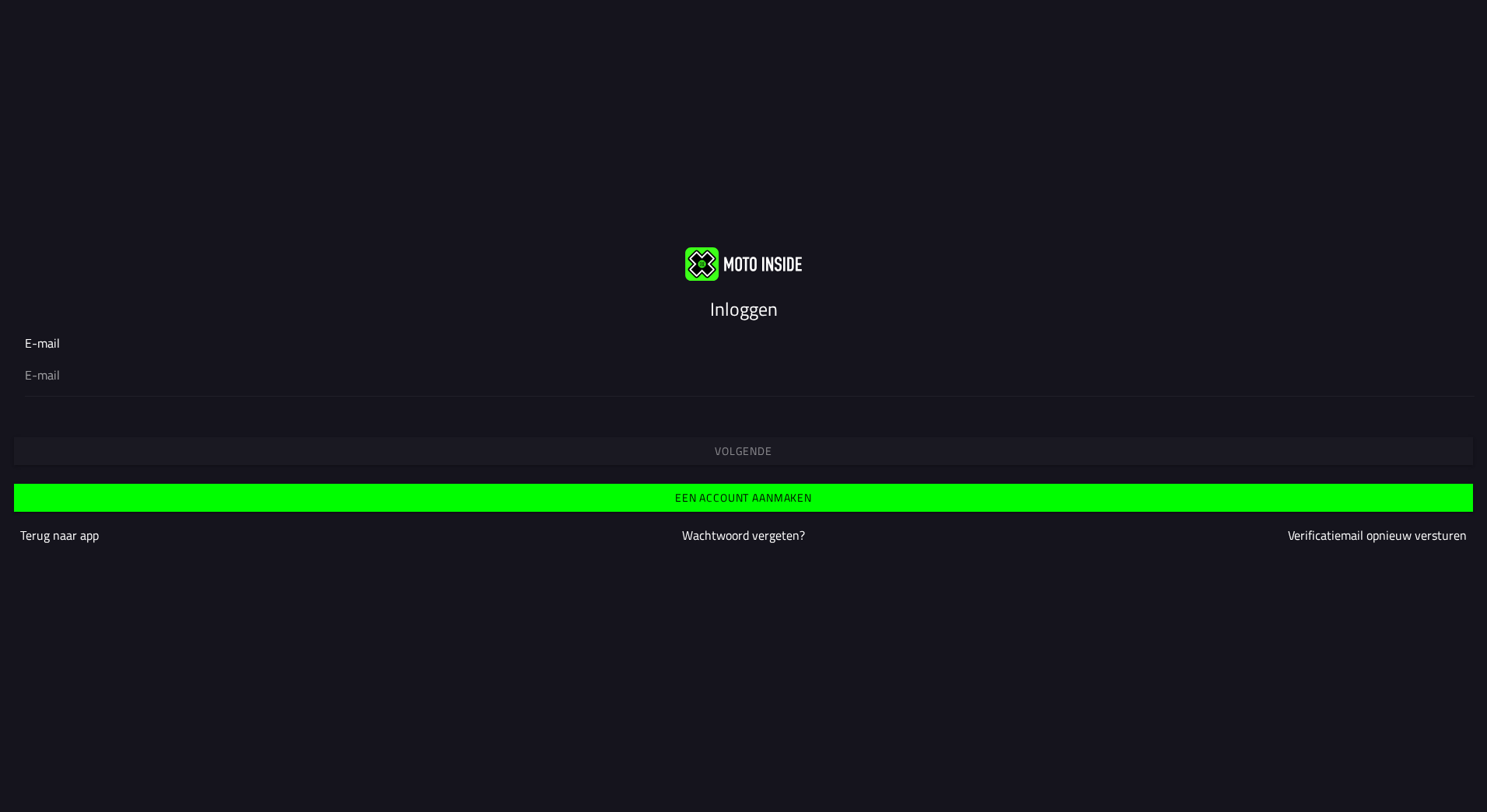
drag, startPoint x: 248, startPoint y: 318, endPoint x: 302, endPoint y: 278, distance: 67.2
click at [248, 318] on div "Inloggen" at bounding box center [744, 309] width 1487 height 25
click at [89, 386] on div at bounding box center [744, 374] width 1437 height 43
click at [89, 384] on input "email" at bounding box center [744, 375] width 1437 height 19
